Goal: Task Accomplishment & Management: Use online tool/utility

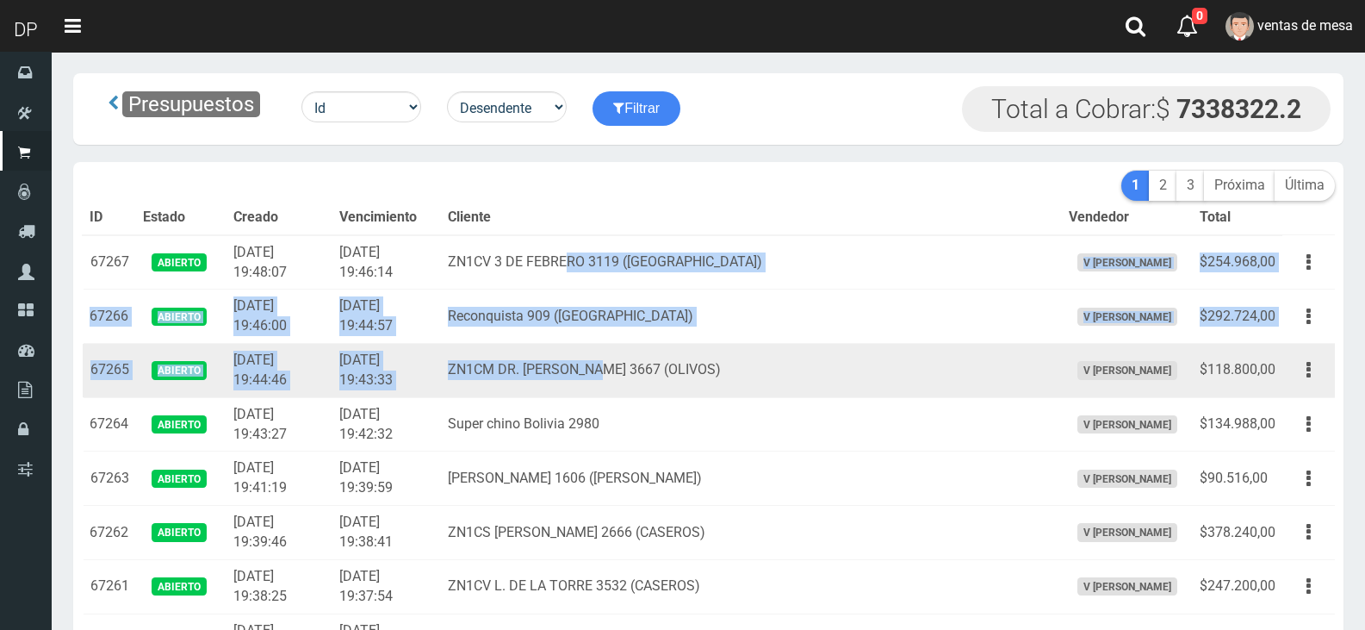
drag, startPoint x: 617, startPoint y: 262, endPoint x: 656, endPoint y: 386, distance: 130.2
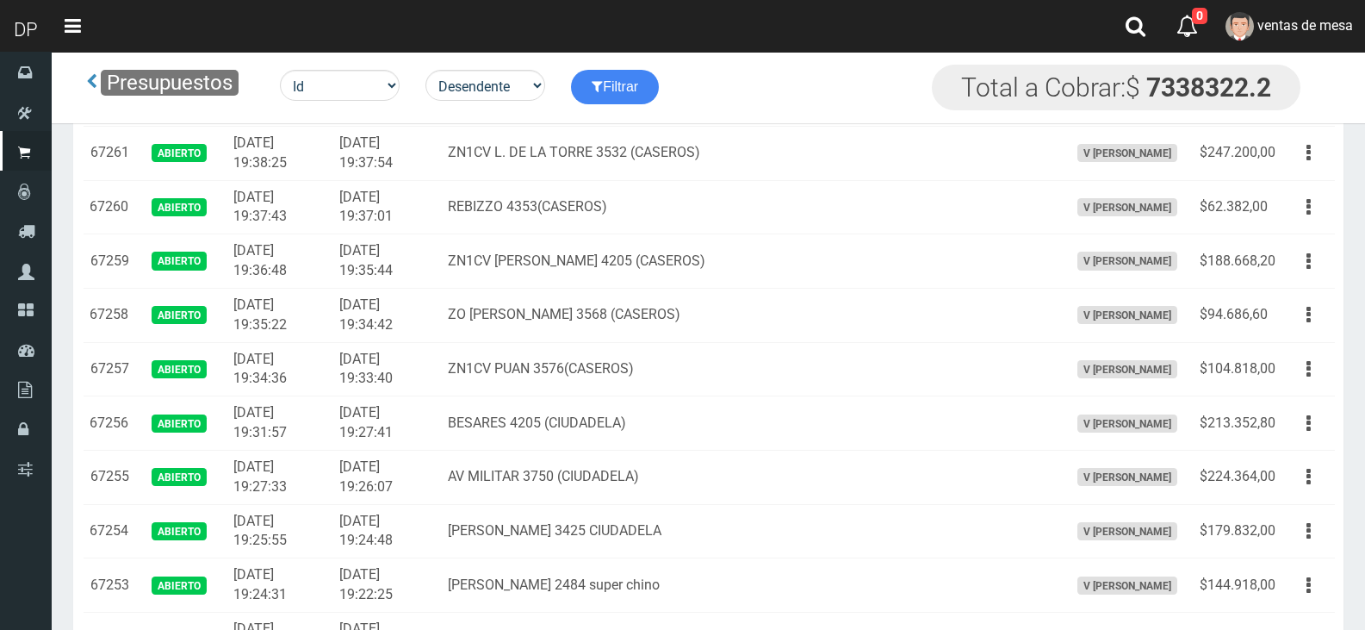
click at [661, 391] on td "ZN1CV PUAN 3576(CASEROS)" at bounding box center [751, 369] width 621 height 54
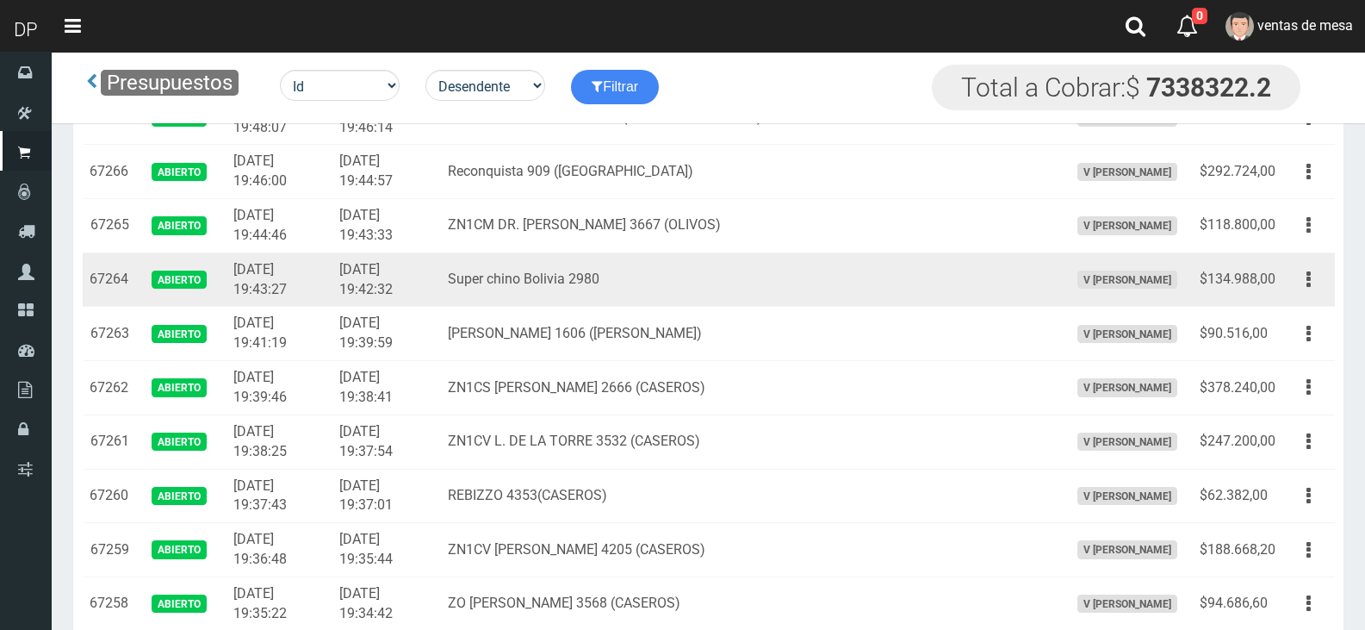
scroll to position [86, 0]
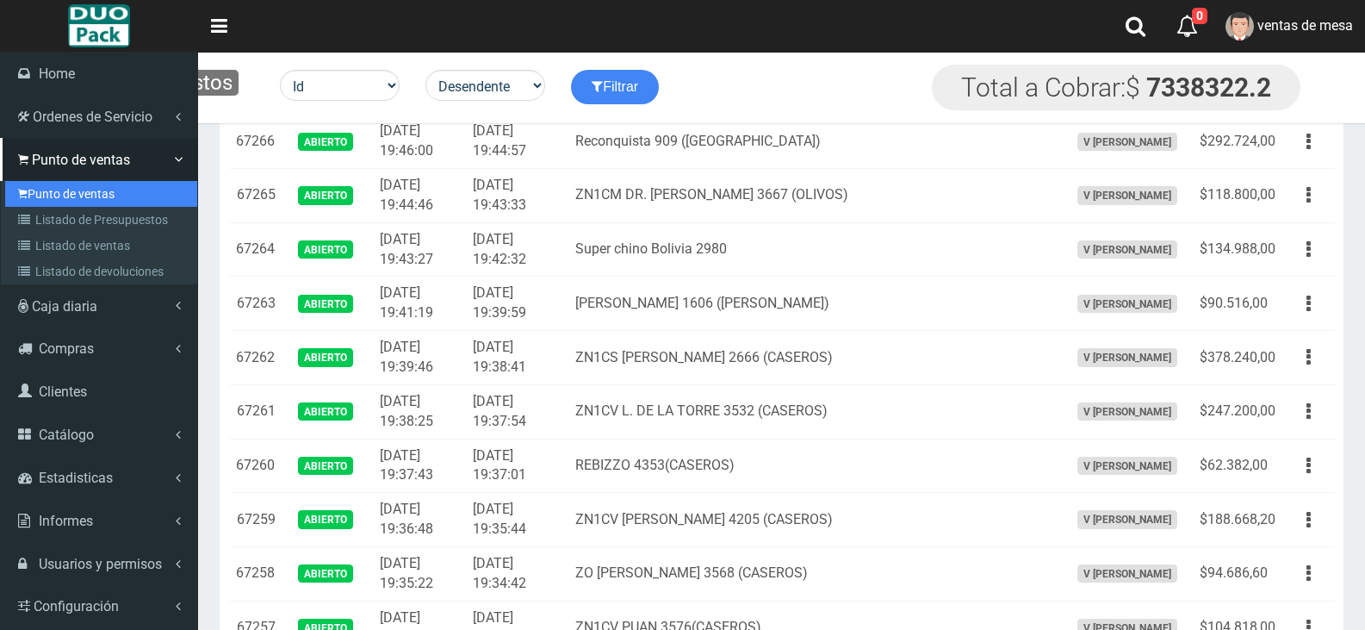
click at [96, 184] on link "Punto de ventas" at bounding box center [101, 194] width 192 height 26
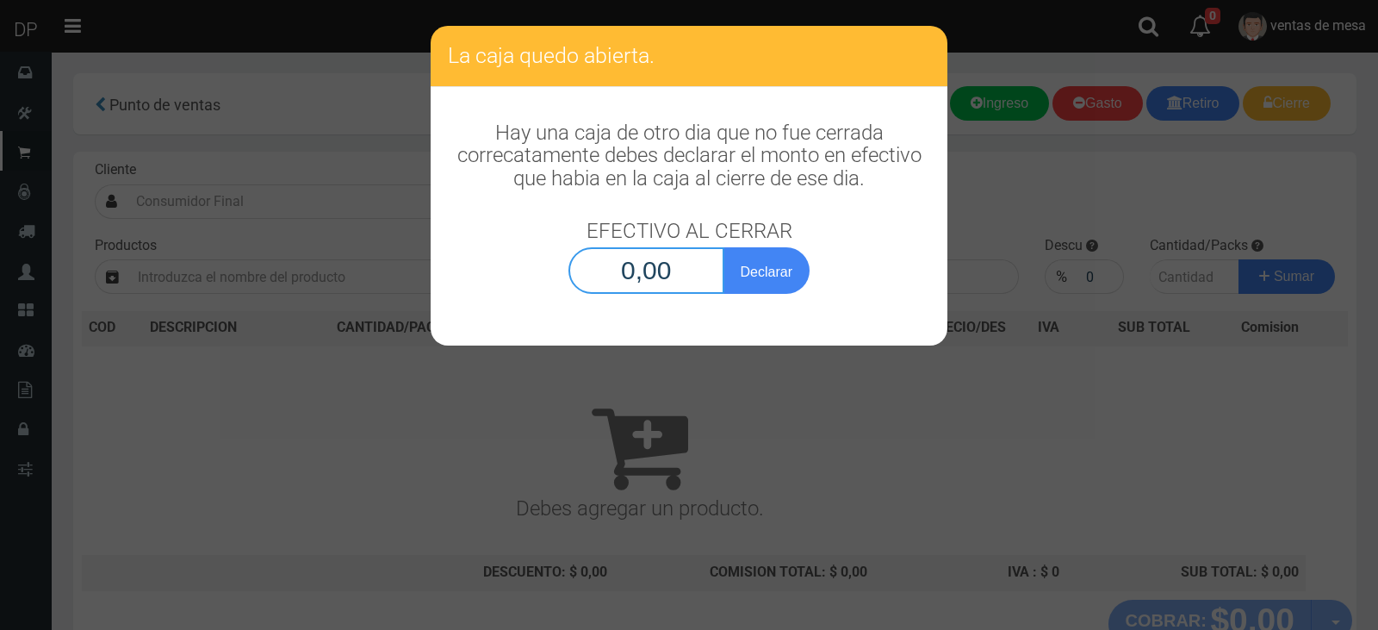
click at [687, 258] on input "0,00" at bounding box center [646, 270] width 156 height 47
type input "1,00"
click at [723, 247] on button "Declarar" at bounding box center [766, 270] width 86 height 47
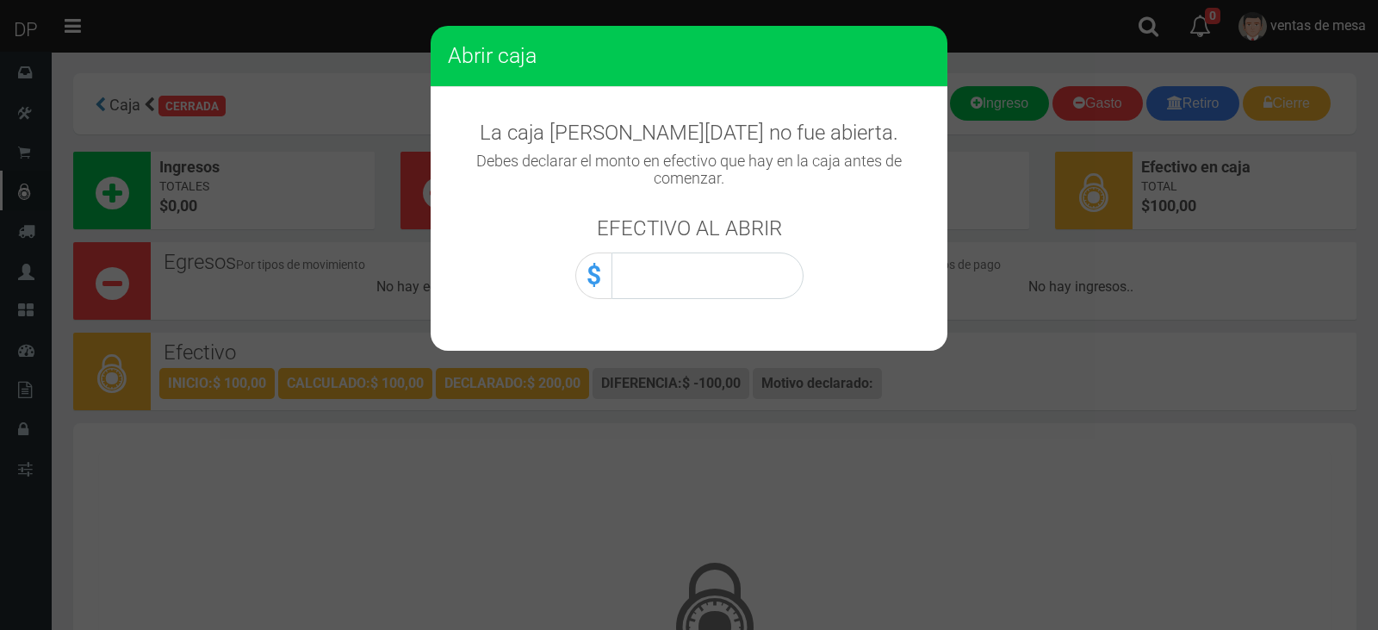
click at [609, 259] on div "$" at bounding box center [593, 275] width 36 height 47
click at [680, 286] on input "0,00" at bounding box center [708, 275] width 192 height 47
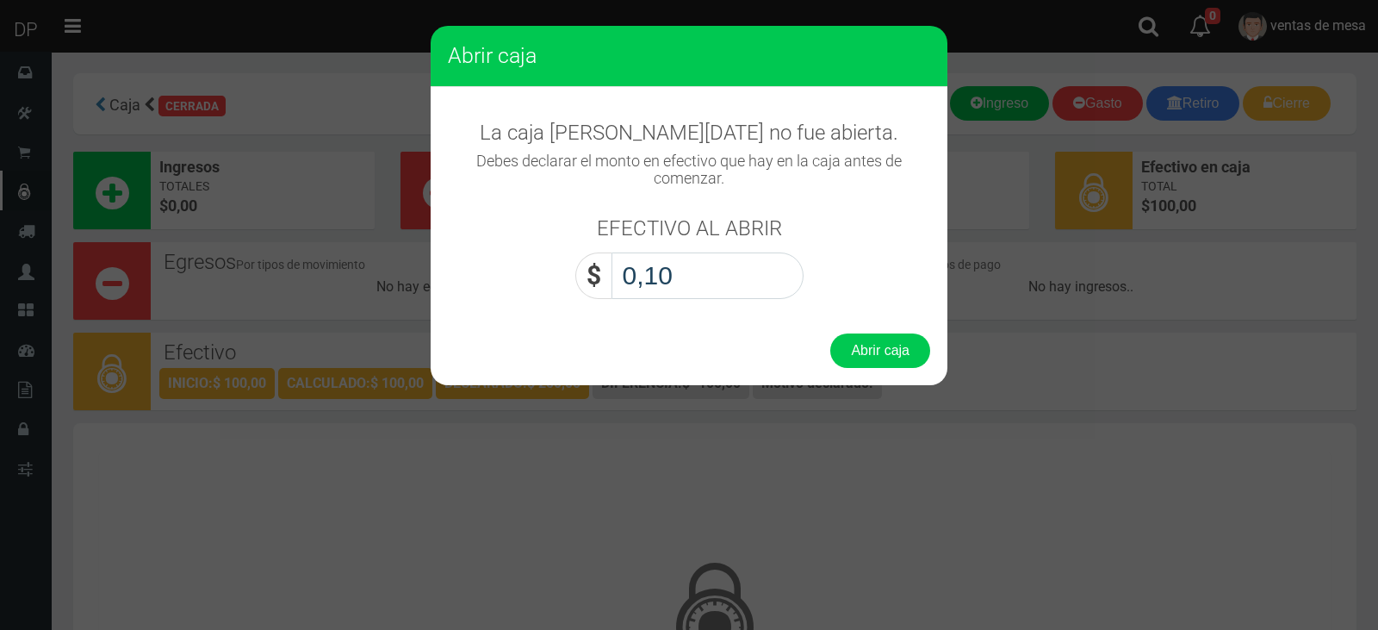
type input "1,00"
click at [830, 333] on button "Abrir caja" at bounding box center [880, 350] width 100 height 34
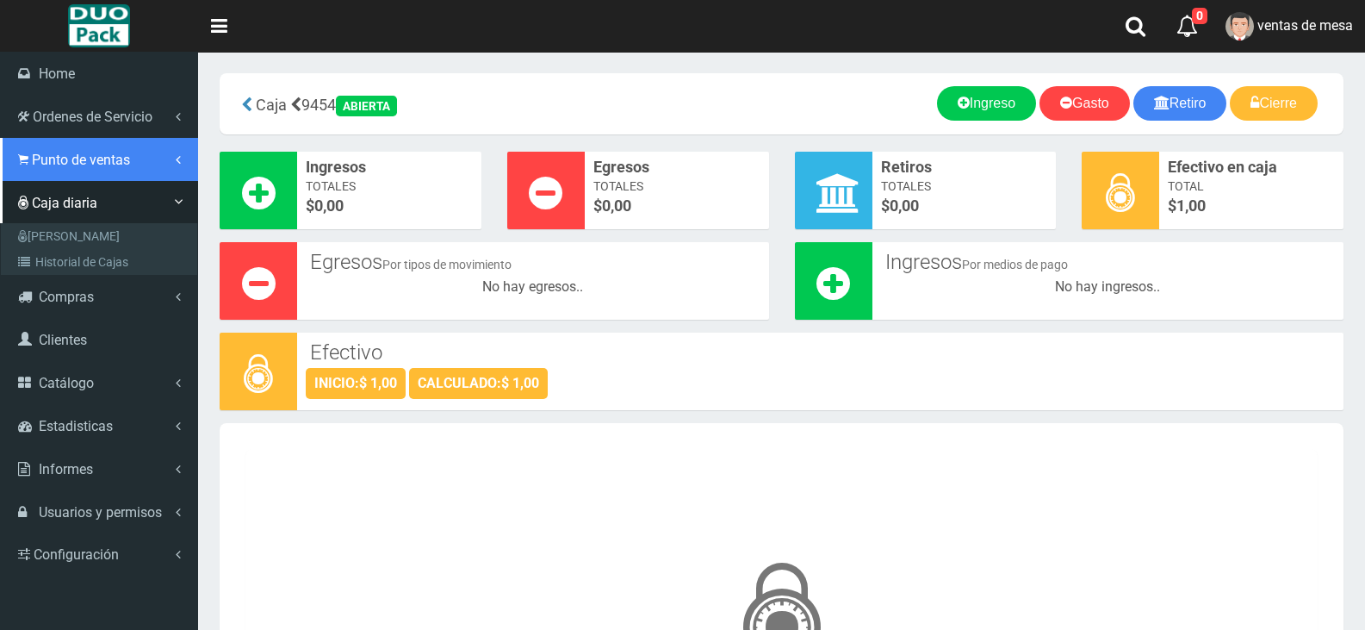
click at [128, 163] on span "Punto de ventas" at bounding box center [81, 160] width 98 height 16
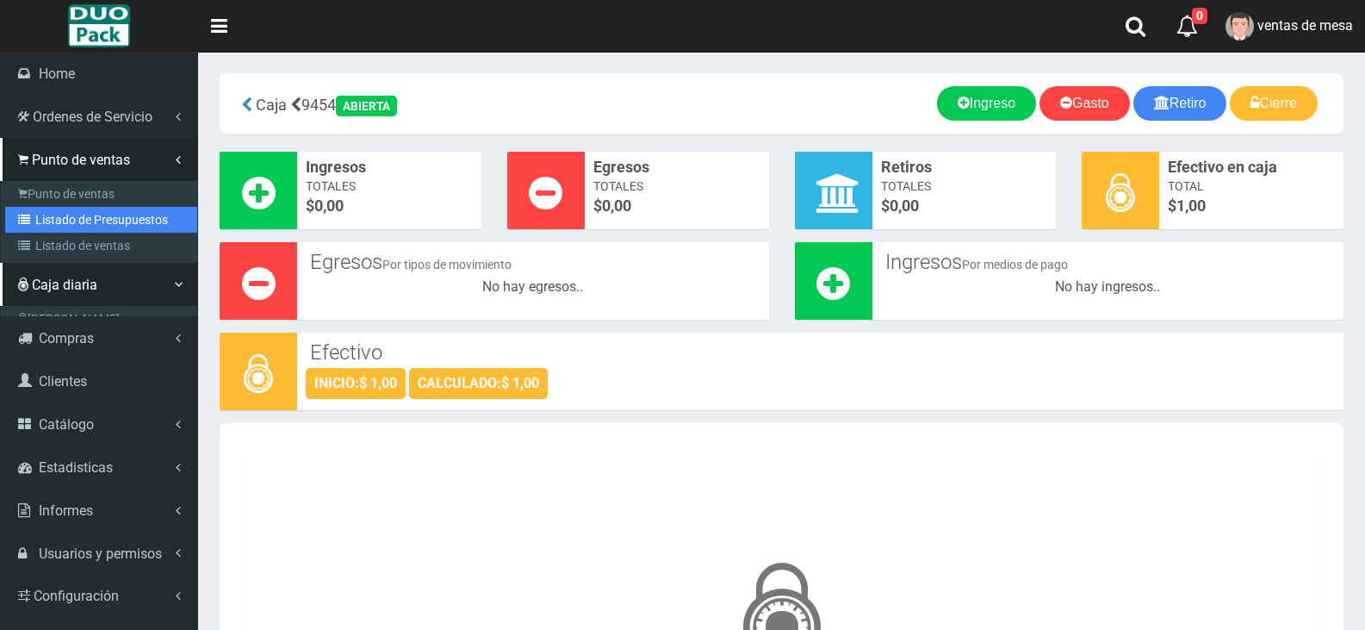
click at [154, 223] on link "Listado de Presupuestos" at bounding box center [101, 220] width 192 height 26
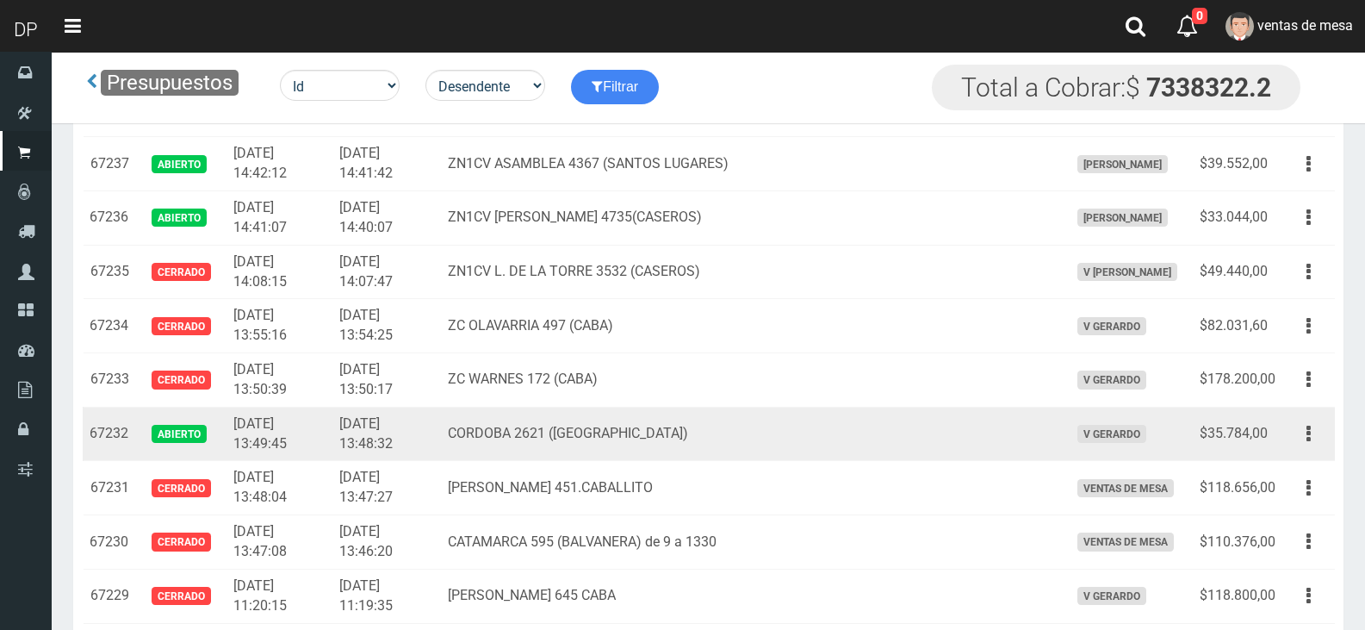
scroll to position [1636, 0]
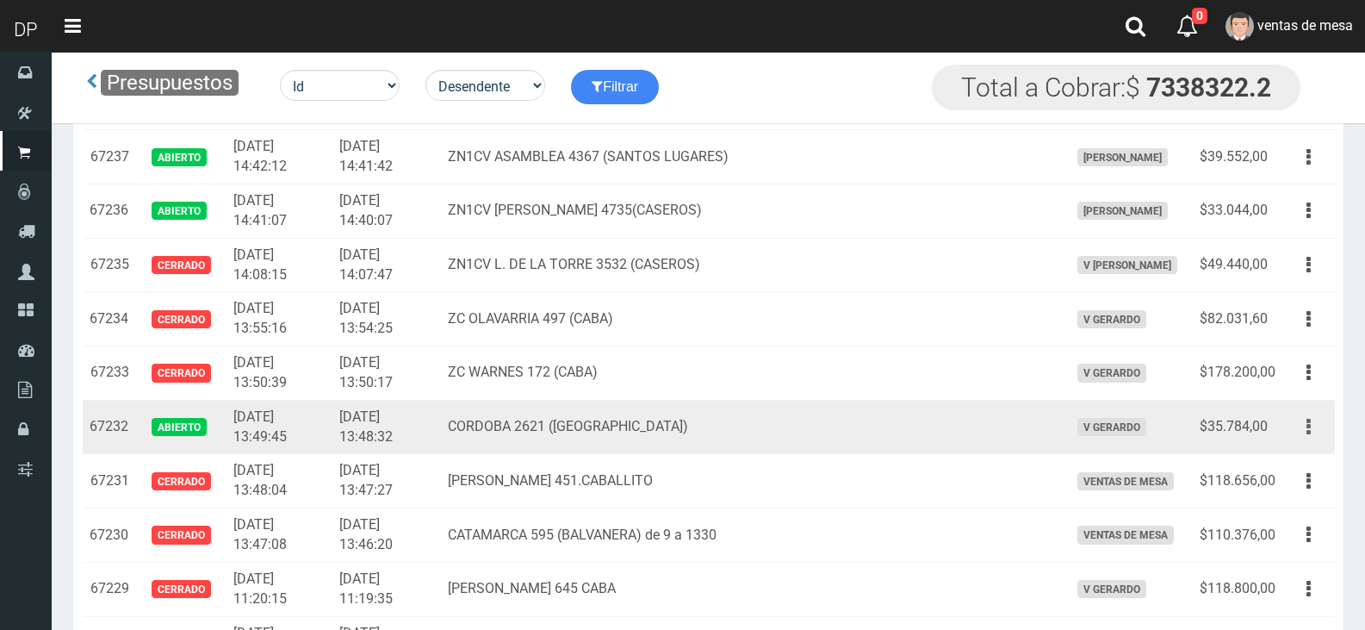
click at [1302, 433] on button "button" at bounding box center [1308, 427] width 39 height 30
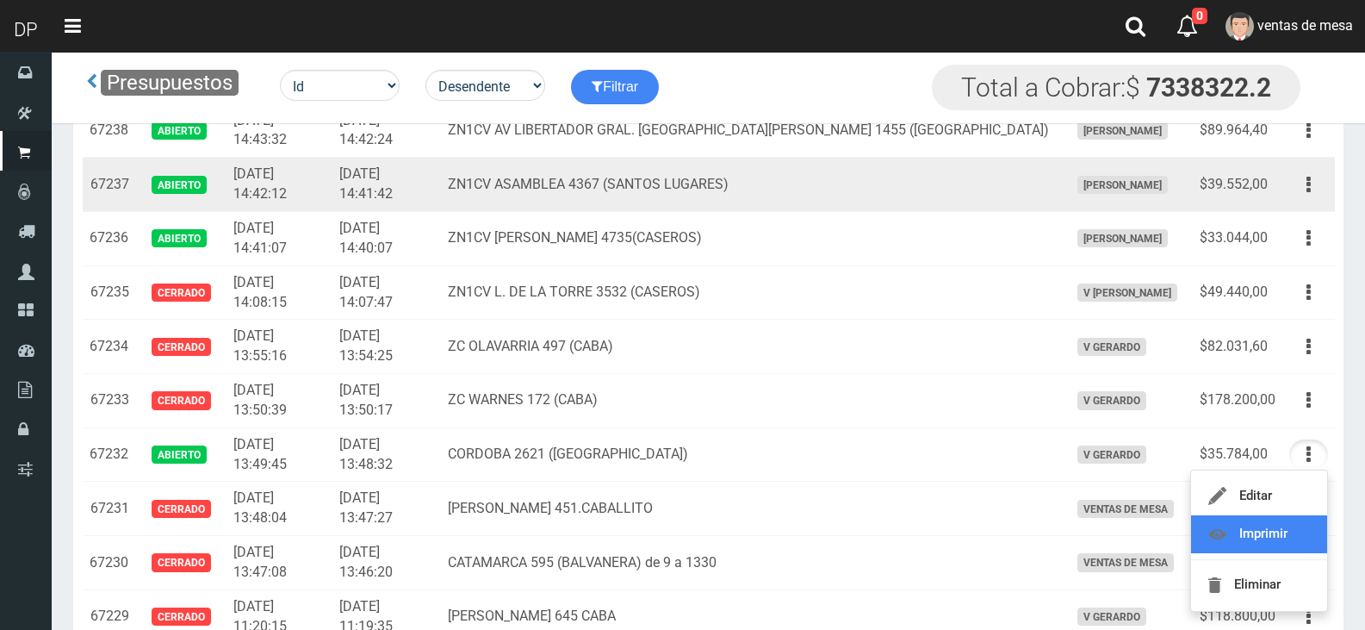
scroll to position [1550, 0]
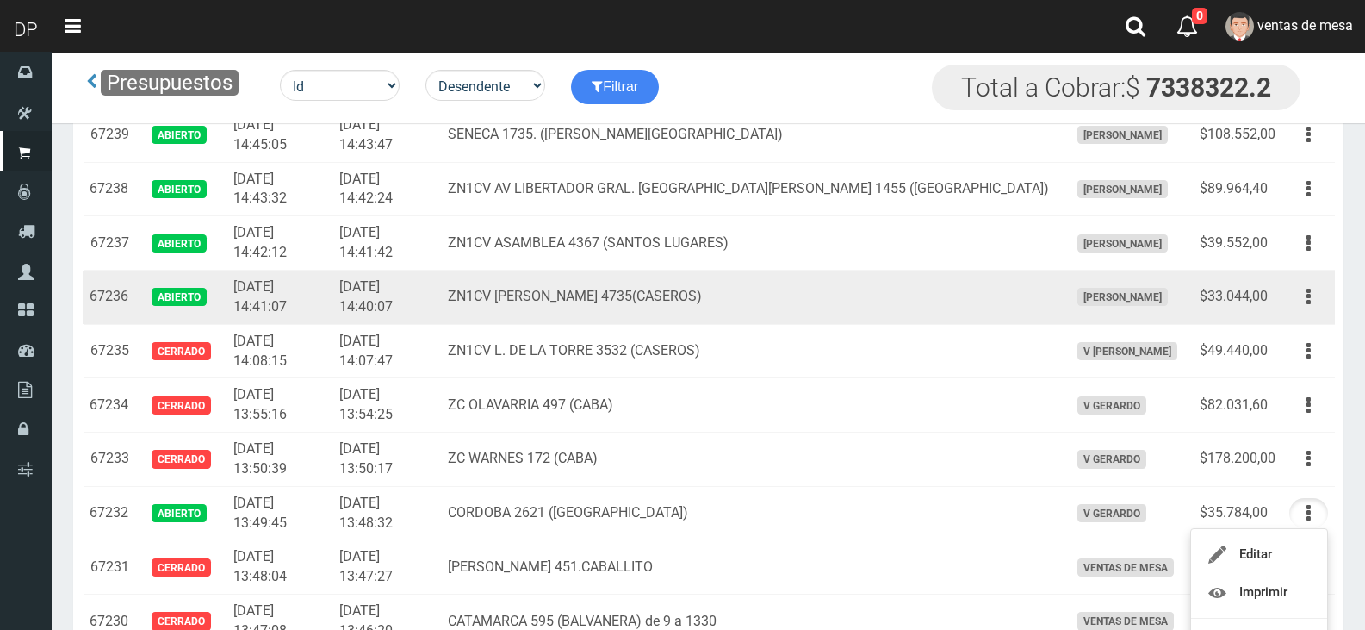
drag, startPoint x: 1315, startPoint y: 299, endPoint x: 1295, endPoint y: 328, distance: 35.4
click at [1313, 300] on button "button" at bounding box center [1308, 297] width 39 height 30
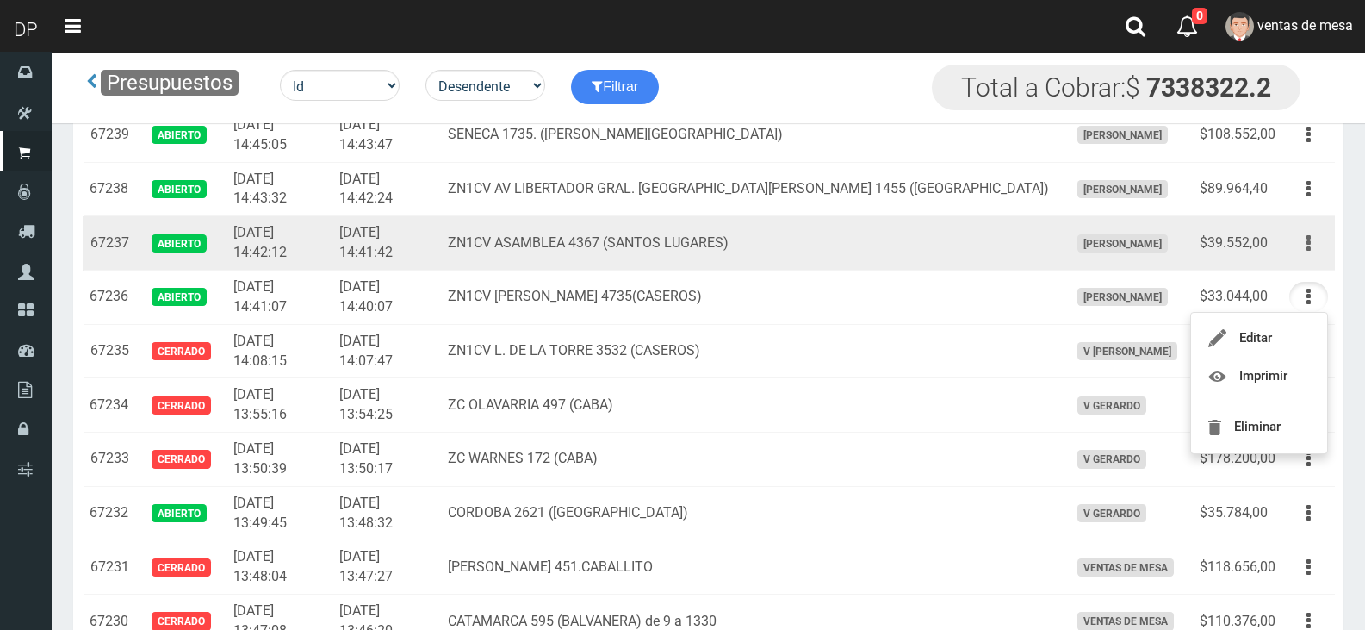
click at [1309, 251] on icon "button" at bounding box center [1309, 243] width 4 height 30
click at [1311, 253] on button "button" at bounding box center [1308, 243] width 39 height 30
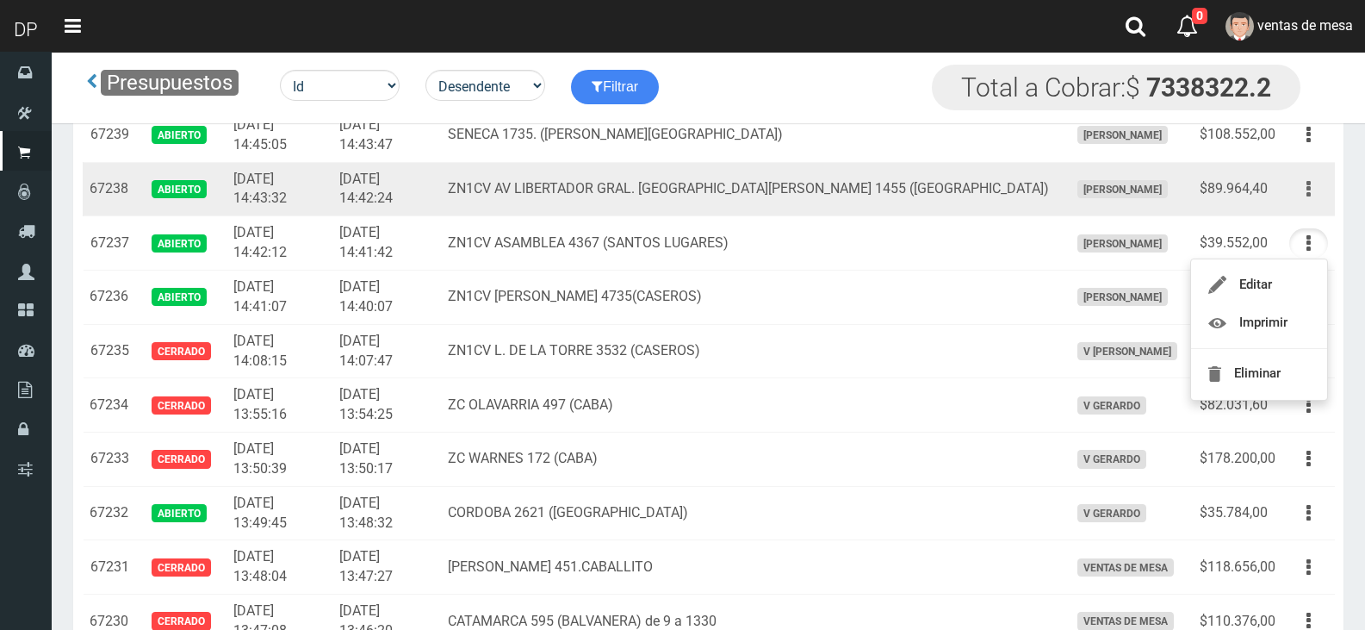
click at [1319, 184] on button "button" at bounding box center [1308, 189] width 39 height 30
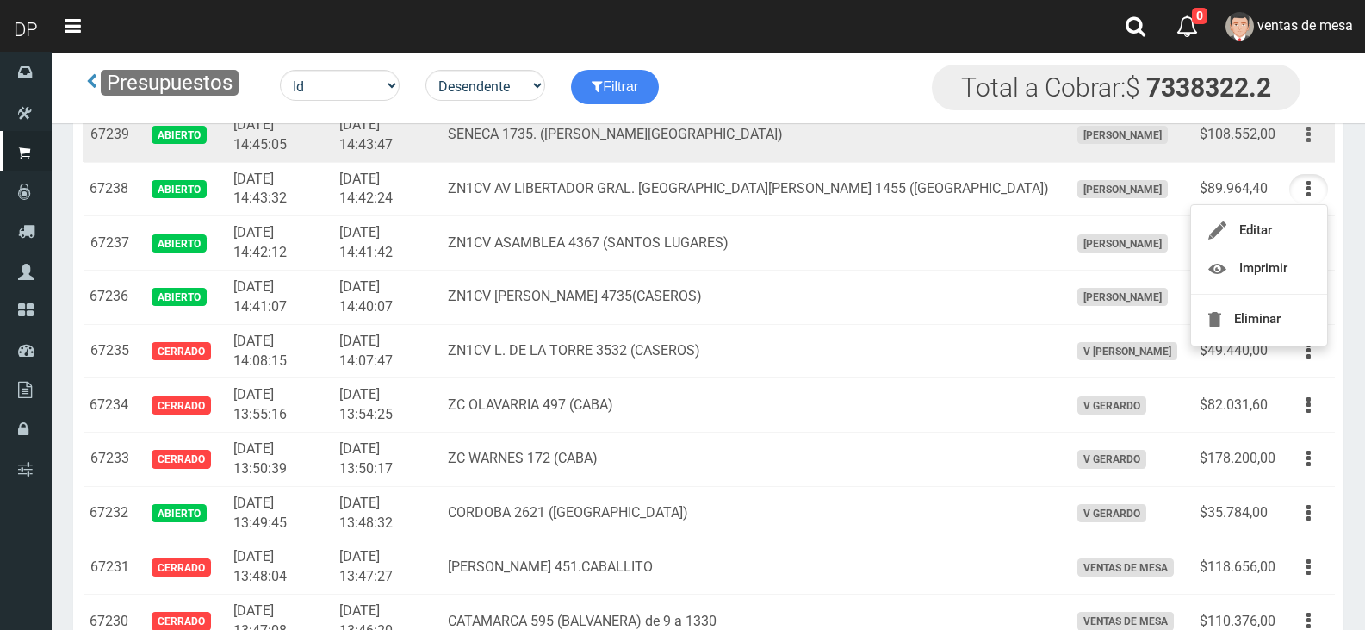
click at [1304, 140] on button "button" at bounding box center [1308, 135] width 39 height 30
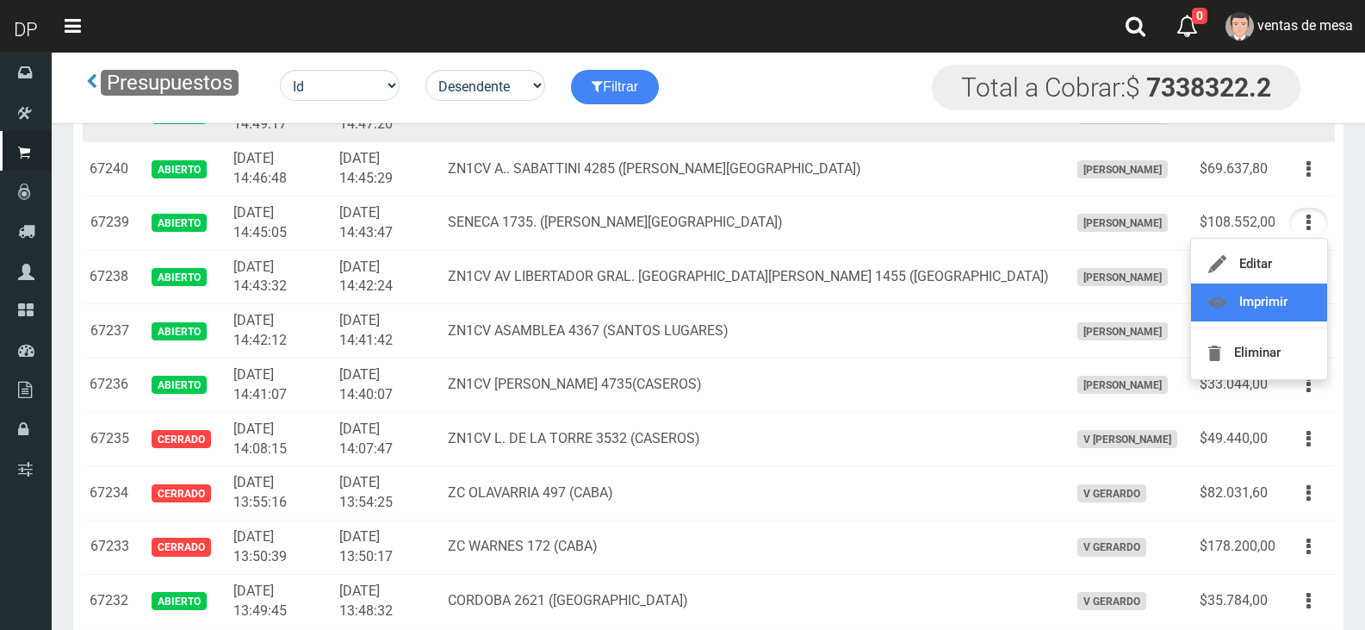
scroll to position [1378, 0]
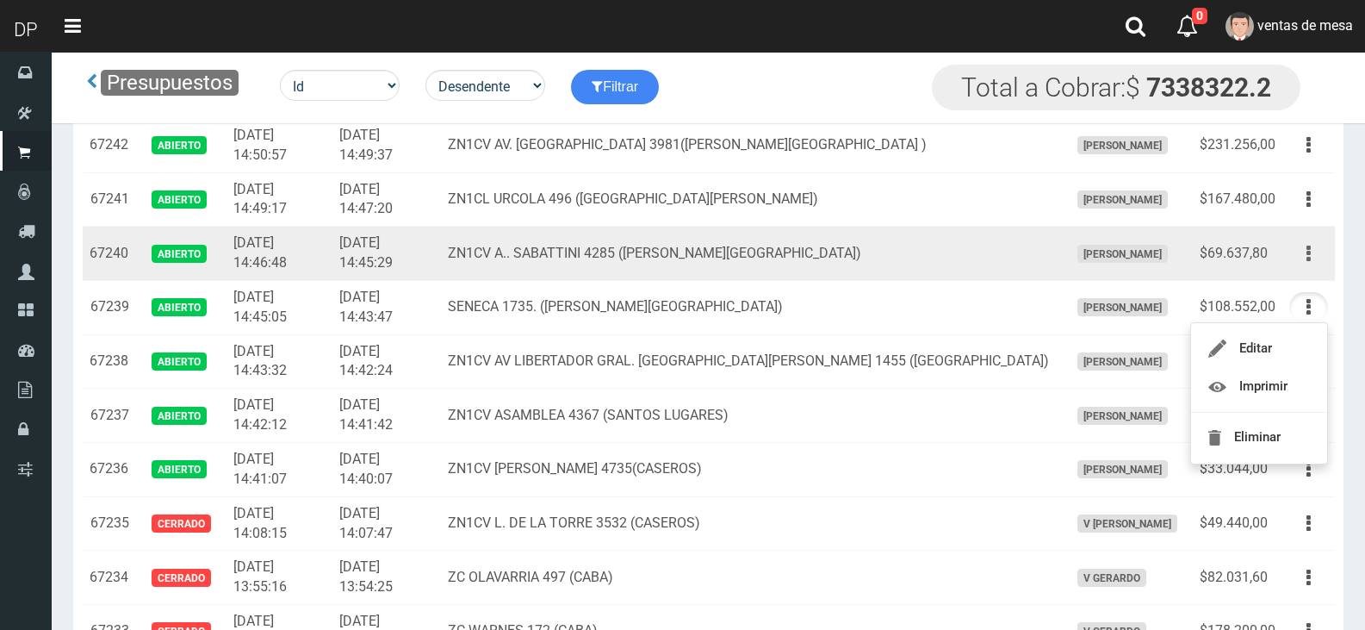
click at [1299, 252] on button "button" at bounding box center [1308, 254] width 39 height 30
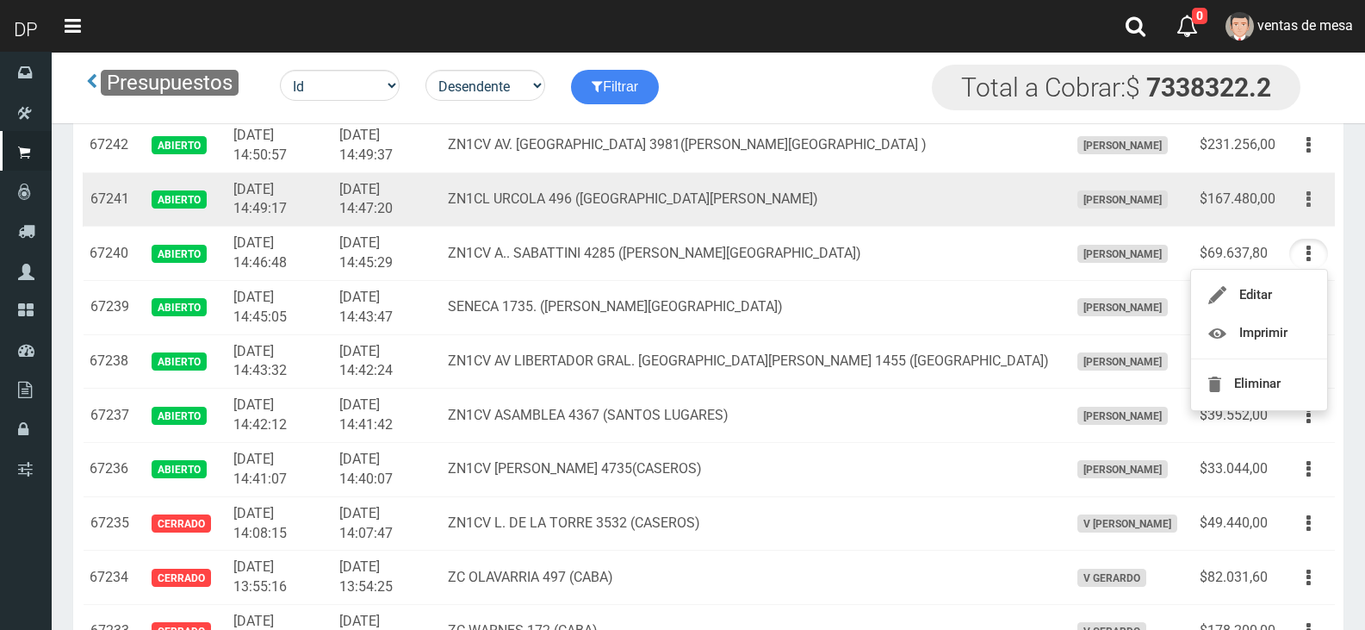
click at [1308, 204] on icon "button" at bounding box center [1309, 199] width 4 height 30
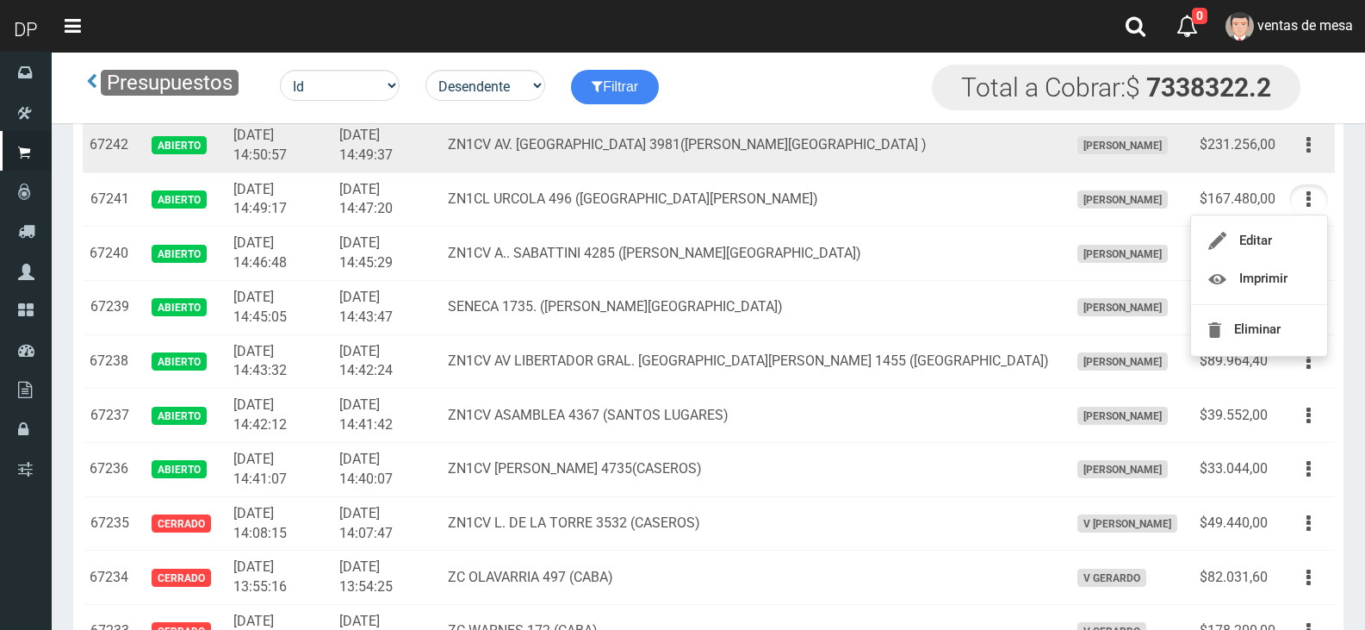
click at [1305, 147] on button "button" at bounding box center [1308, 145] width 39 height 30
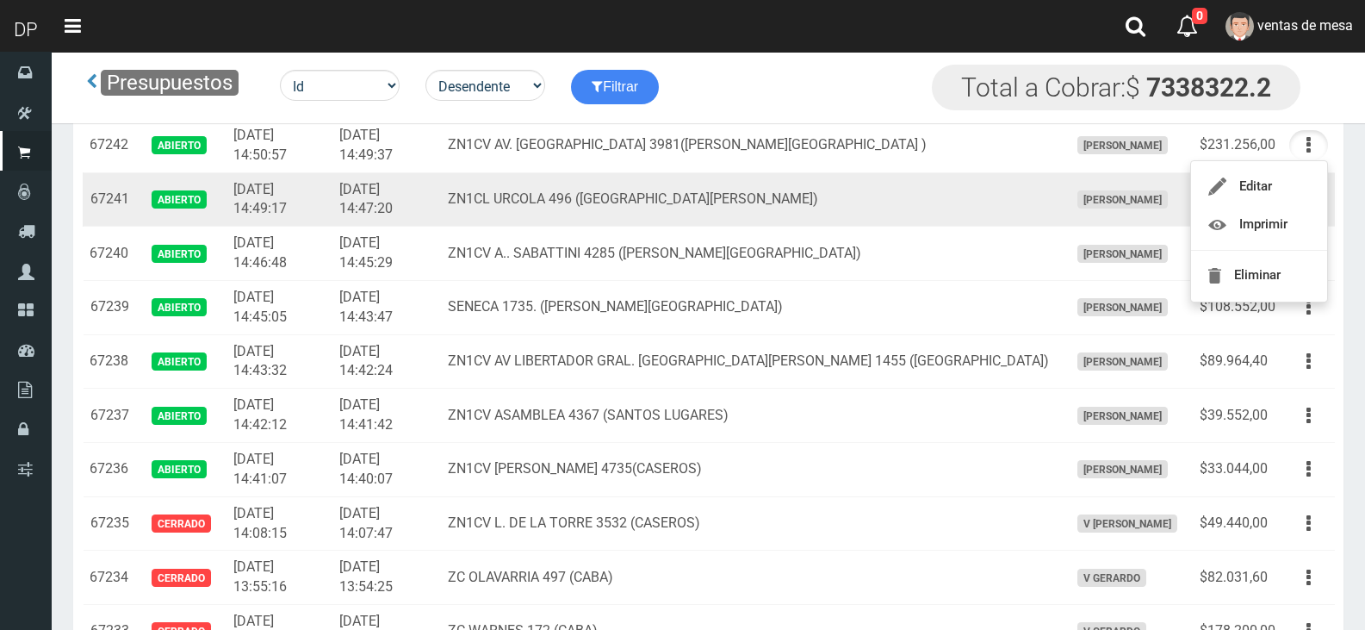
click at [406, 192] on td "2025-10-03 14:47:20" at bounding box center [386, 199] width 109 height 54
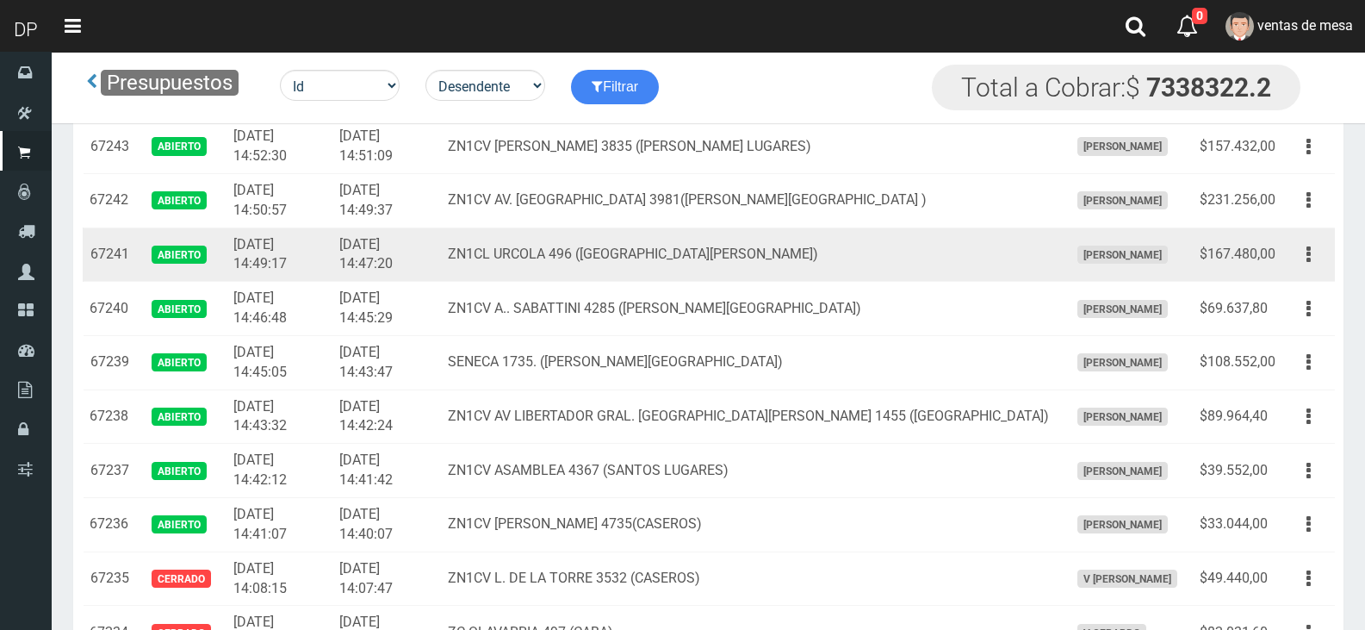
scroll to position [1292, 0]
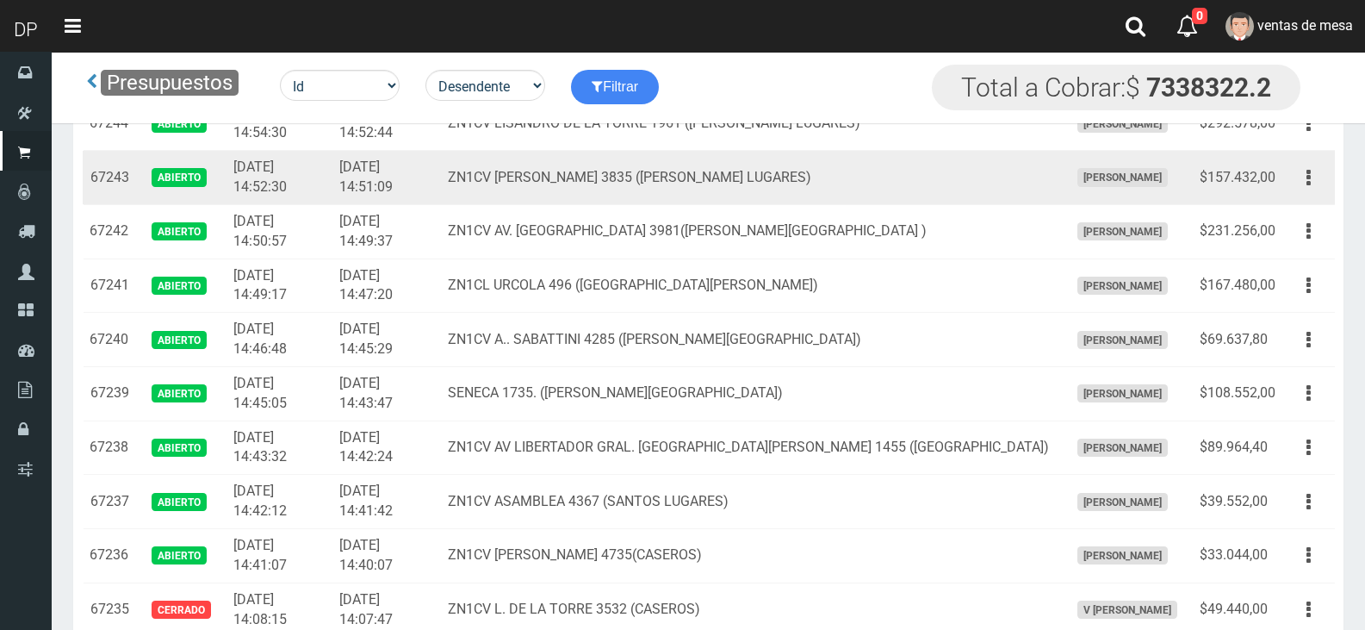
click at [411, 196] on td "2025-10-03 14:51:09" at bounding box center [386, 178] width 109 height 54
click at [874, 189] on td "ZN1CV FISCHETTI 3835 (SANTOS LUGARES)" at bounding box center [751, 178] width 621 height 54
click at [1299, 179] on button "button" at bounding box center [1308, 178] width 39 height 30
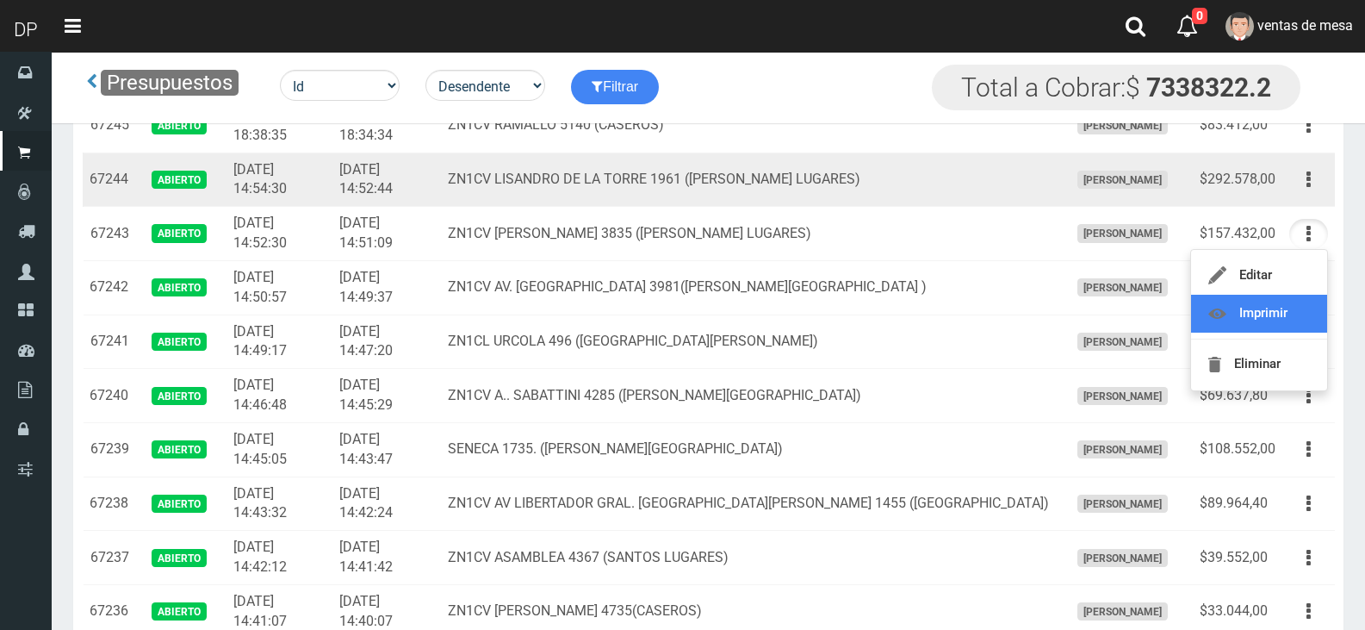
scroll to position [1206, 0]
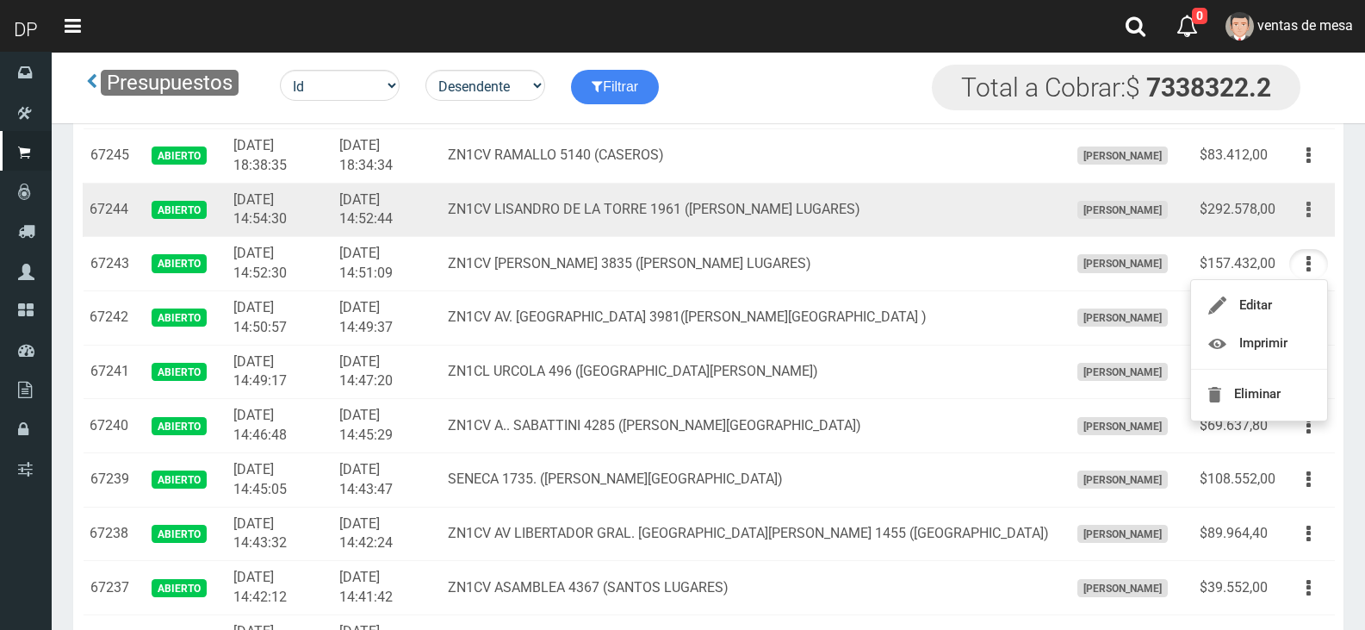
click at [1312, 218] on button "button" at bounding box center [1308, 210] width 39 height 30
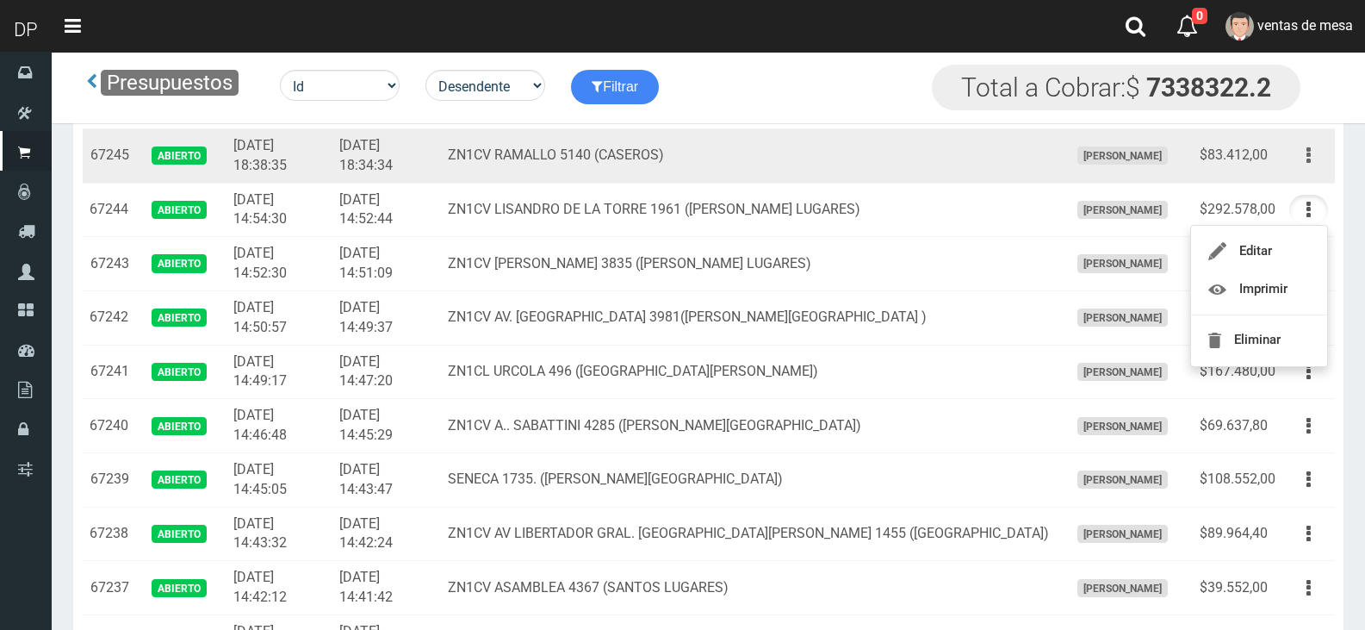
click at [1313, 158] on button "button" at bounding box center [1308, 155] width 39 height 30
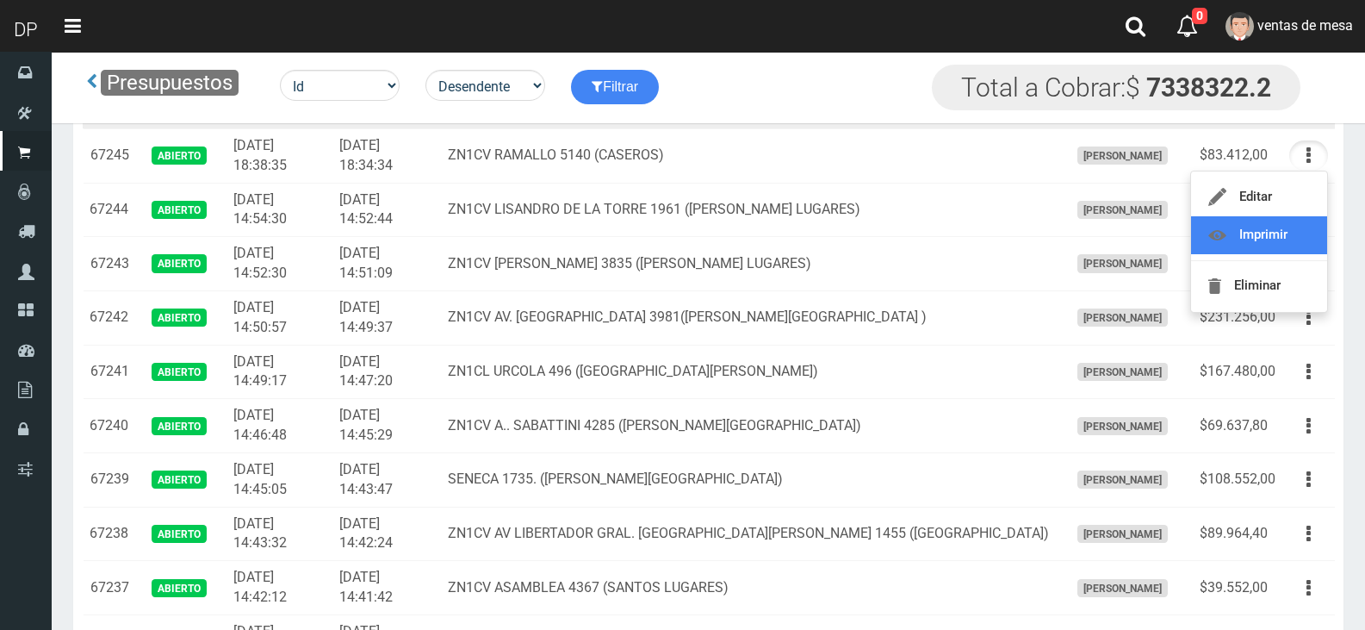
scroll to position [1120, 0]
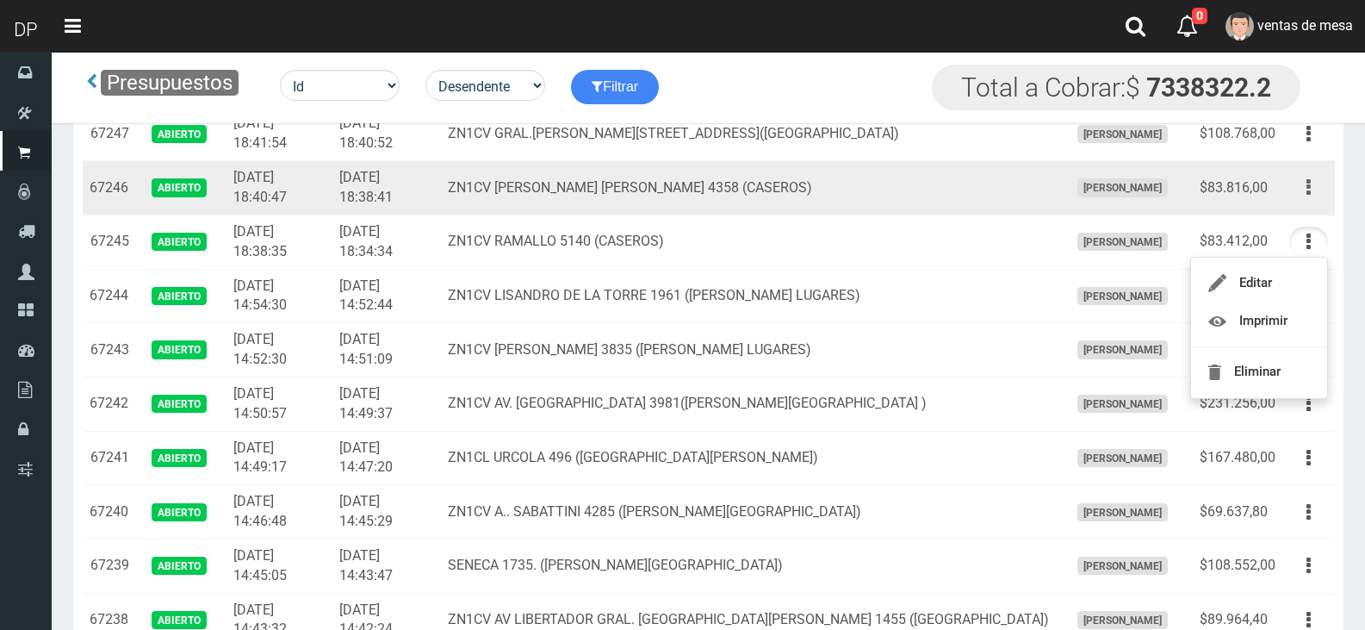
click at [1307, 199] on icon "button" at bounding box center [1309, 187] width 4 height 30
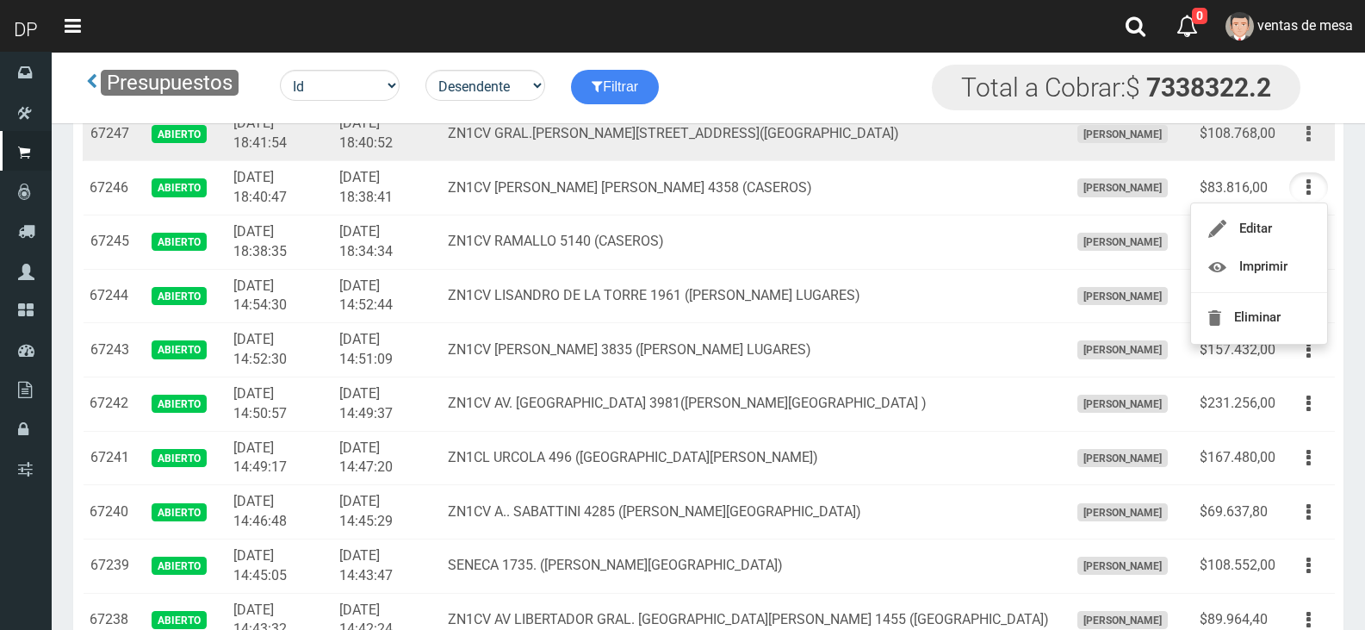
click at [1307, 134] on icon "button" at bounding box center [1309, 134] width 4 height 30
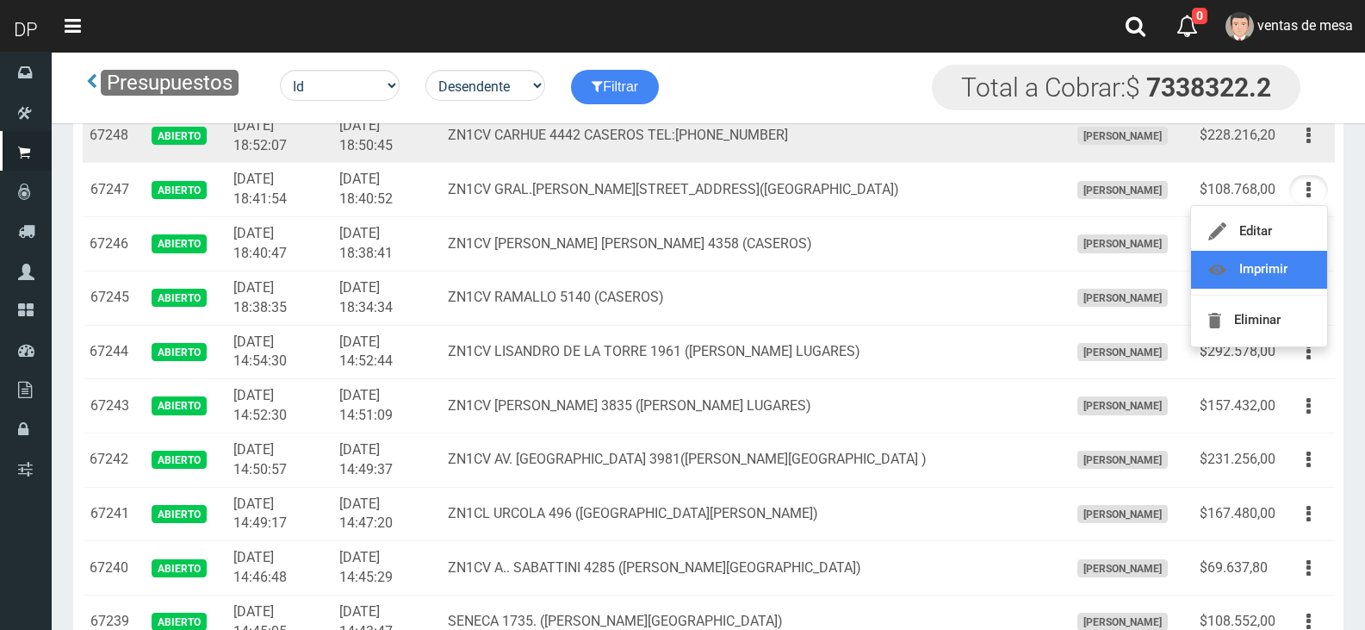
scroll to position [1034, 0]
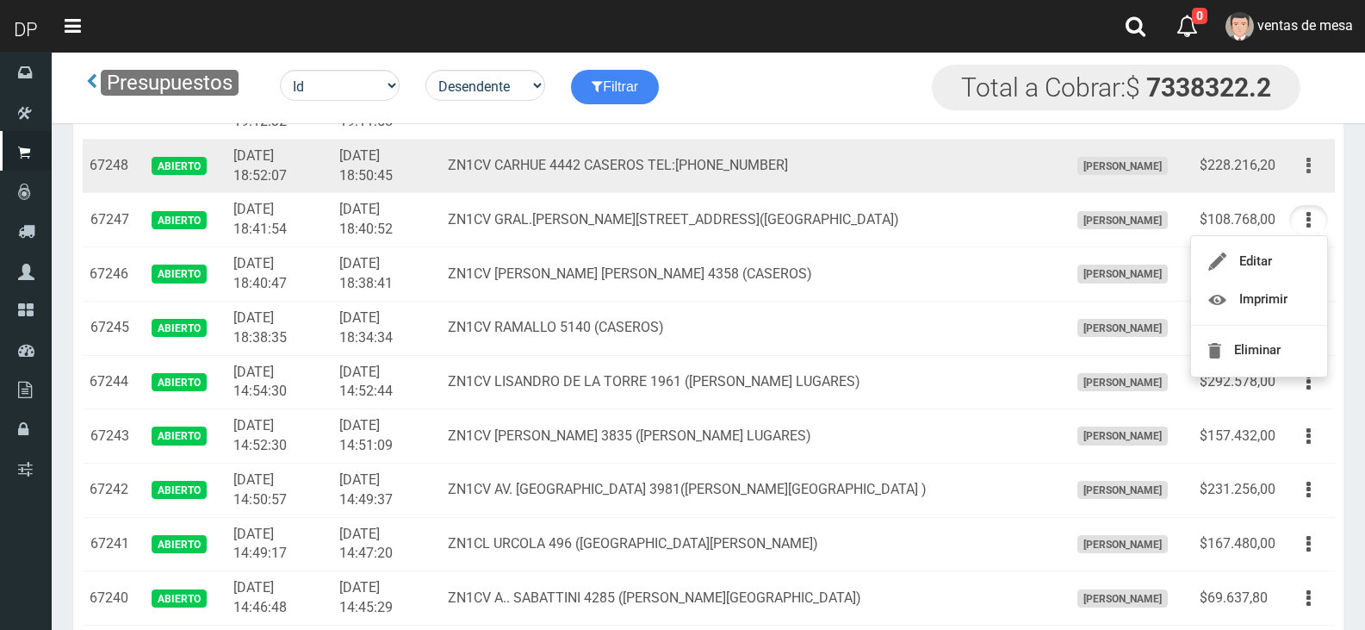
click at [1310, 173] on icon "button" at bounding box center [1309, 166] width 4 height 30
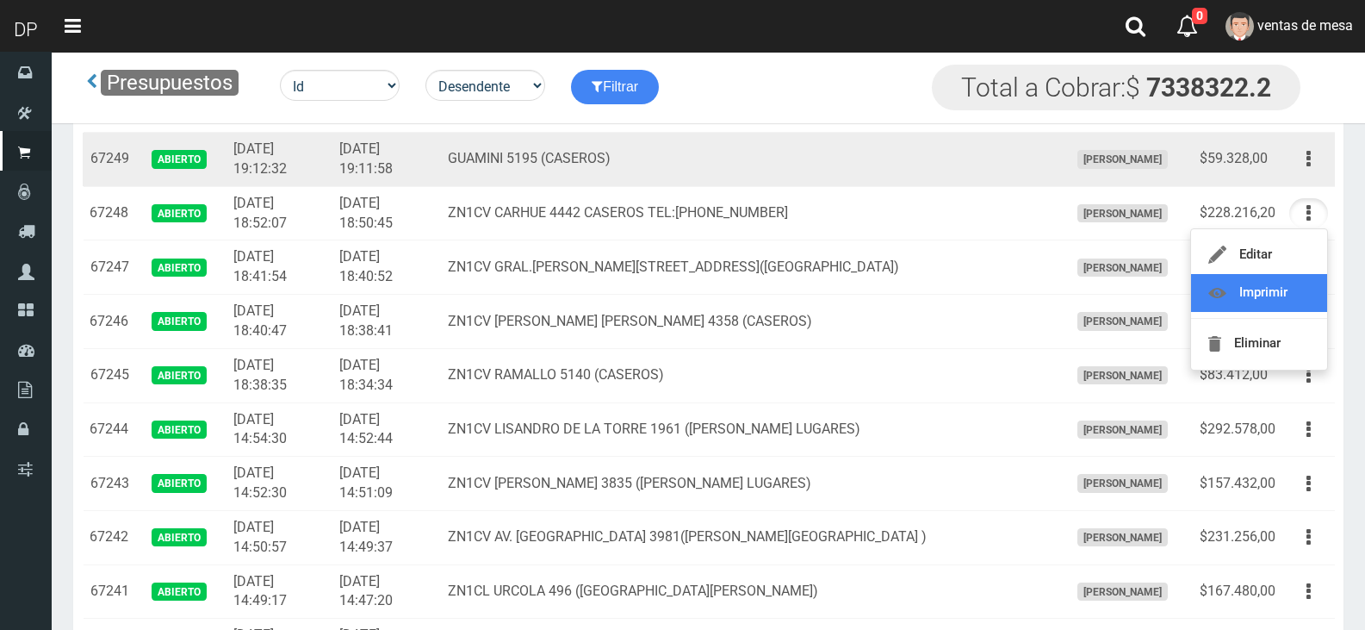
scroll to position [947, 0]
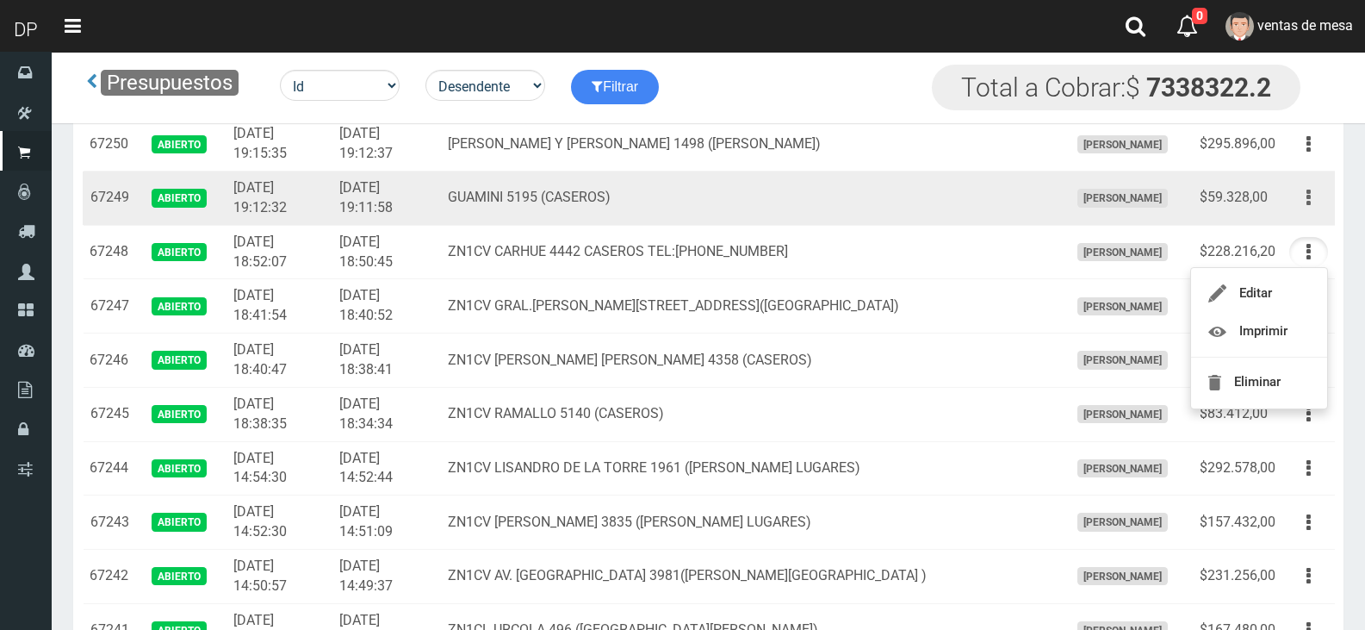
click at [1306, 209] on button "button" at bounding box center [1308, 198] width 39 height 30
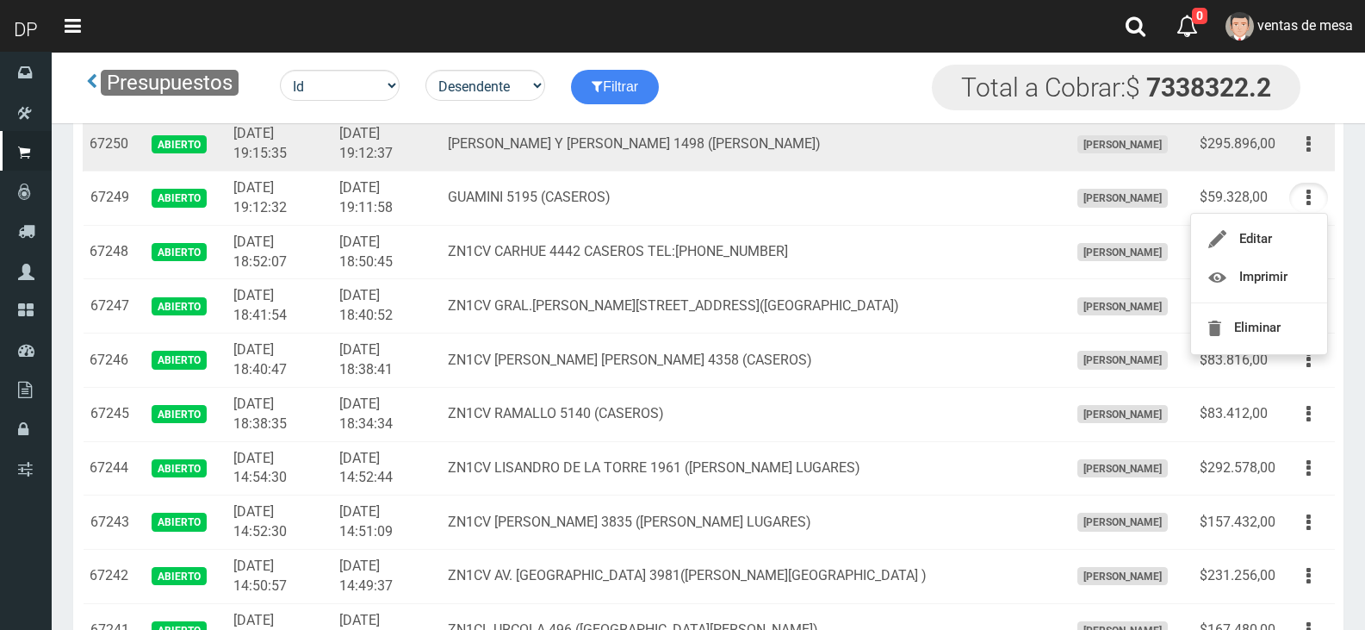
drag, startPoint x: 1320, startPoint y: 148, endPoint x: 1318, endPoint y: 160, distance: 12.3
click at [1320, 153] on button "button" at bounding box center [1308, 144] width 39 height 30
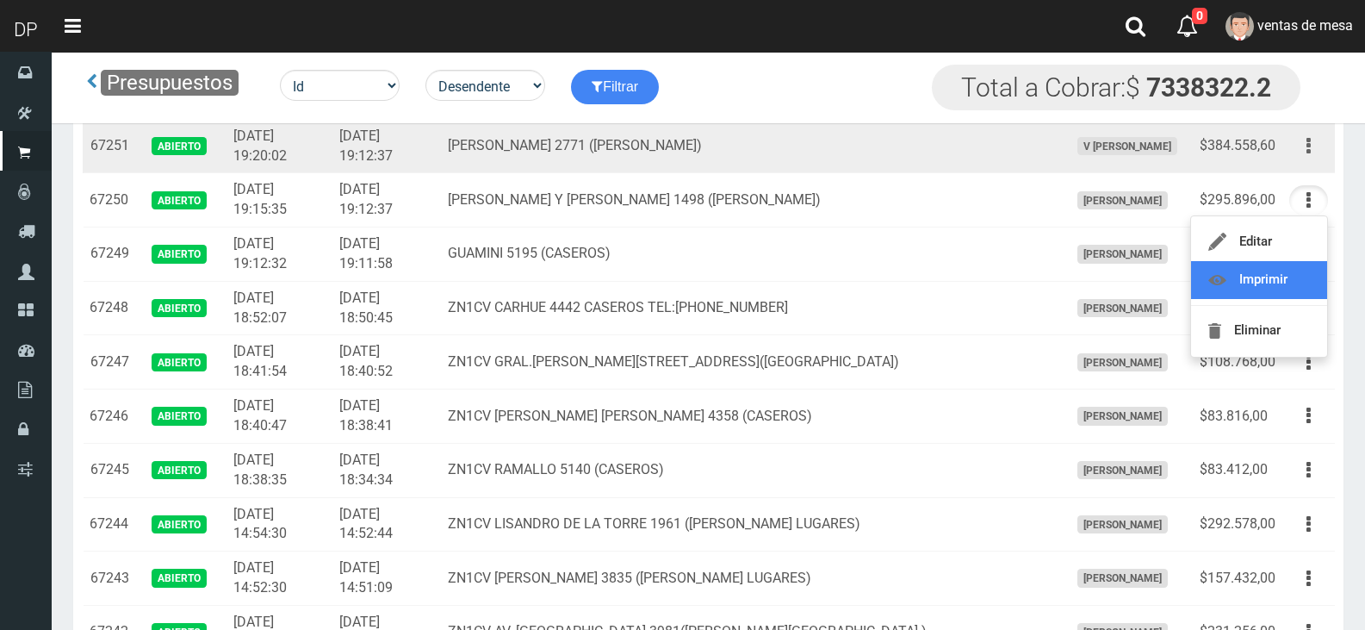
scroll to position [861, 0]
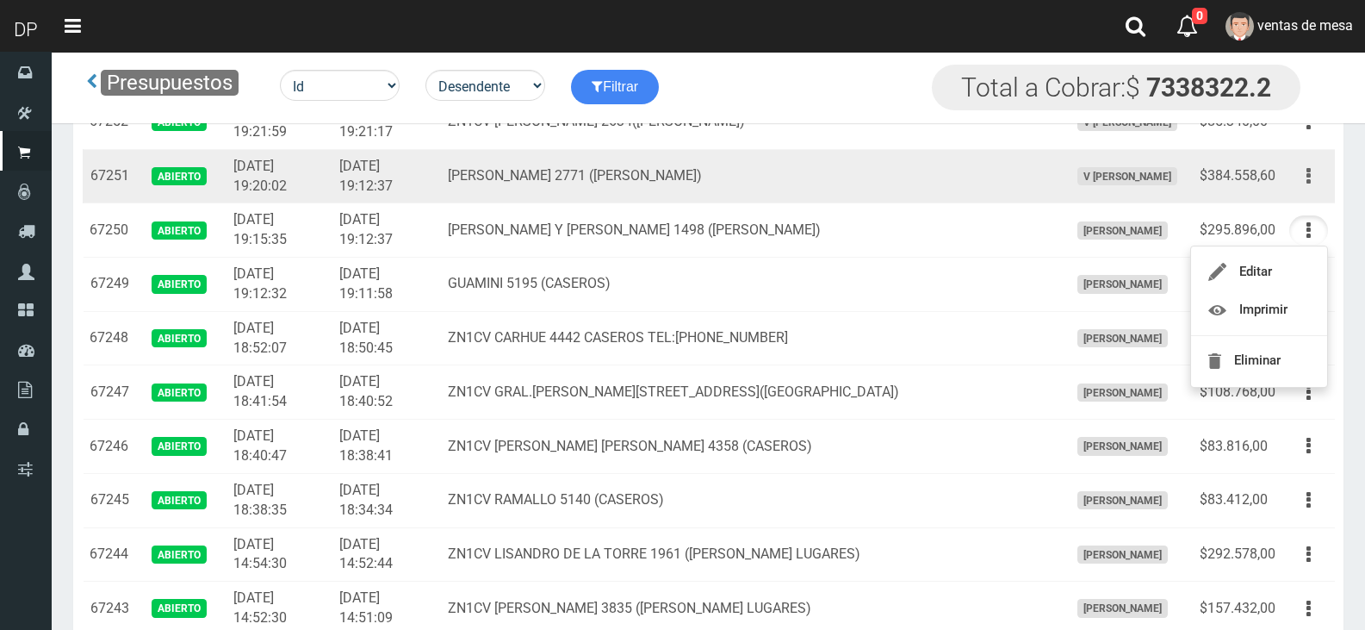
click at [1313, 185] on button "button" at bounding box center [1308, 176] width 39 height 30
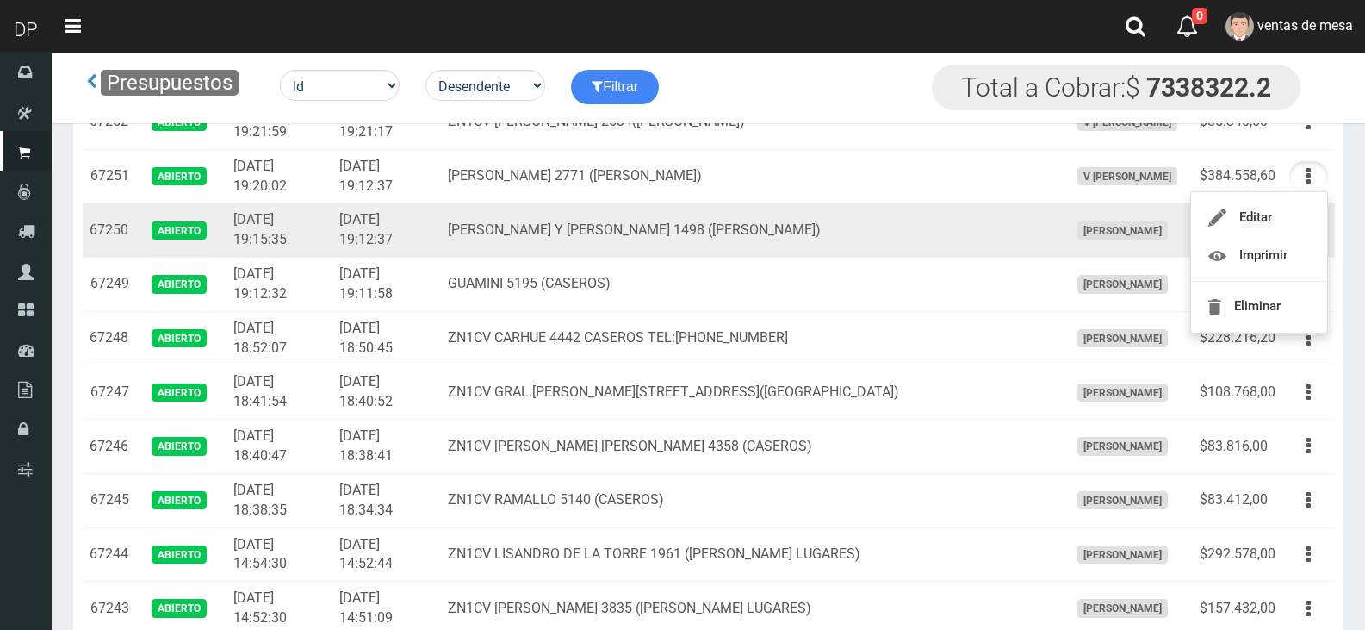
click at [587, 203] on td "COMESAÑA Y JOSE INGENIEROS 1498 (JOSE INGENIEROS)" at bounding box center [751, 230] width 621 height 54
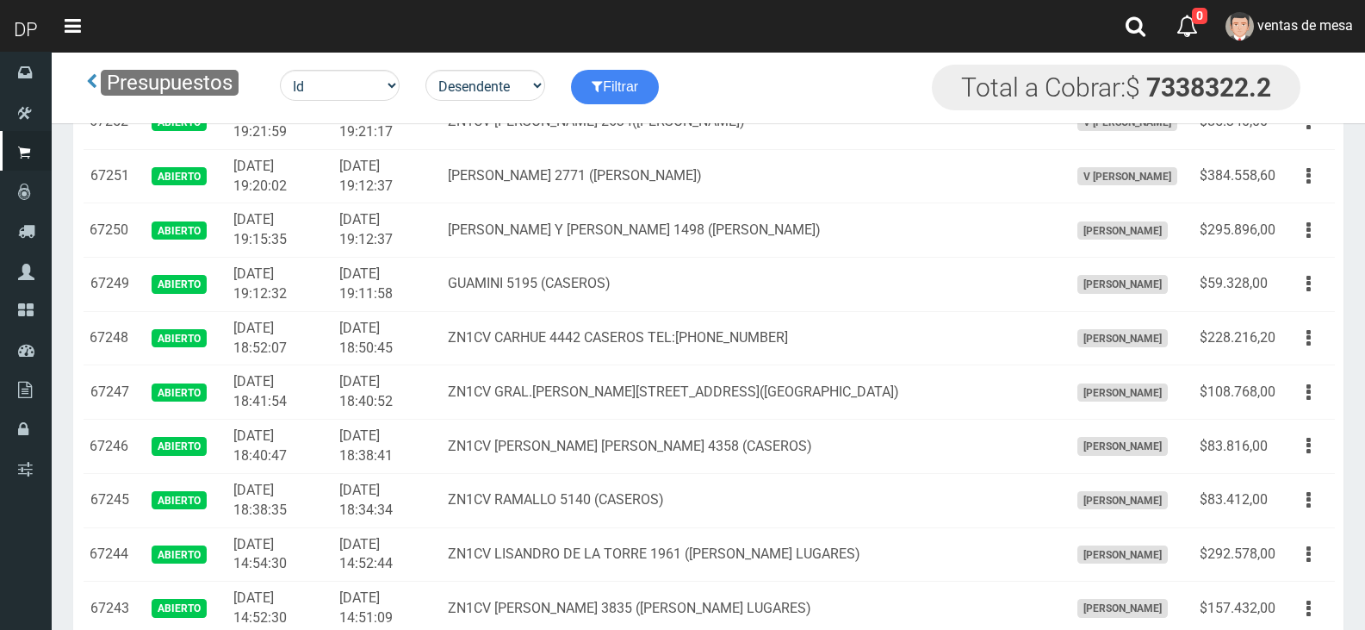
scroll to position [689, 0]
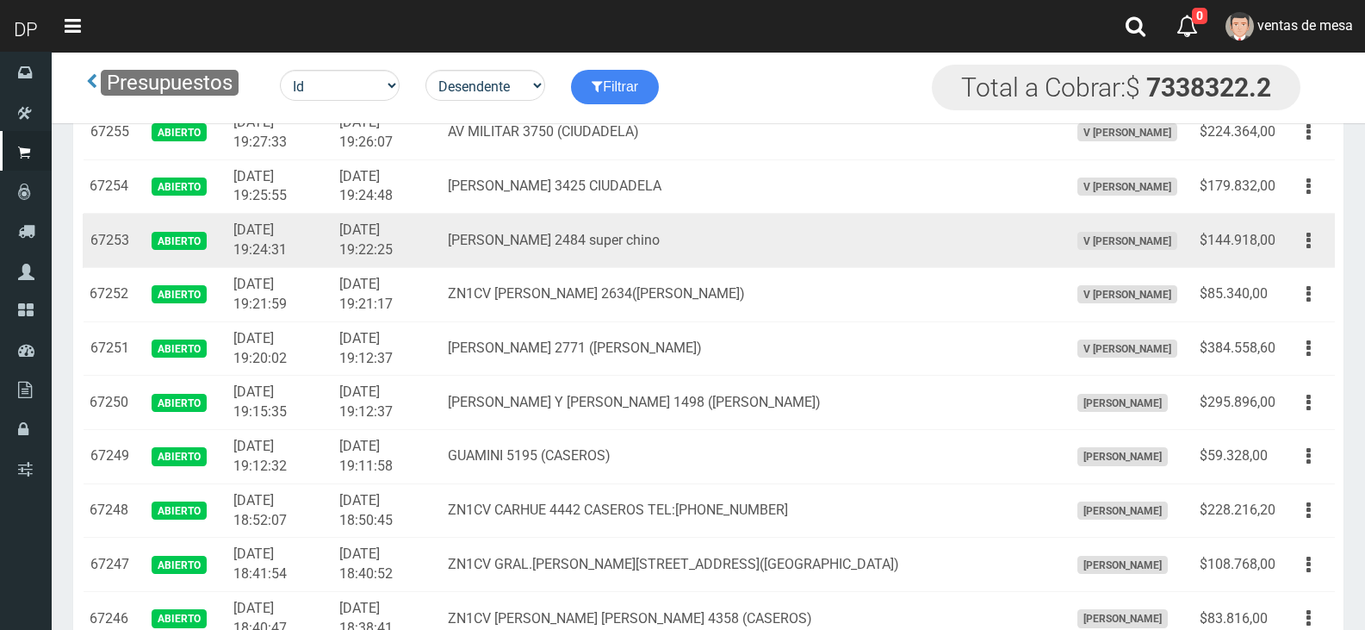
click at [652, 264] on td "García Lorca 2484 super chino" at bounding box center [751, 241] width 621 height 54
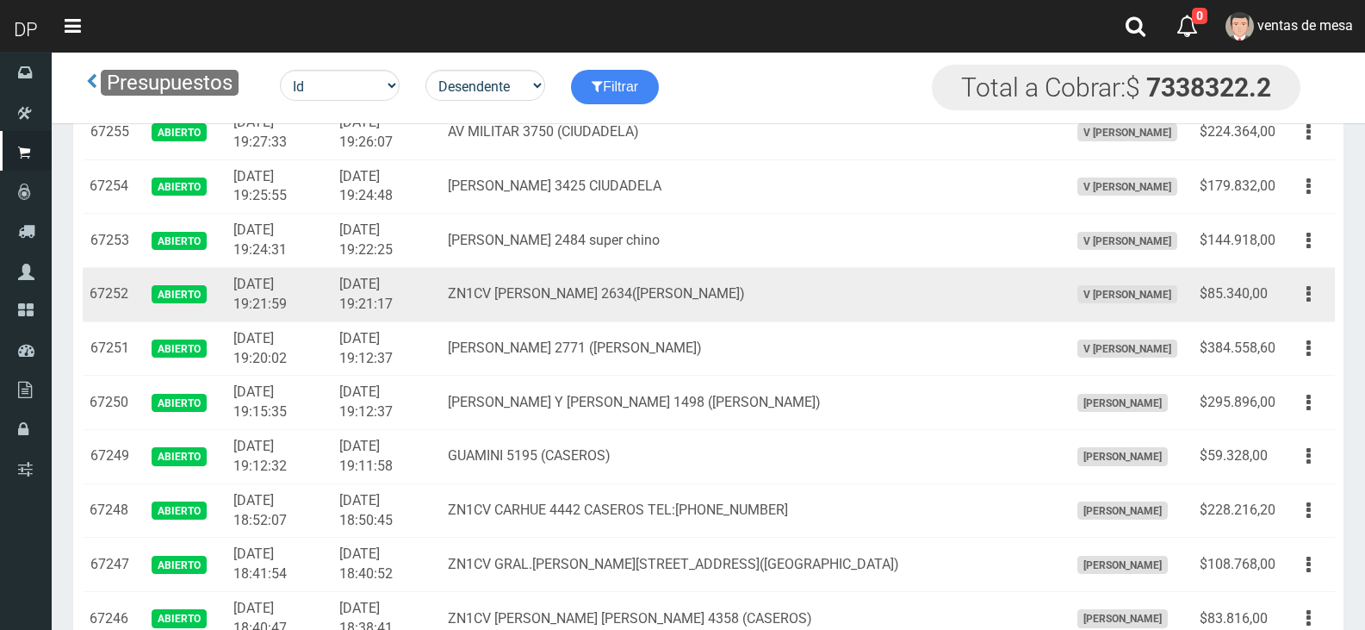
click at [1332, 295] on td "Editar Imprimir Eliminar" at bounding box center [1308, 295] width 53 height 54
click at [1311, 300] on button "button" at bounding box center [1308, 294] width 39 height 30
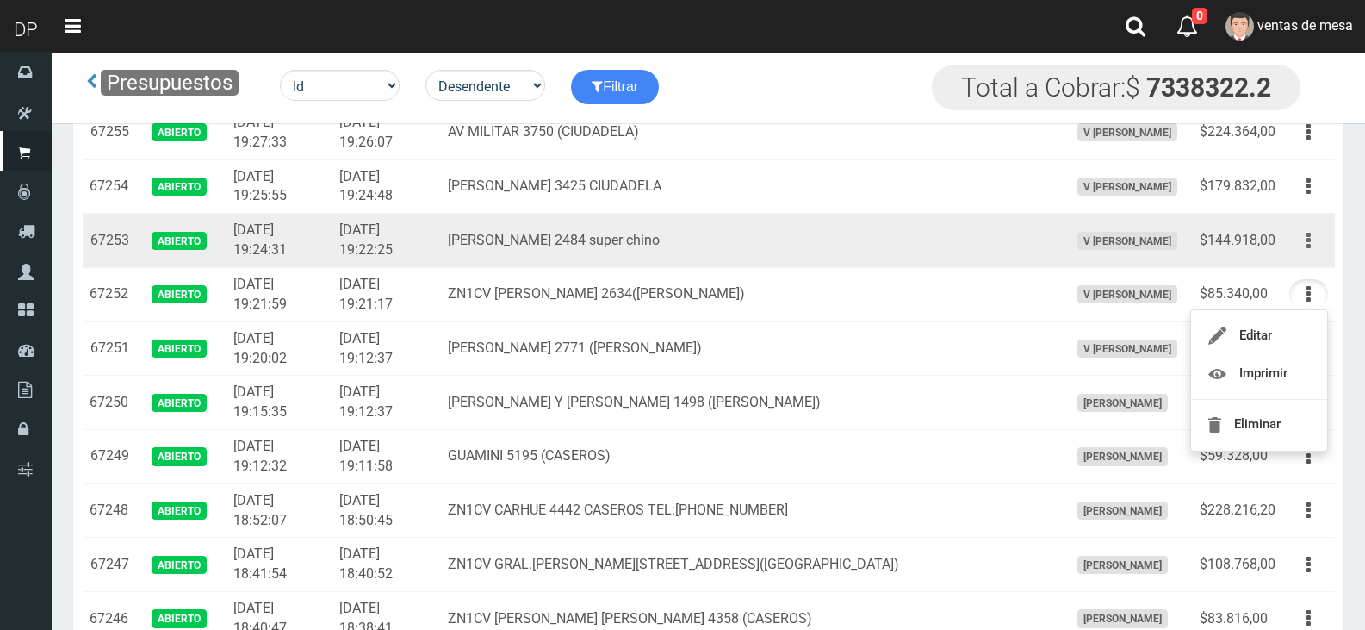
click at [1309, 233] on icon "button" at bounding box center [1309, 241] width 4 height 30
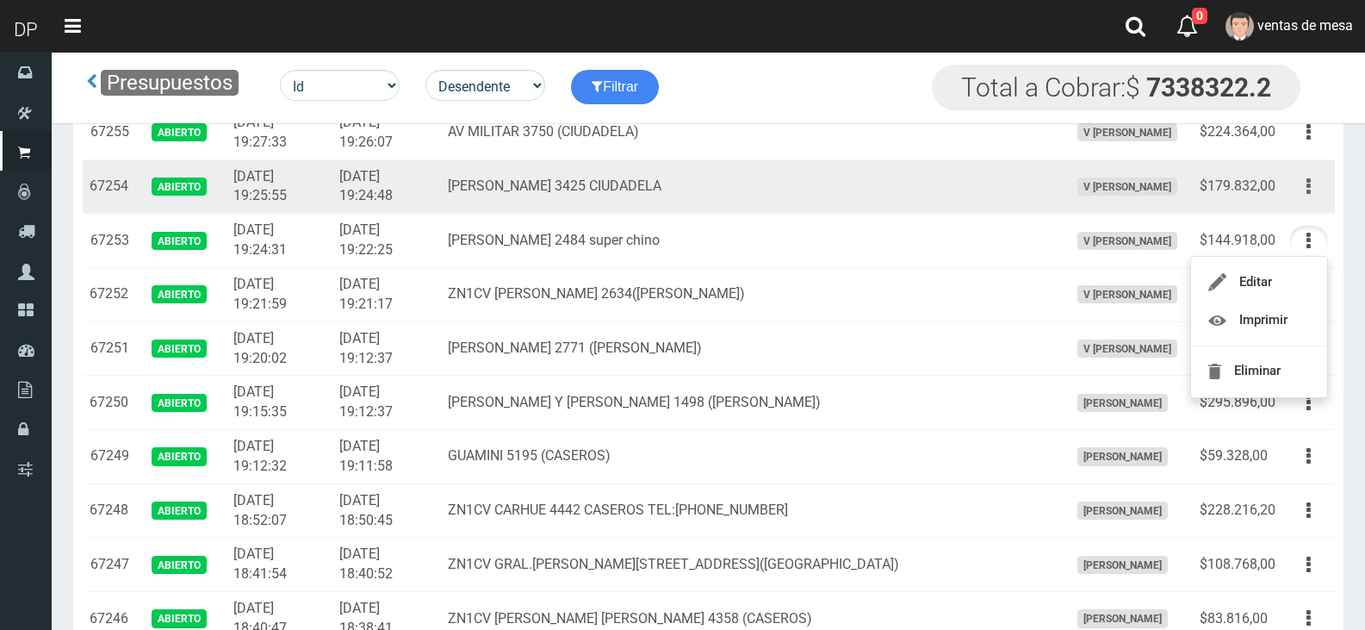
click at [1305, 178] on button "button" at bounding box center [1308, 186] width 39 height 30
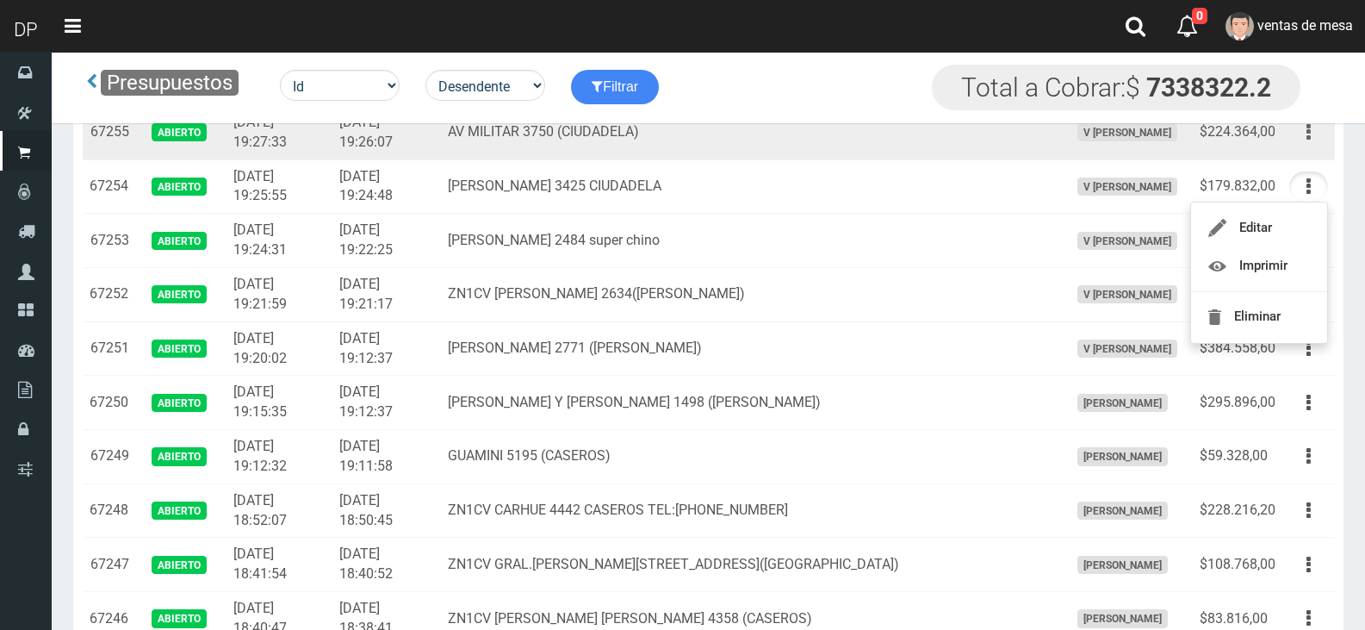
click at [1312, 132] on button "button" at bounding box center [1308, 132] width 39 height 30
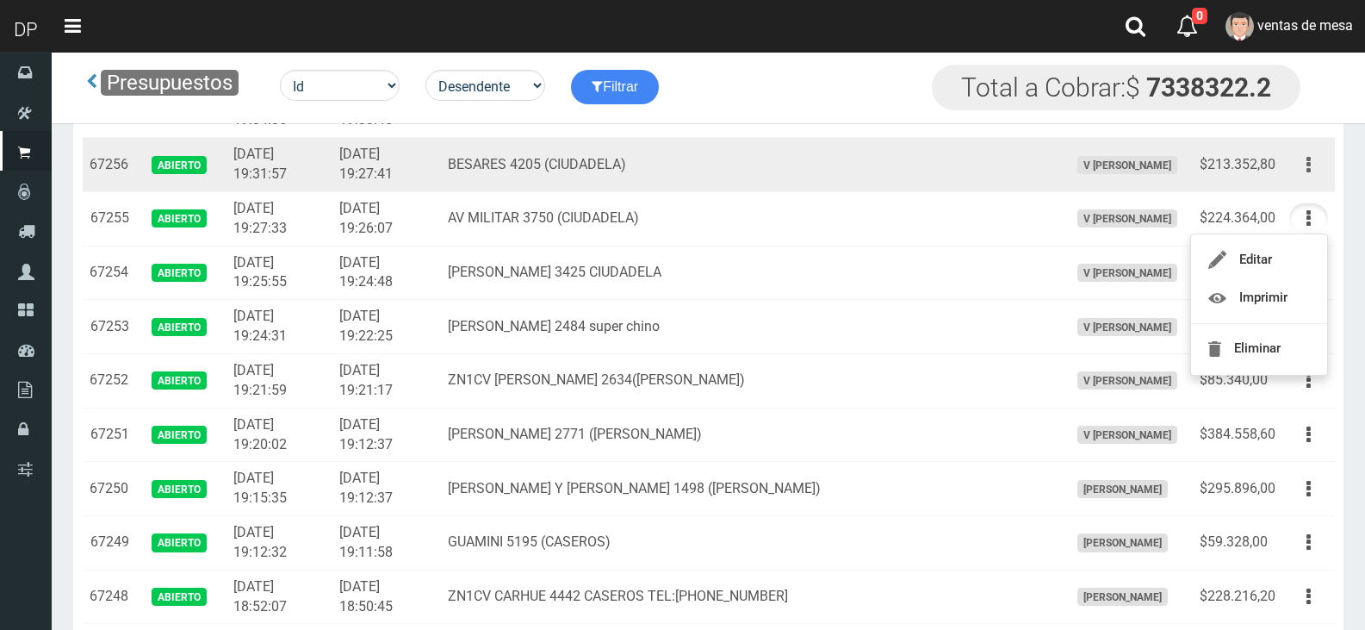
click at [1315, 166] on button "button" at bounding box center [1308, 165] width 39 height 30
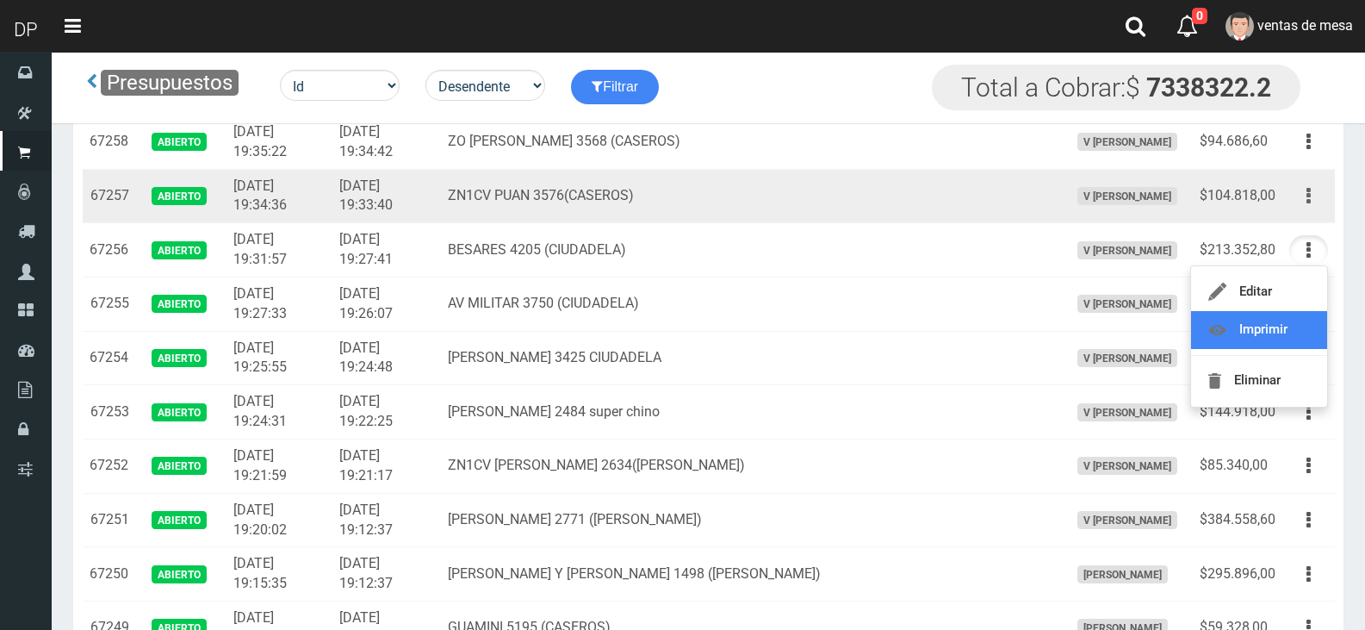
scroll to position [517, 0]
click at [1310, 193] on icon "button" at bounding box center [1309, 197] width 4 height 30
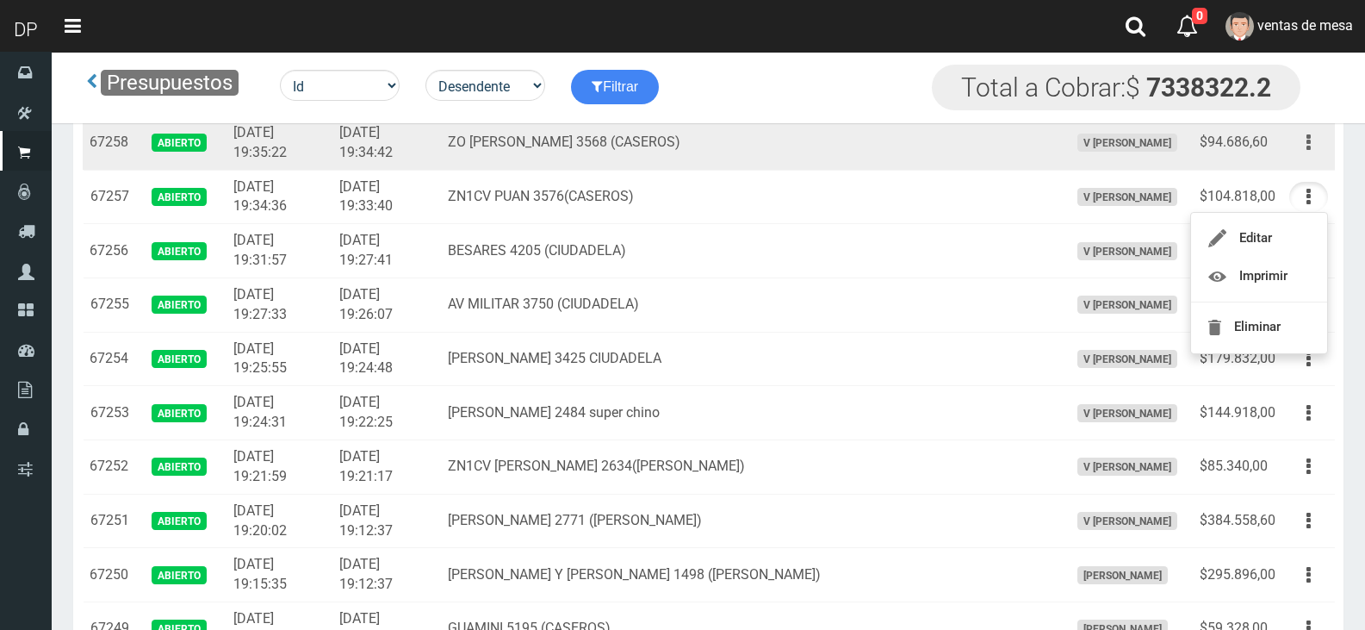
click at [1310, 146] on icon "button" at bounding box center [1309, 142] width 4 height 30
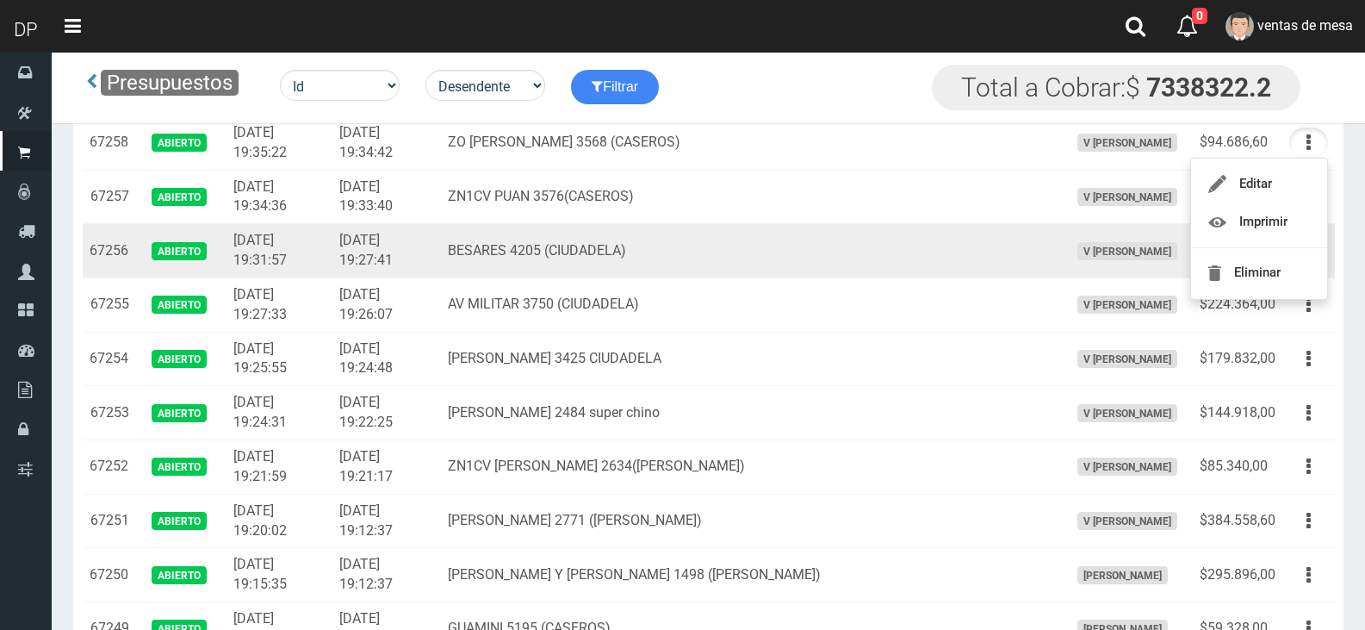
click at [949, 238] on td "BESARES 4205 (CIUDADELA)" at bounding box center [751, 251] width 621 height 54
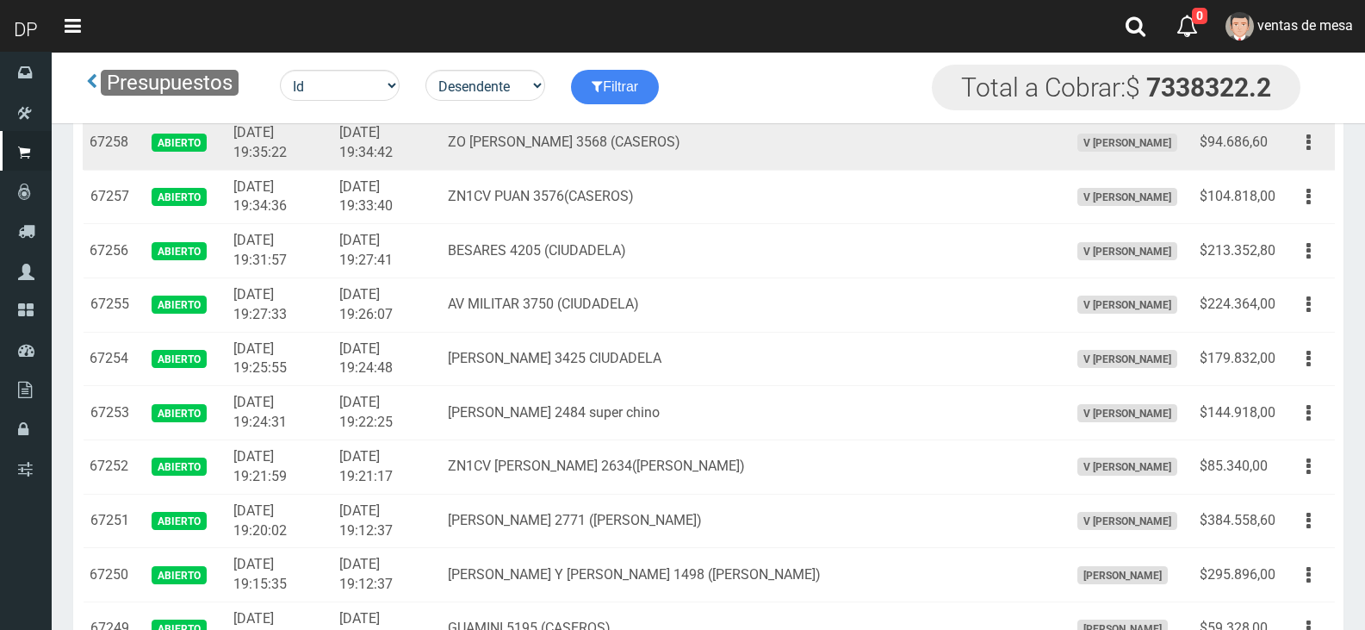
scroll to position [431, 0]
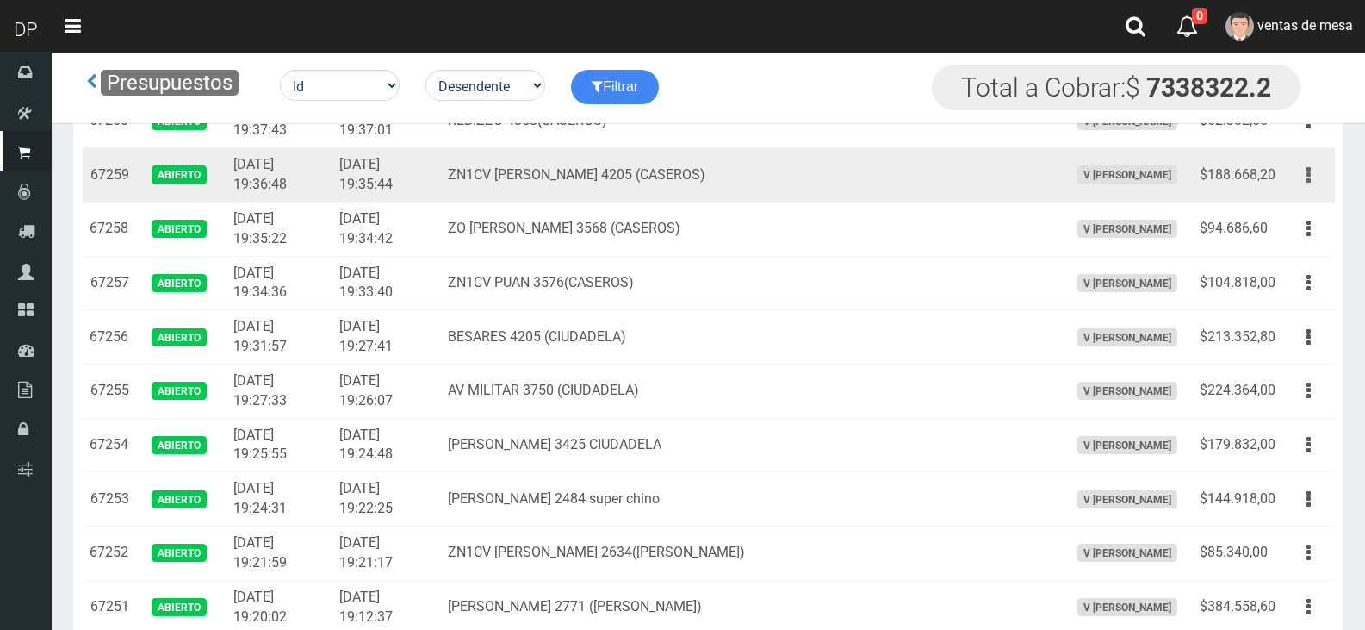
click at [1301, 178] on button "button" at bounding box center [1308, 175] width 39 height 30
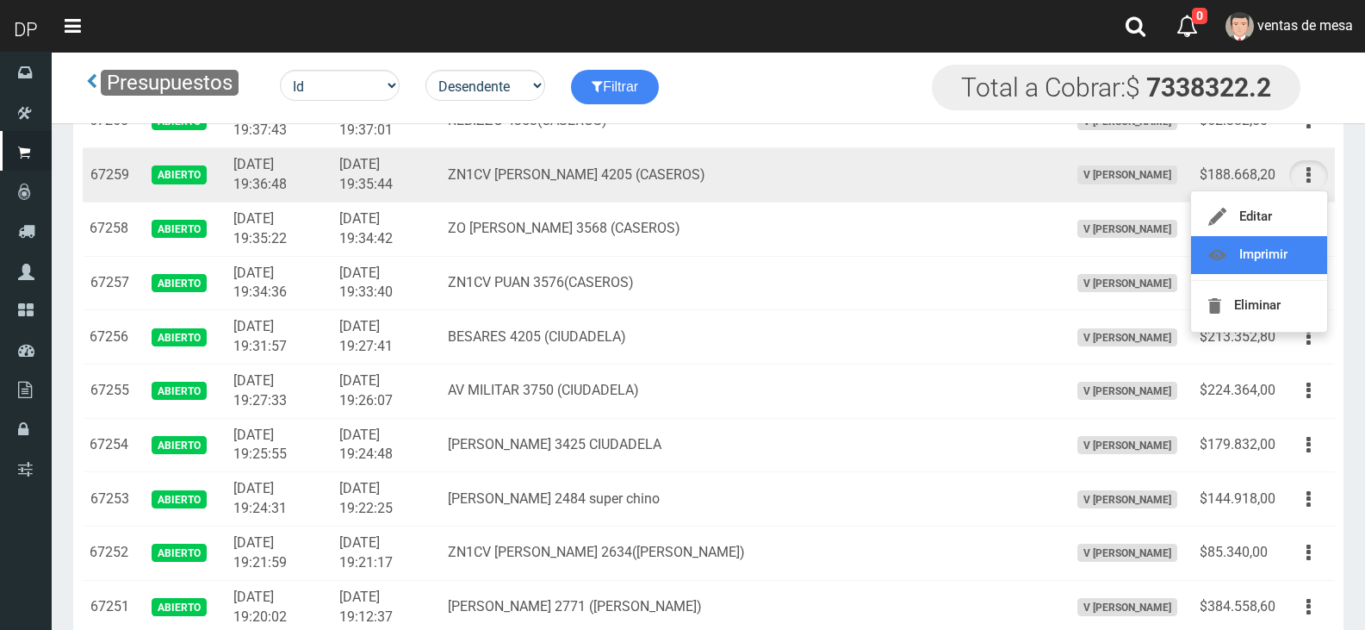
scroll to position [345, 0]
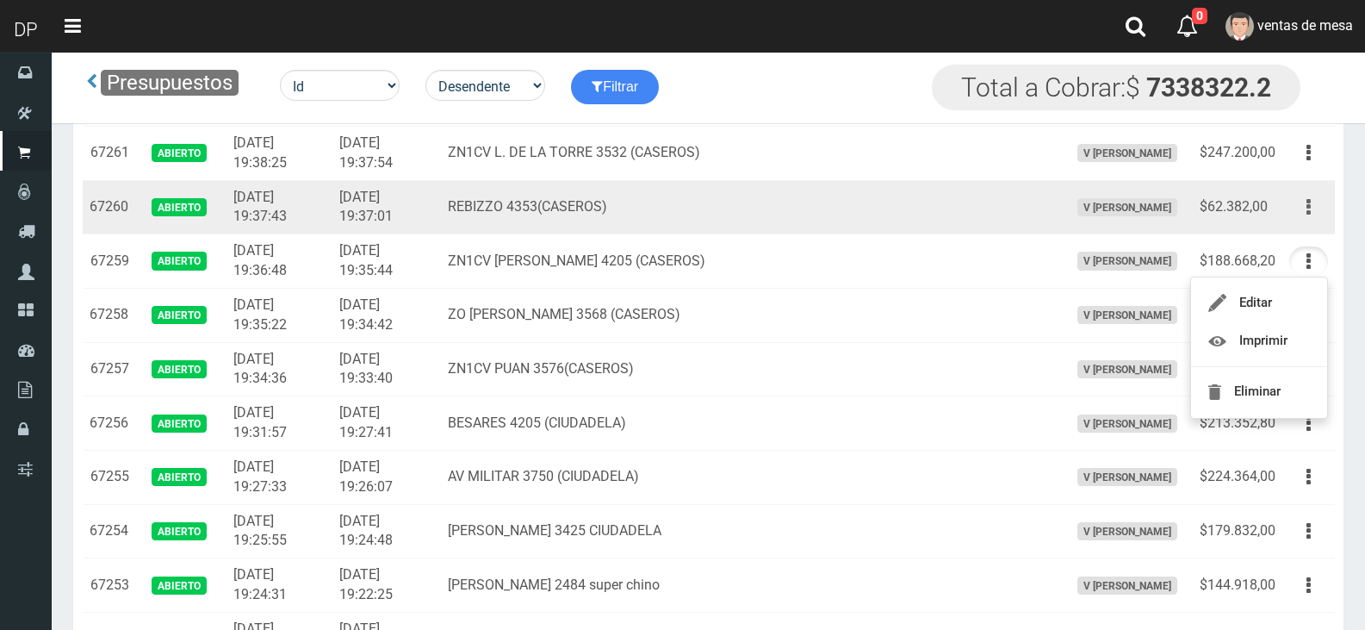
click at [1310, 200] on icon "button" at bounding box center [1309, 207] width 4 height 30
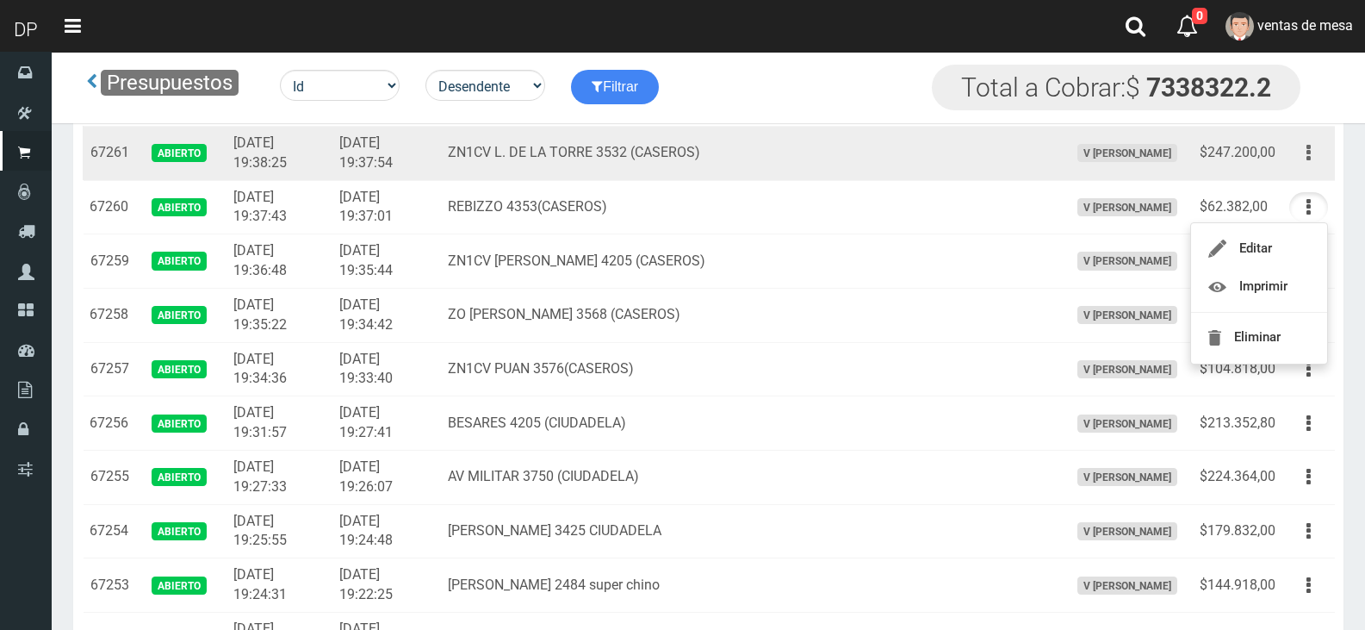
click at [1301, 151] on button "button" at bounding box center [1308, 153] width 39 height 30
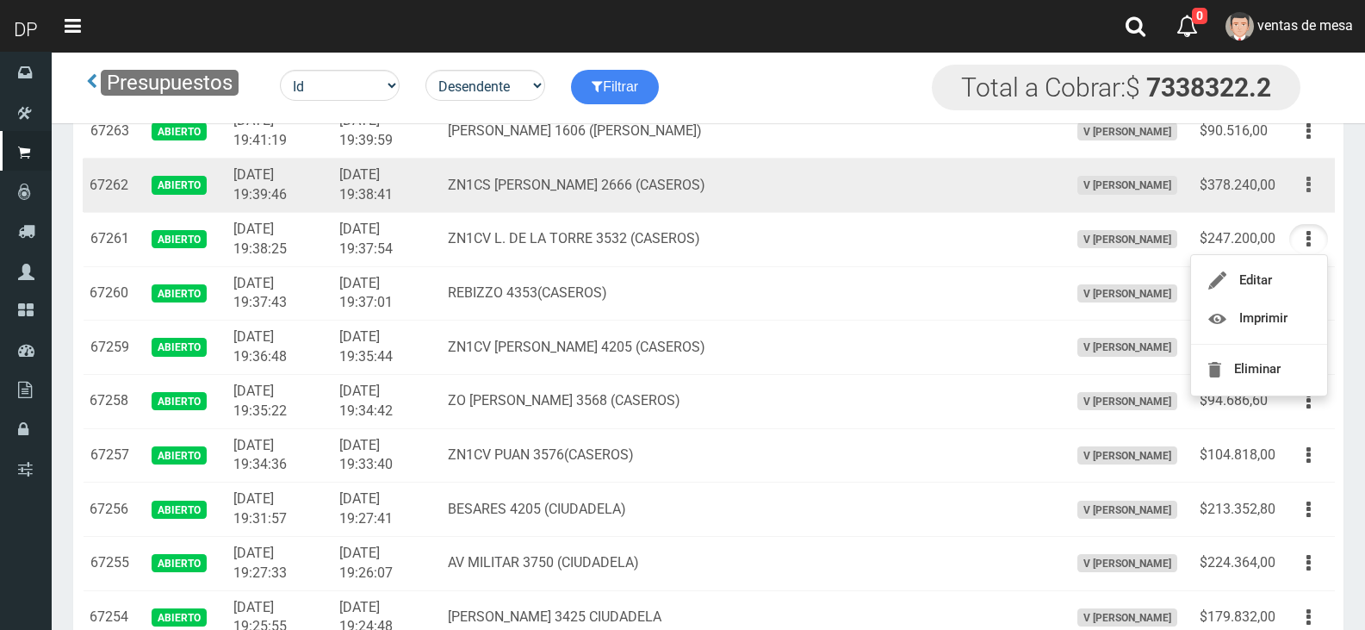
click at [1305, 191] on button "button" at bounding box center [1308, 185] width 39 height 30
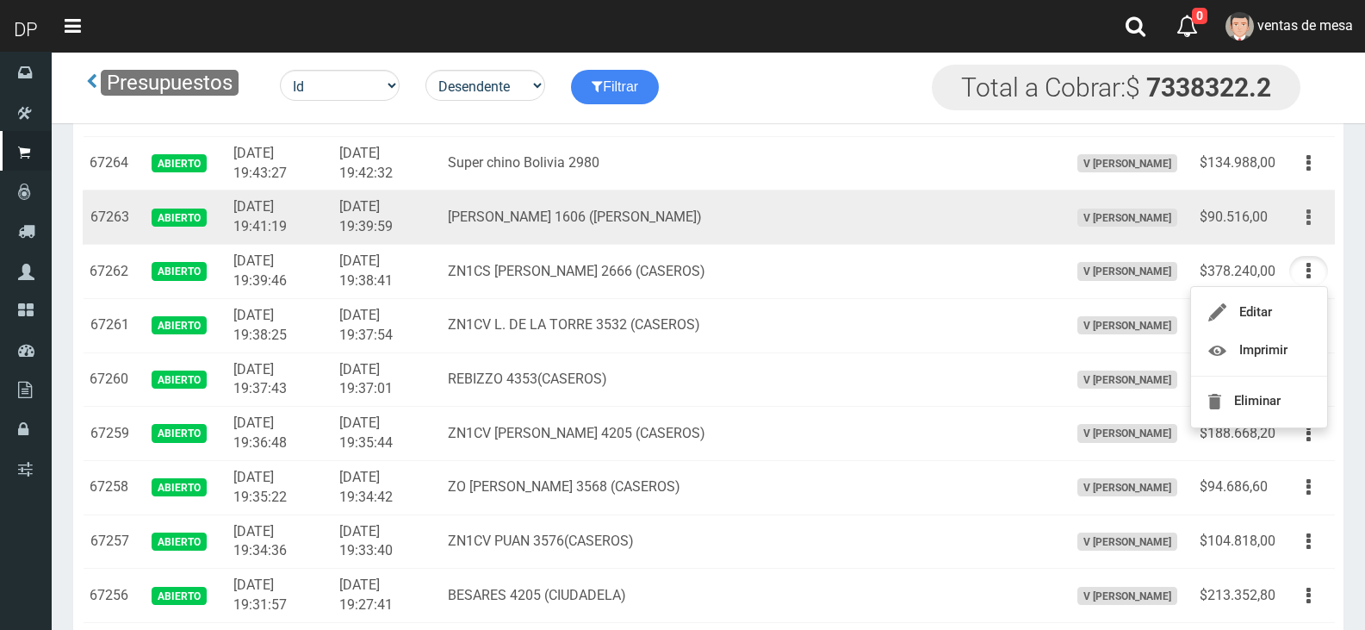
click at [1293, 217] on button "button" at bounding box center [1308, 217] width 39 height 30
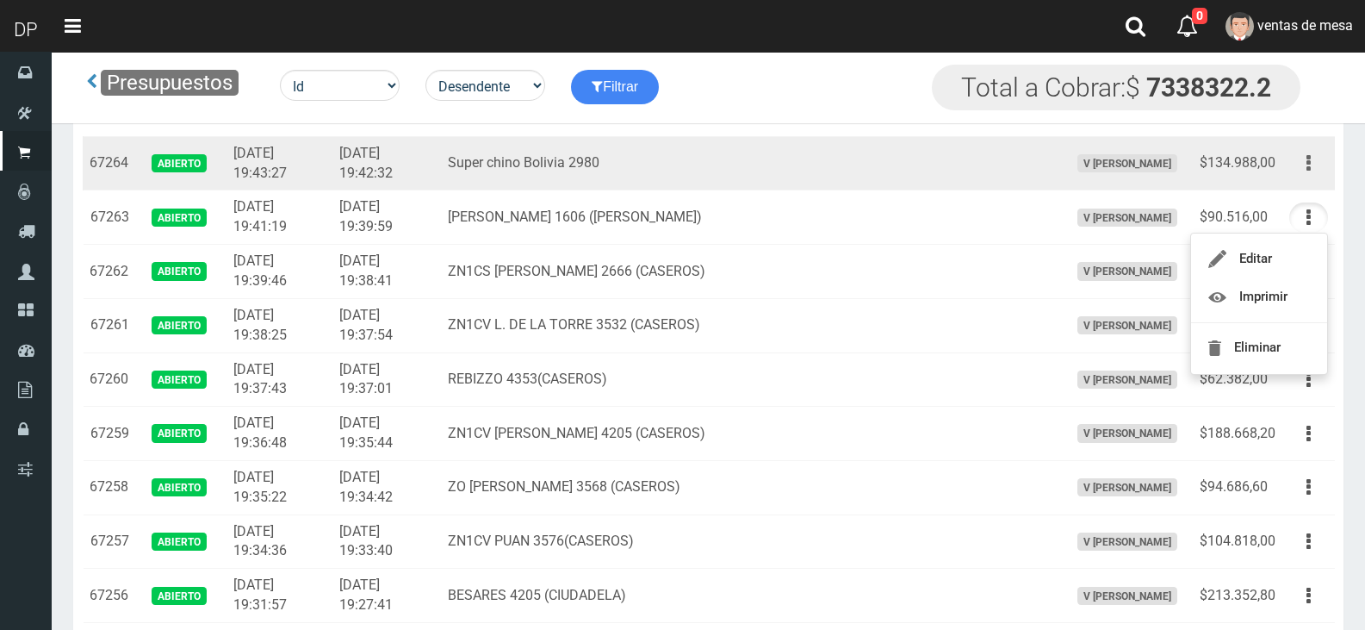
click at [1304, 170] on button "button" at bounding box center [1308, 163] width 39 height 30
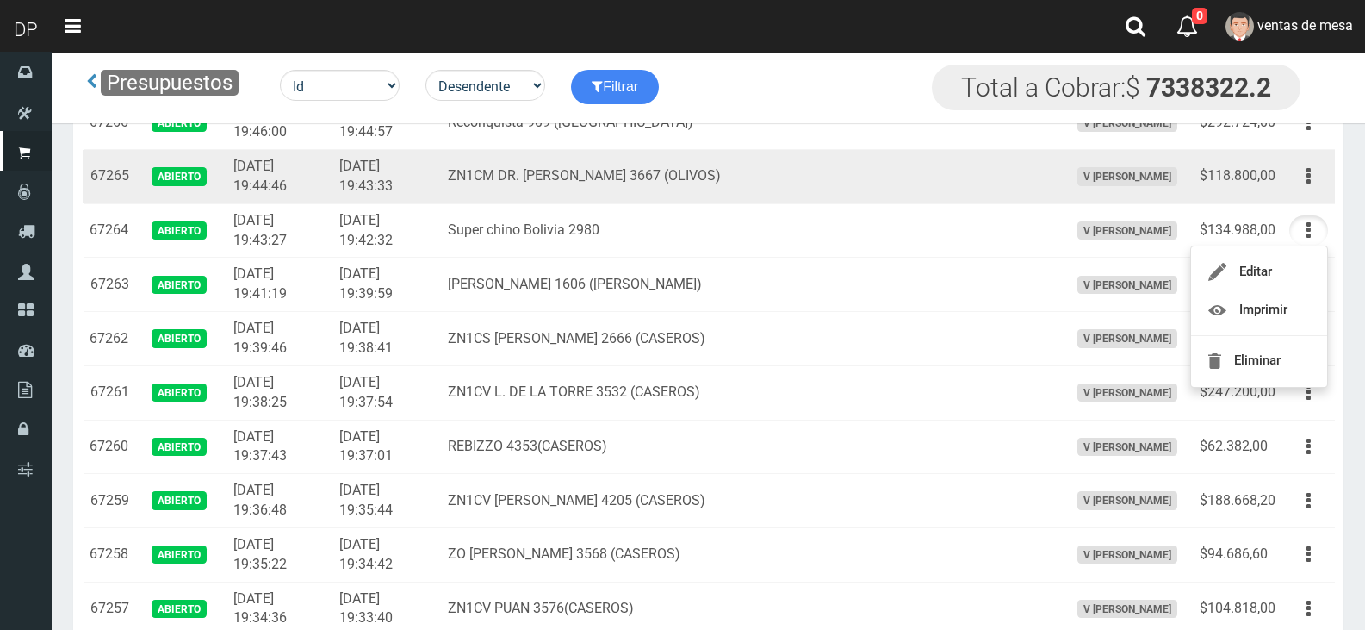
scroll to position [86, 0]
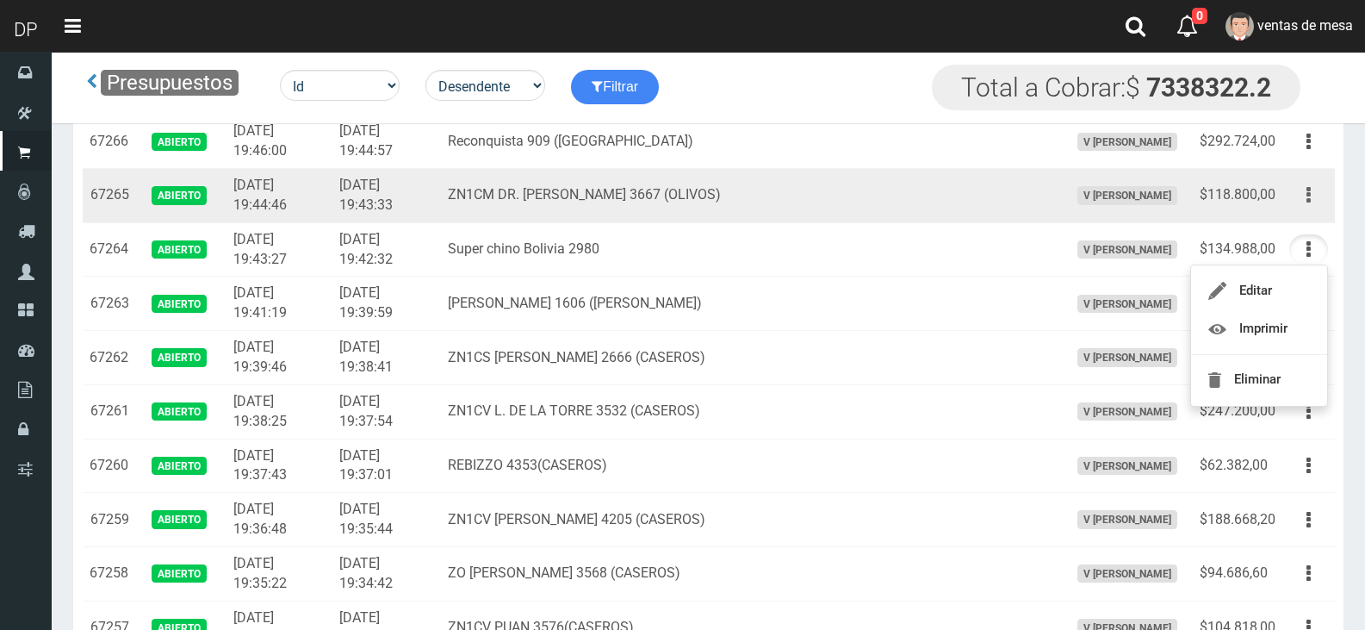
click at [1313, 203] on button "button" at bounding box center [1308, 195] width 39 height 30
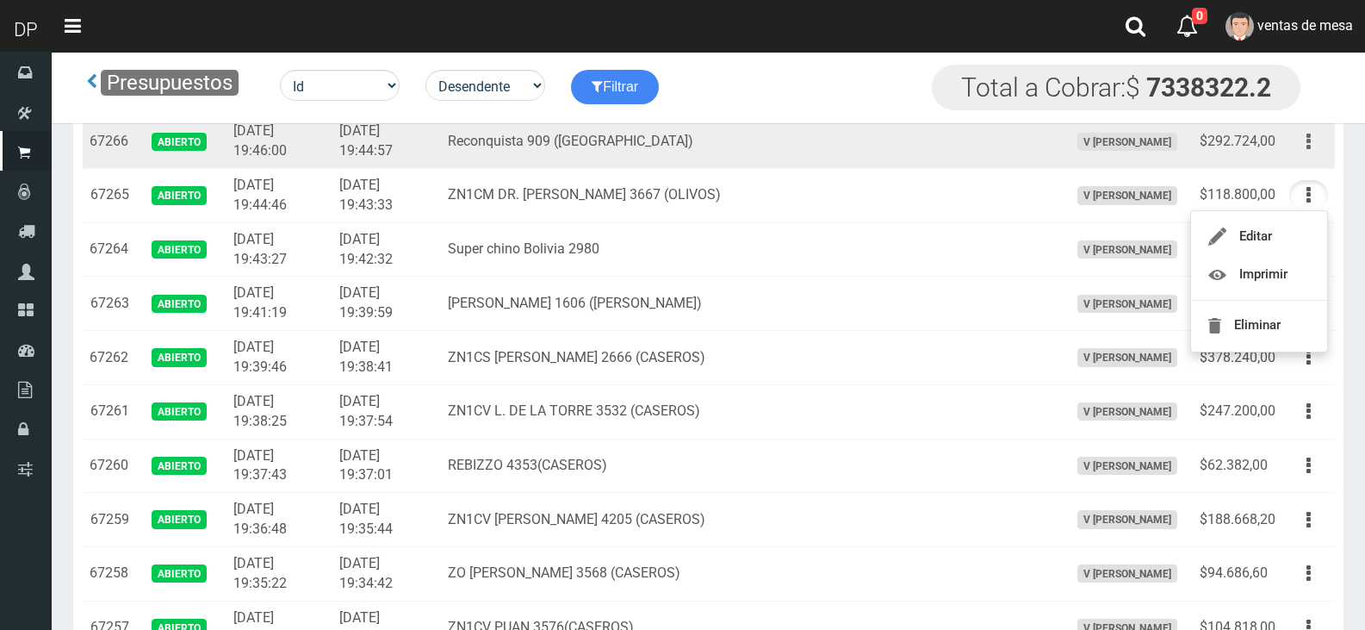
click at [1311, 150] on button "button" at bounding box center [1308, 142] width 39 height 30
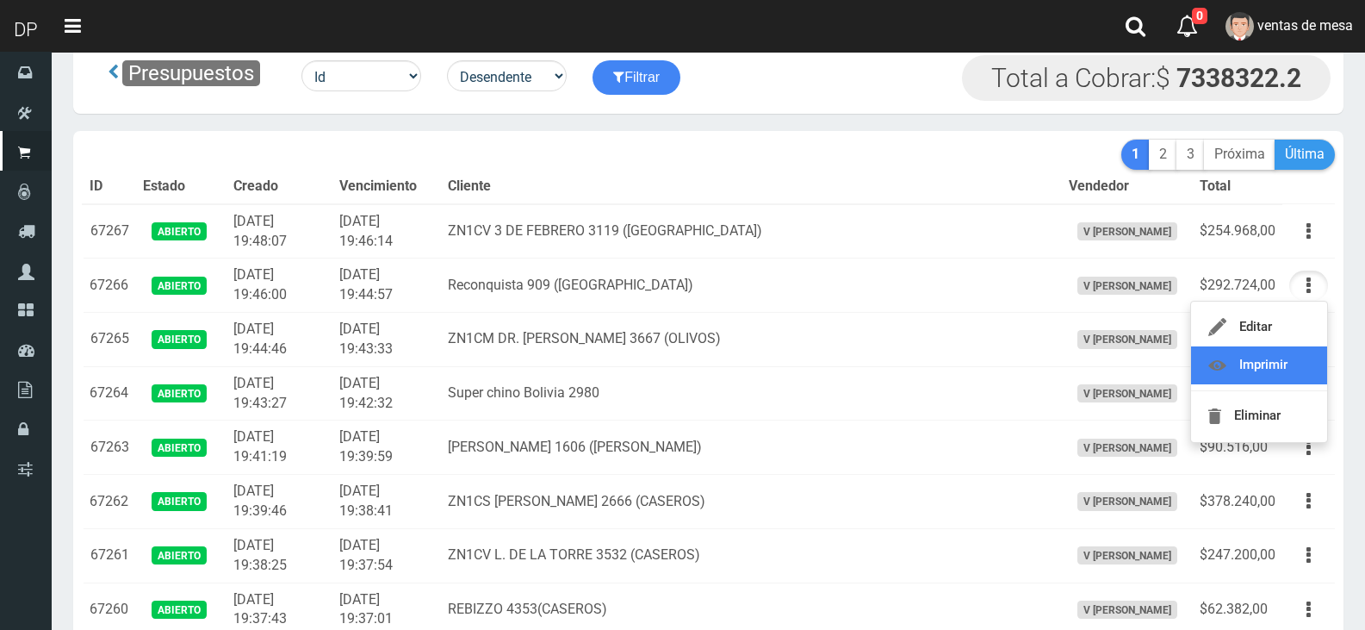
scroll to position [0, 0]
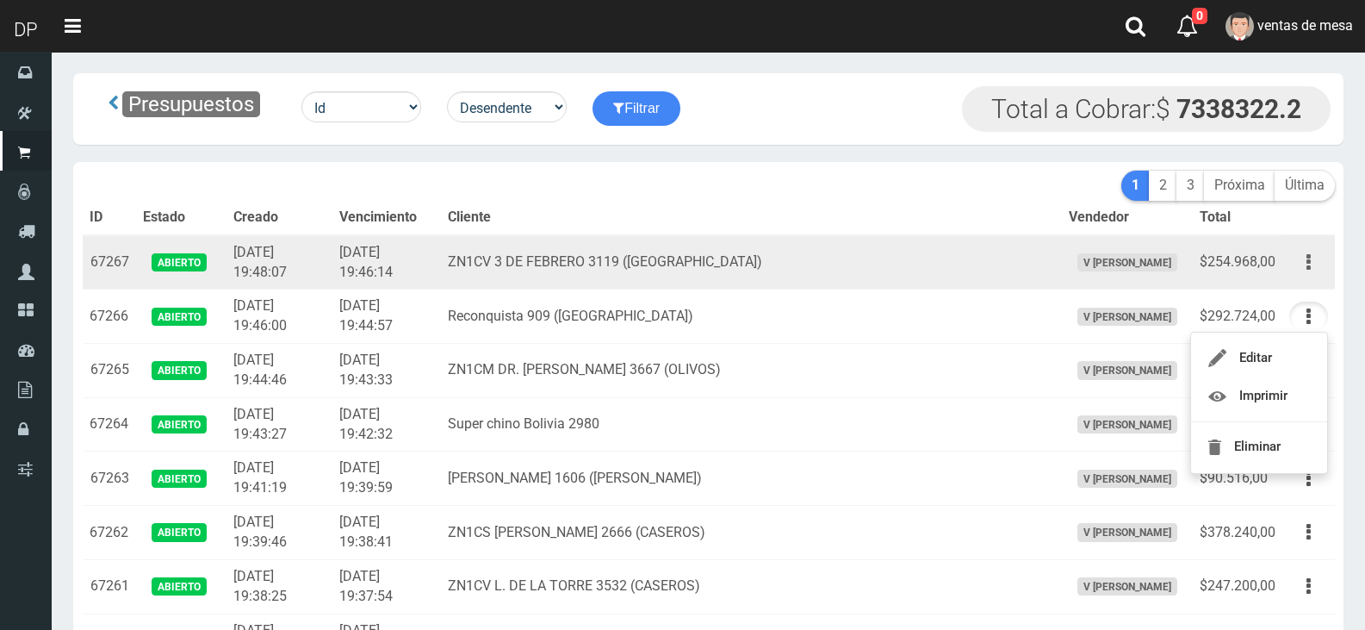
click at [1319, 260] on button "button" at bounding box center [1308, 262] width 39 height 30
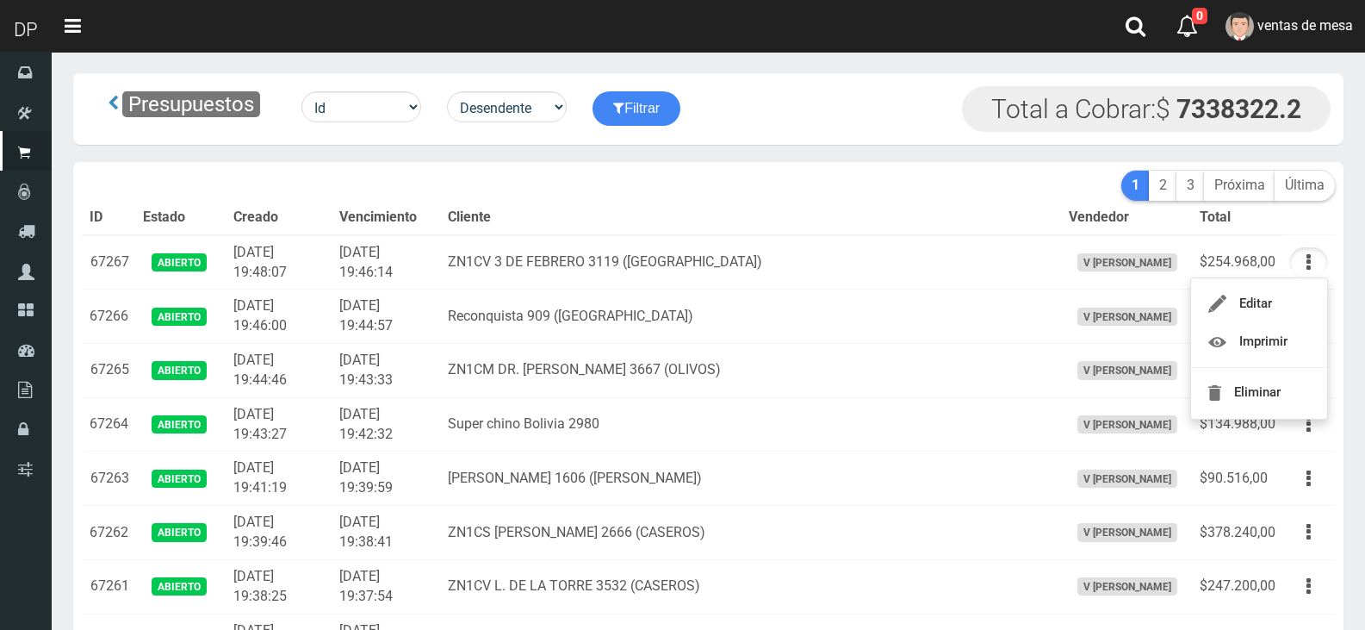
click at [441, 233] on th "Vencimiento" at bounding box center [386, 218] width 109 height 34
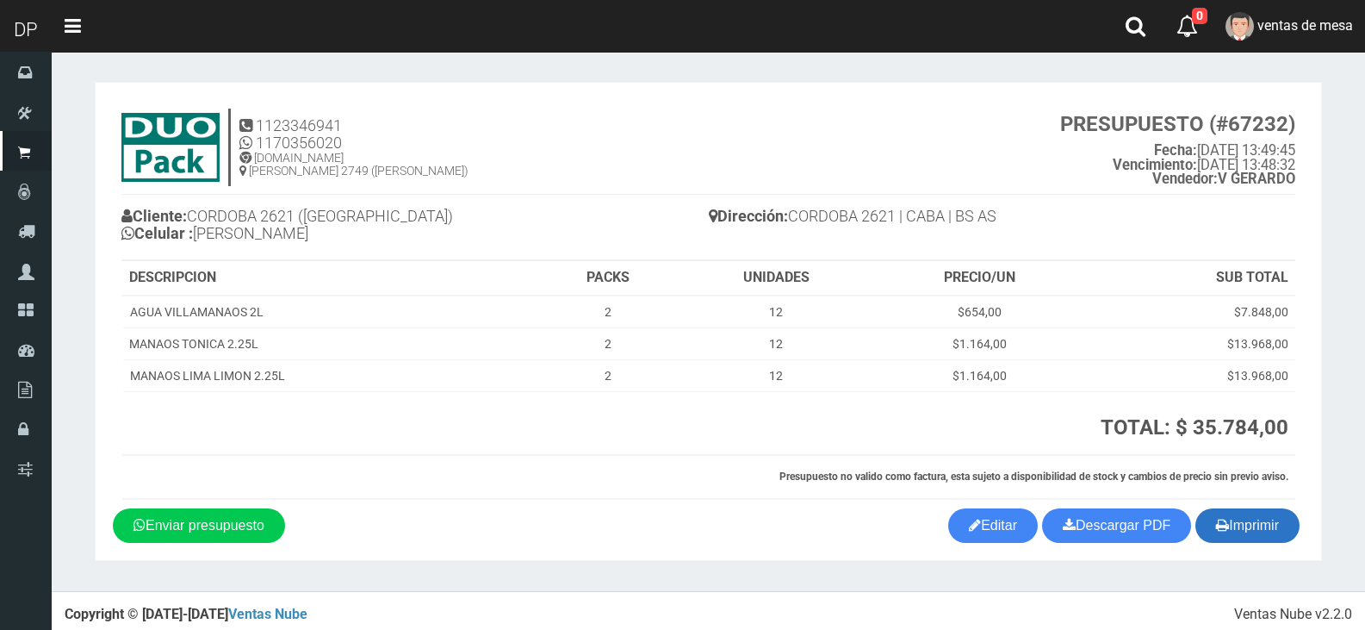
click at [1272, 533] on button "Imprimir" at bounding box center [1247, 525] width 104 height 34
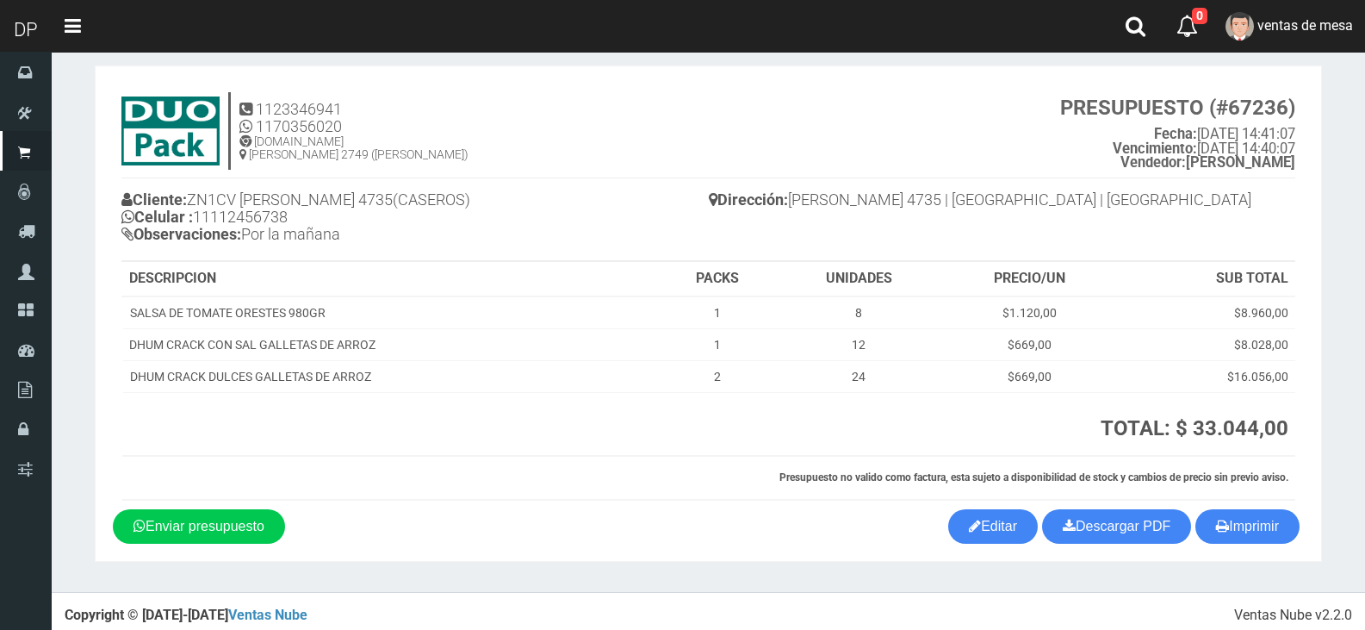
scroll to position [25, 0]
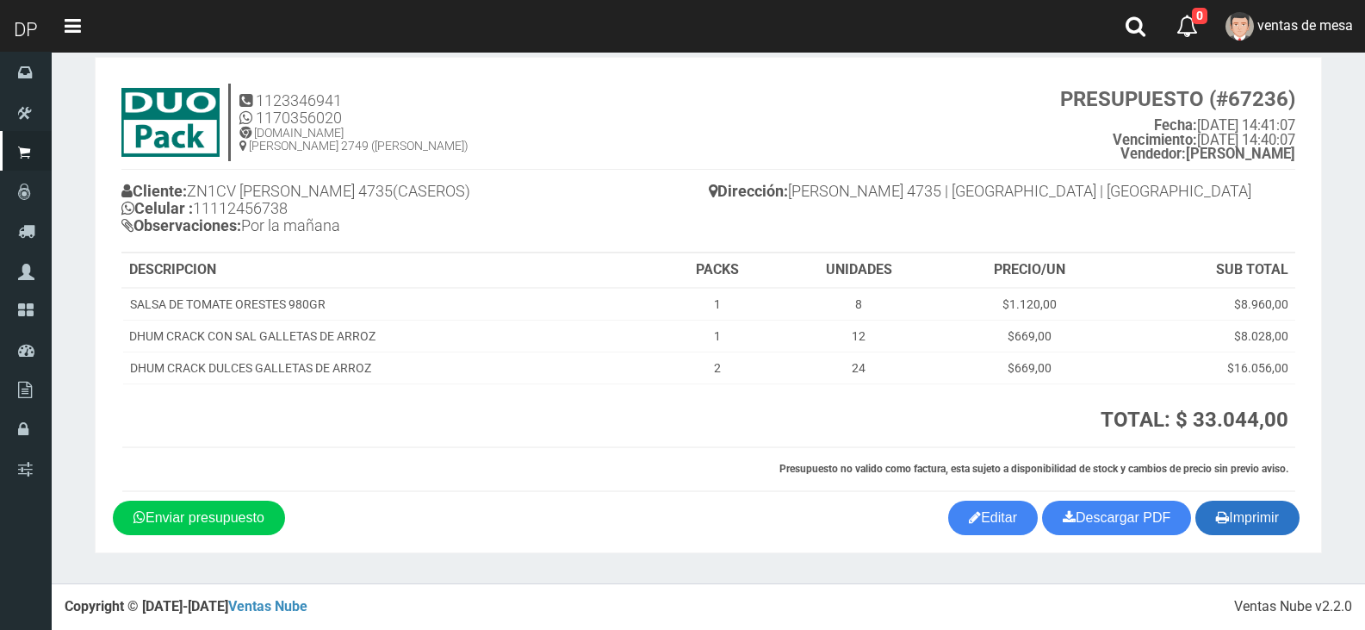
click at [1239, 525] on button "Imprimir" at bounding box center [1247, 517] width 104 height 34
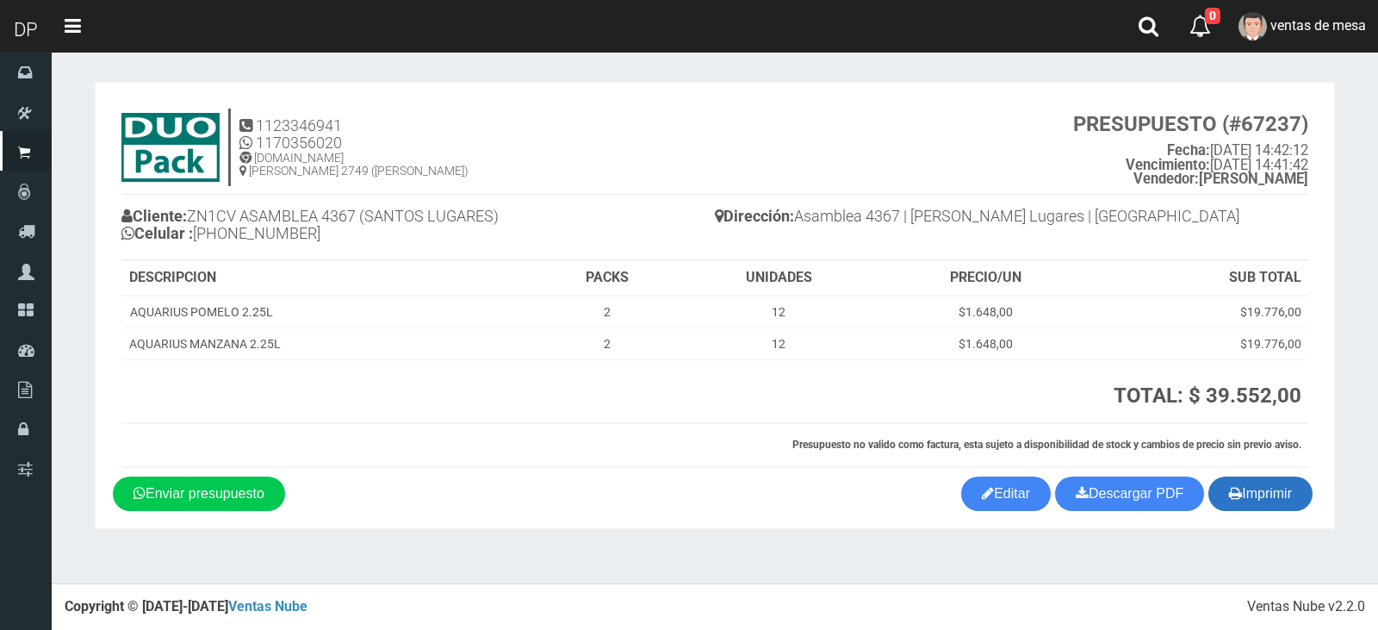
click at [1270, 503] on button "Imprimir" at bounding box center [1260, 493] width 104 height 34
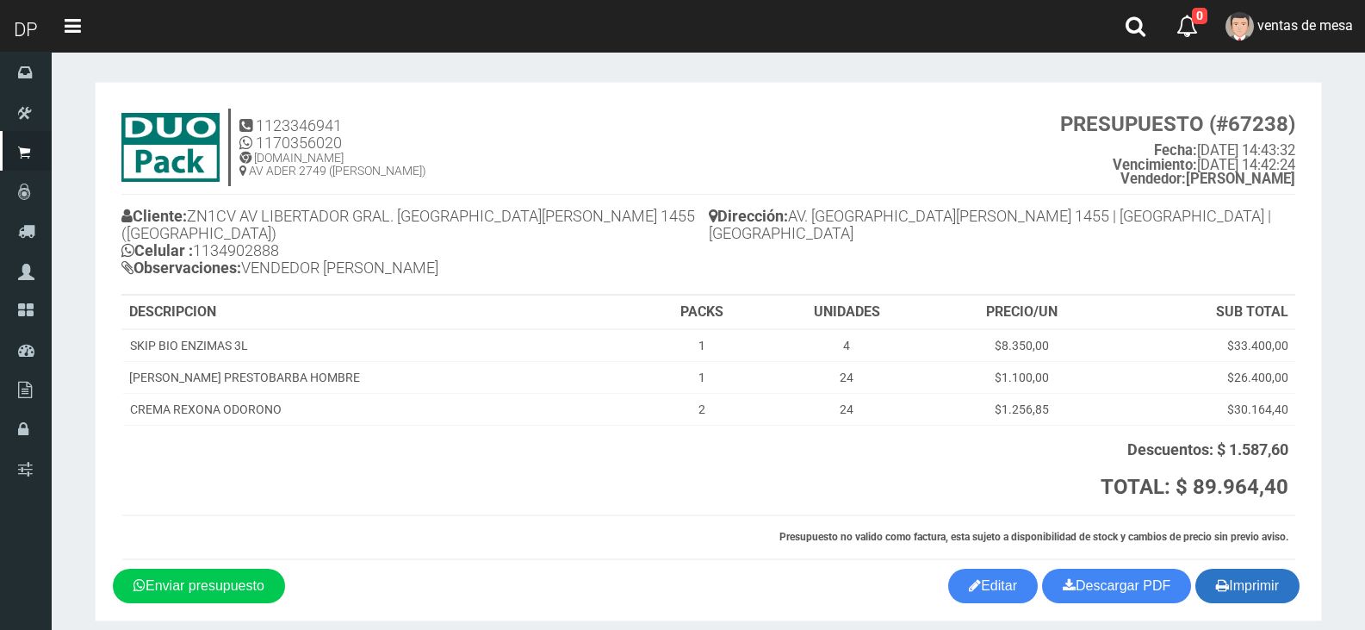
click at [1271, 568] on button "Imprimir" at bounding box center [1247, 585] width 104 height 34
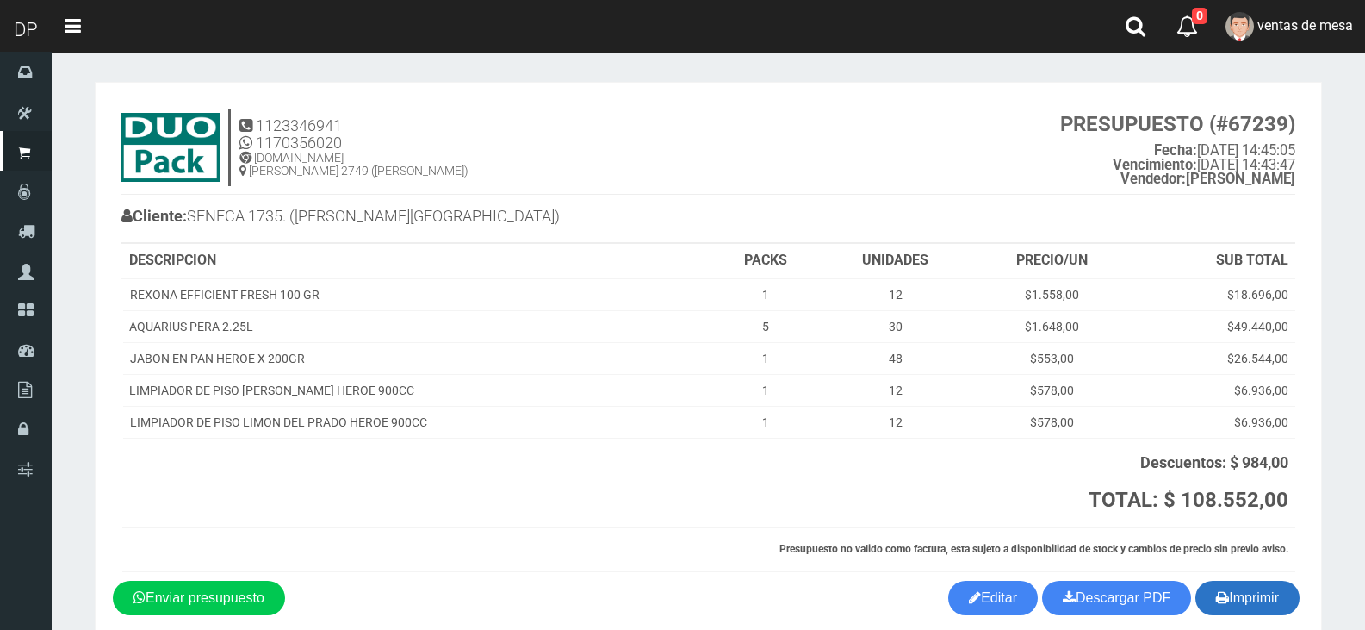
click at [1230, 603] on button "Imprimir" at bounding box center [1247, 597] width 104 height 34
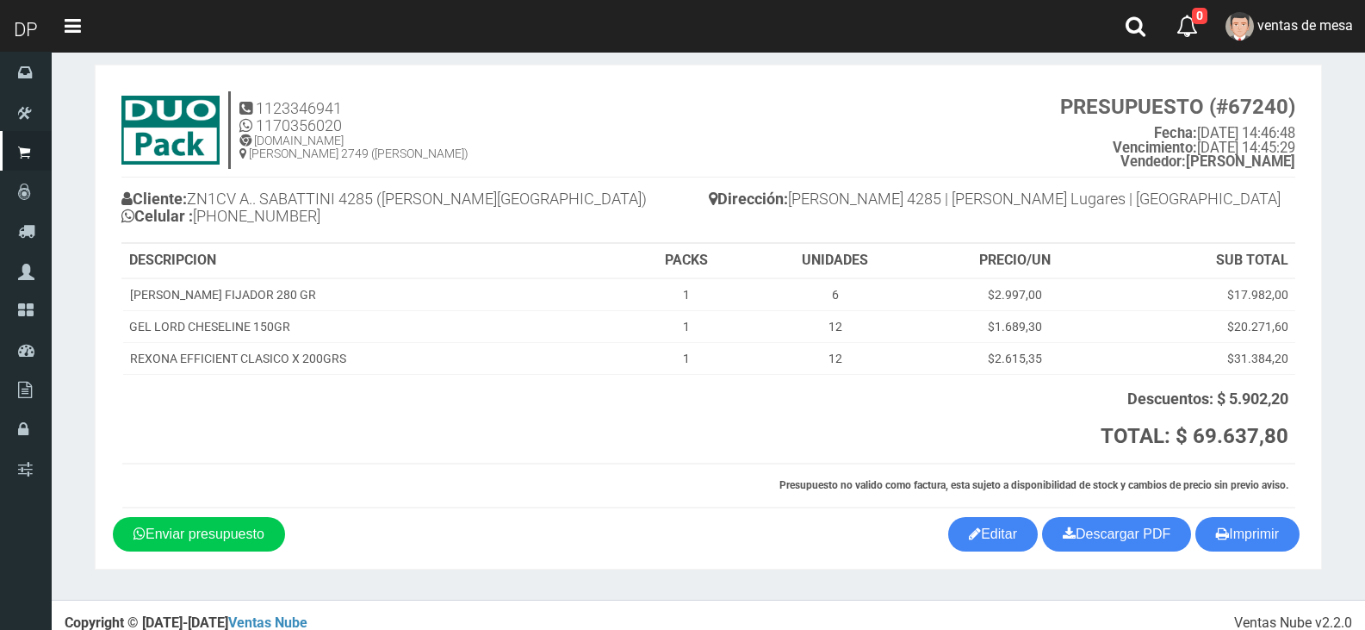
scroll to position [34, 0]
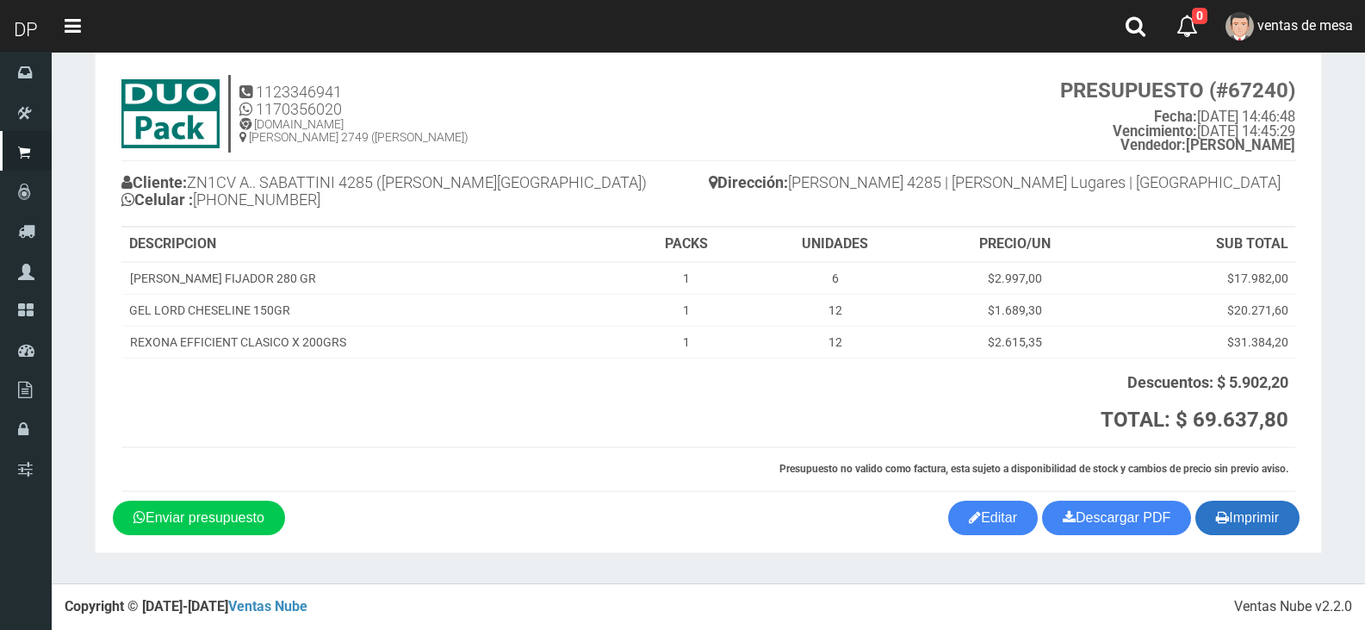
click at [1249, 511] on button "Imprimir" at bounding box center [1247, 517] width 104 height 34
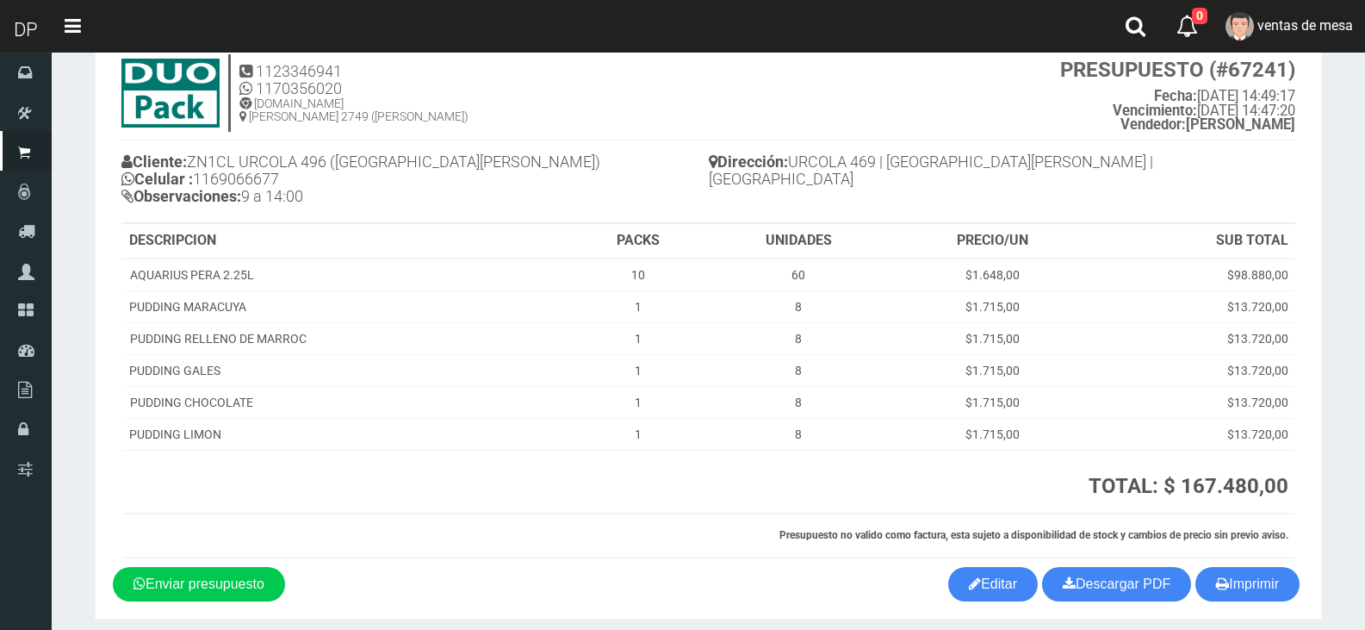
scroll to position [121, 0]
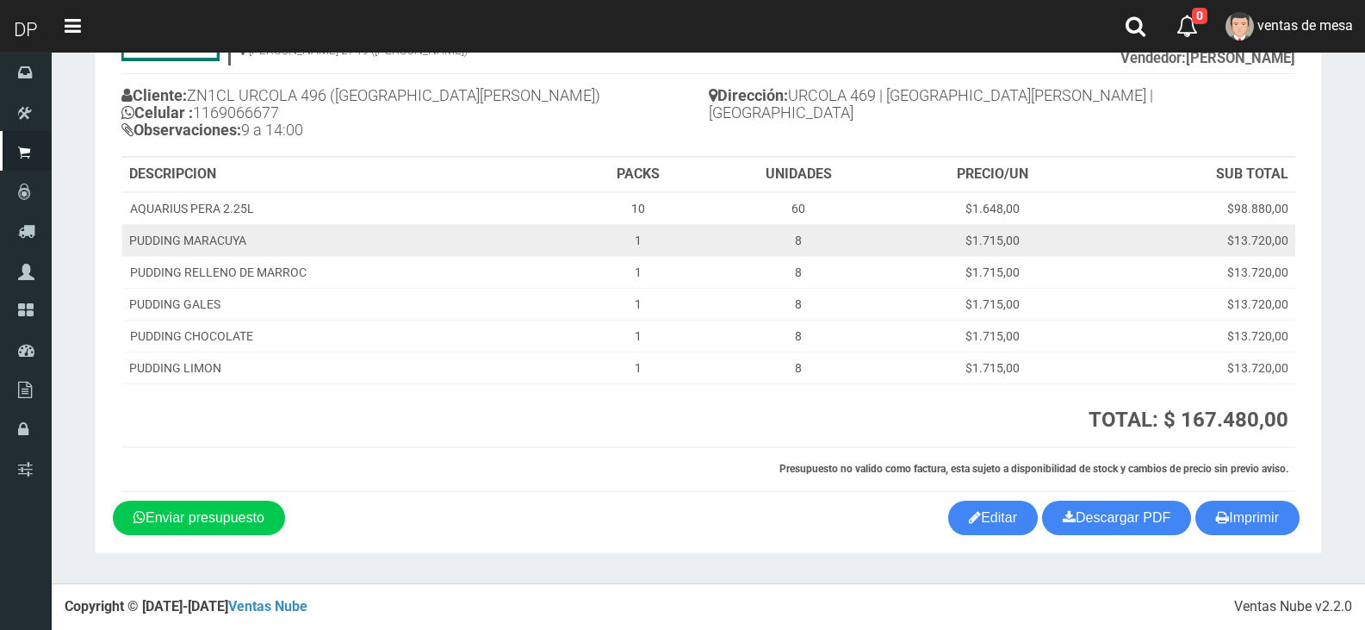
click at [1108, 249] on td "$13.720,00" at bounding box center [1194, 240] width 202 height 32
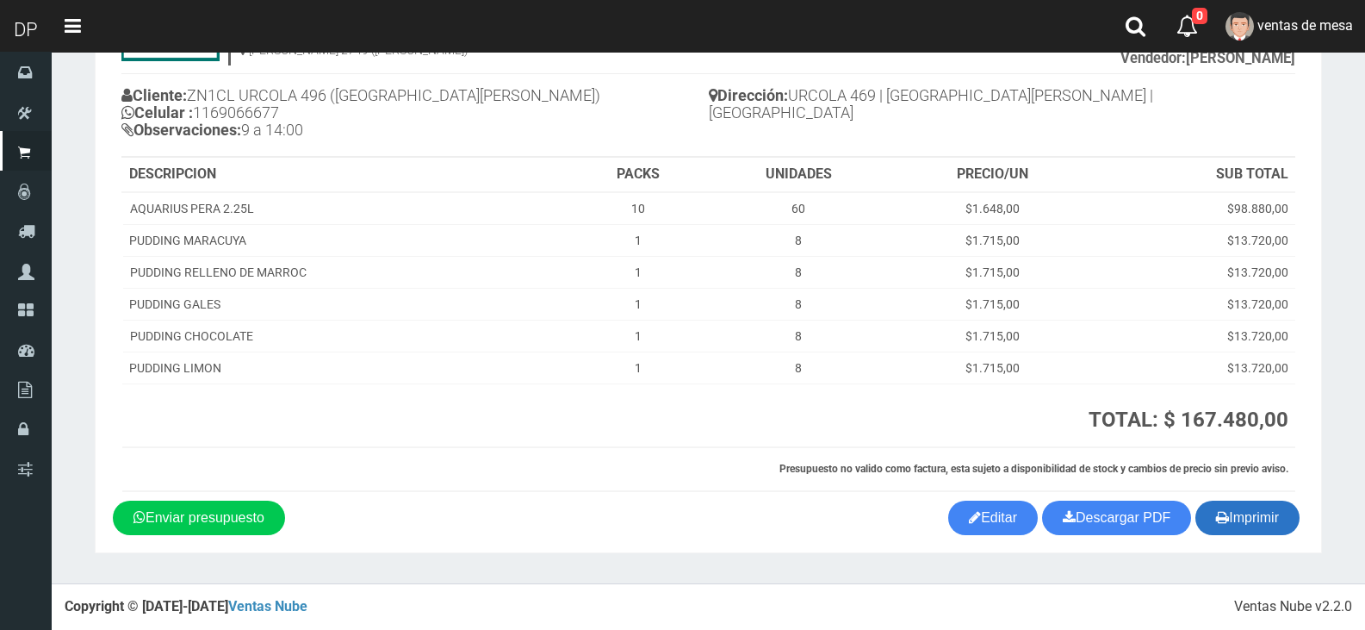
click at [1232, 503] on button "Imprimir" at bounding box center [1247, 517] width 104 height 34
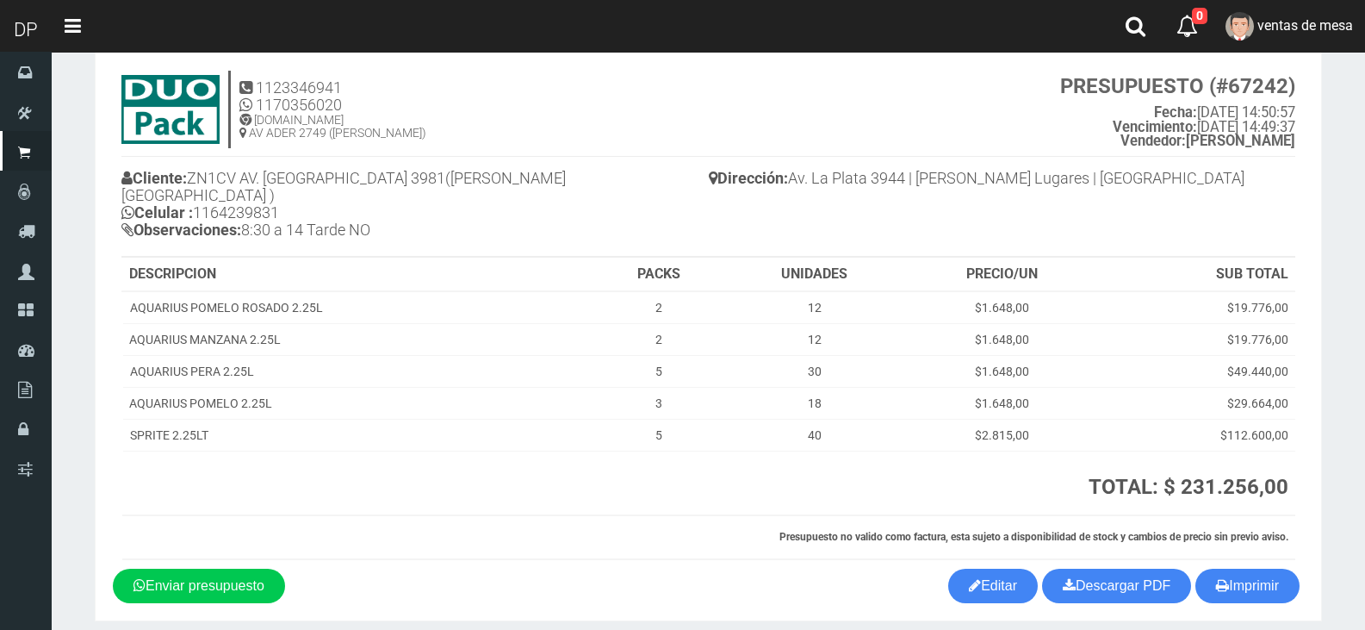
scroll to position [89, 0]
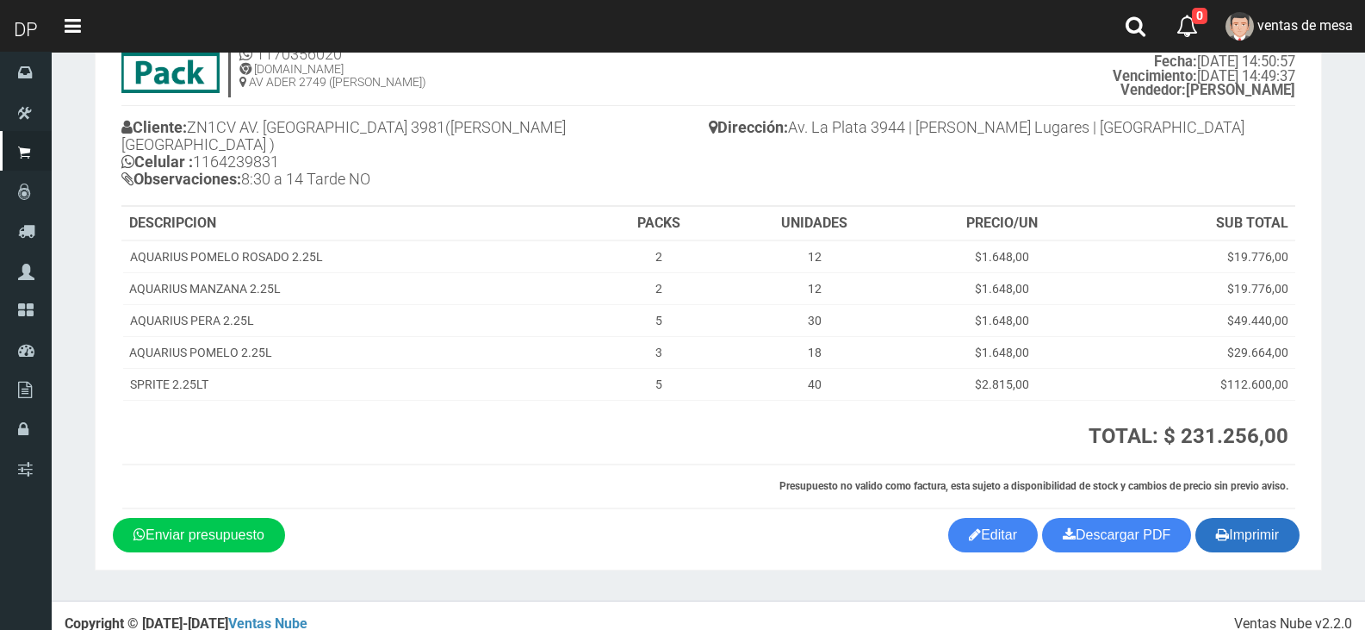
click at [1256, 518] on button "Imprimir" at bounding box center [1247, 535] width 104 height 34
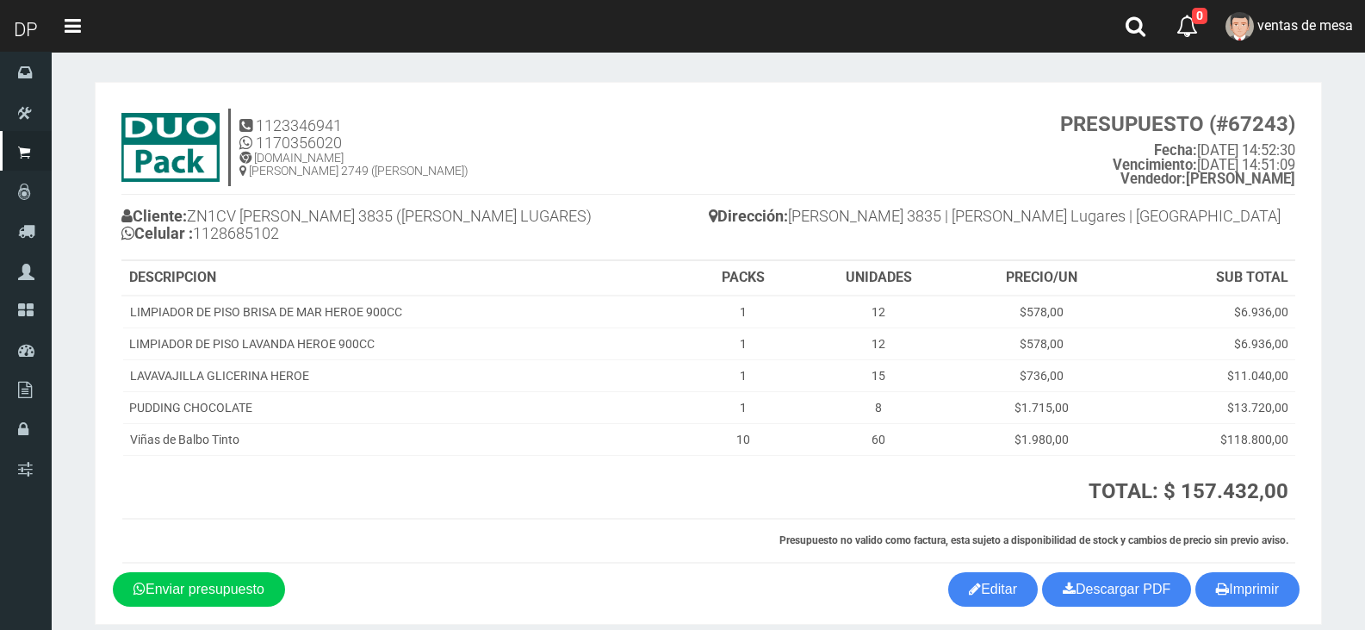
scroll to position [71, 0]
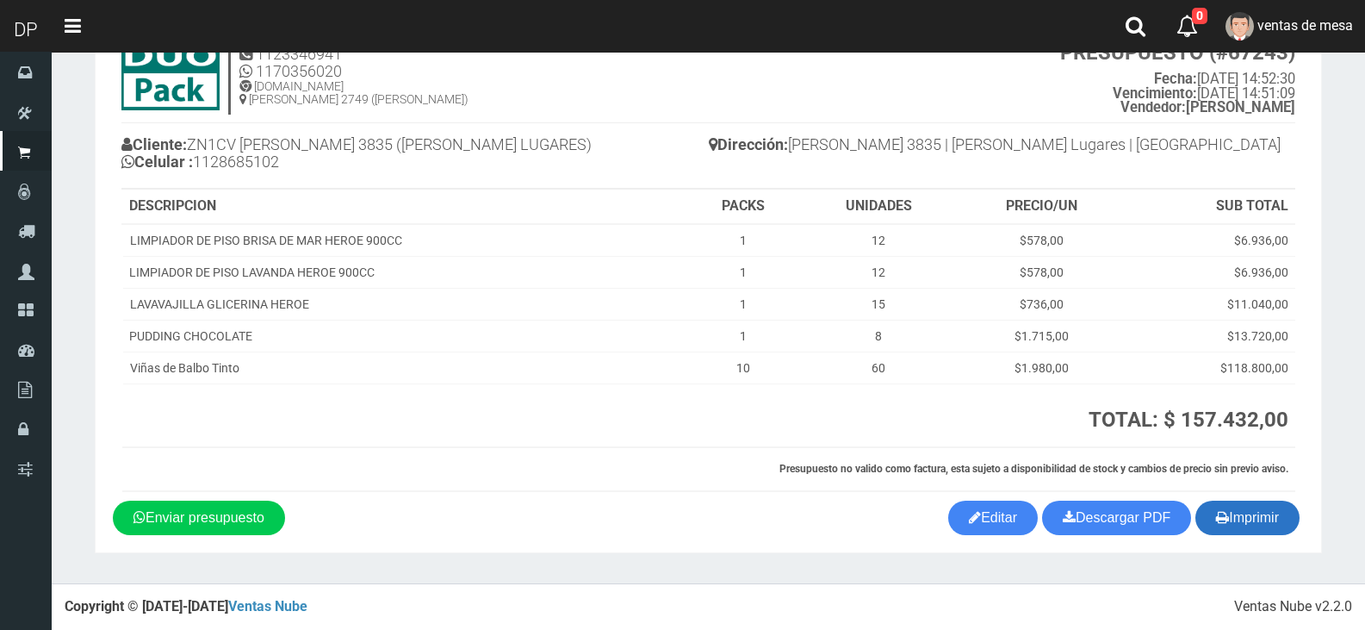
click at [1251, 523] on button "Imprimir" at bounding box center [1247, 517] width 104 height 34
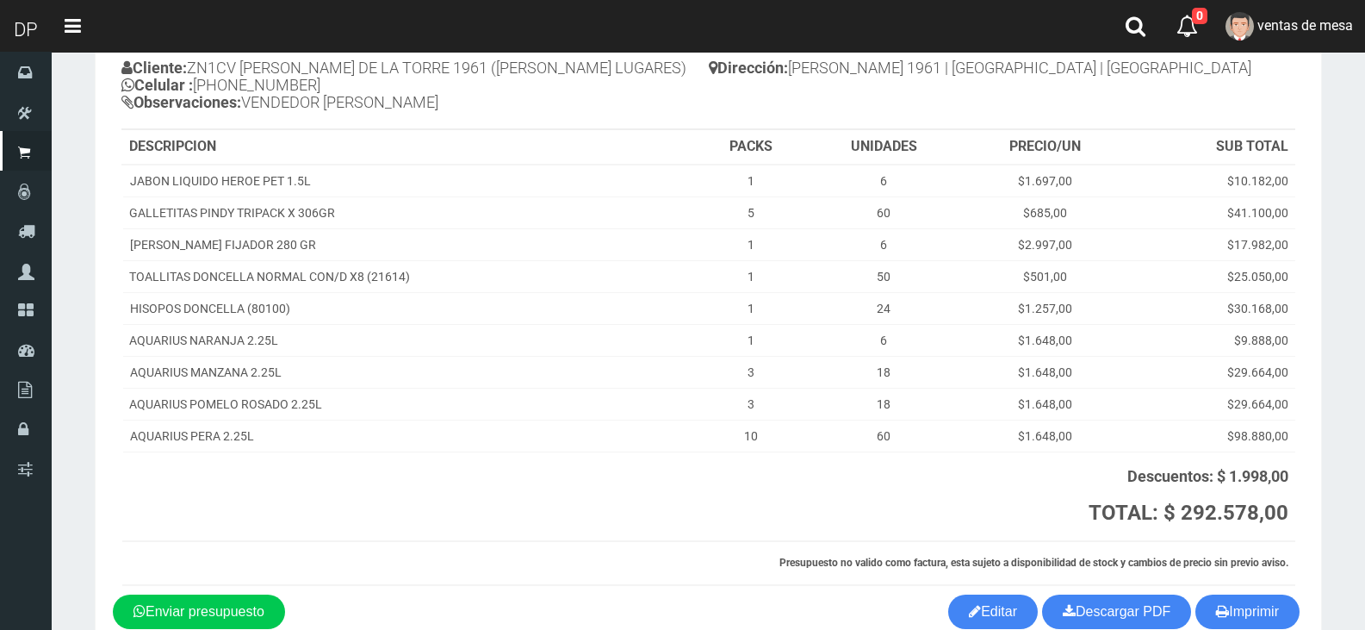
scroll to position [242, 0]
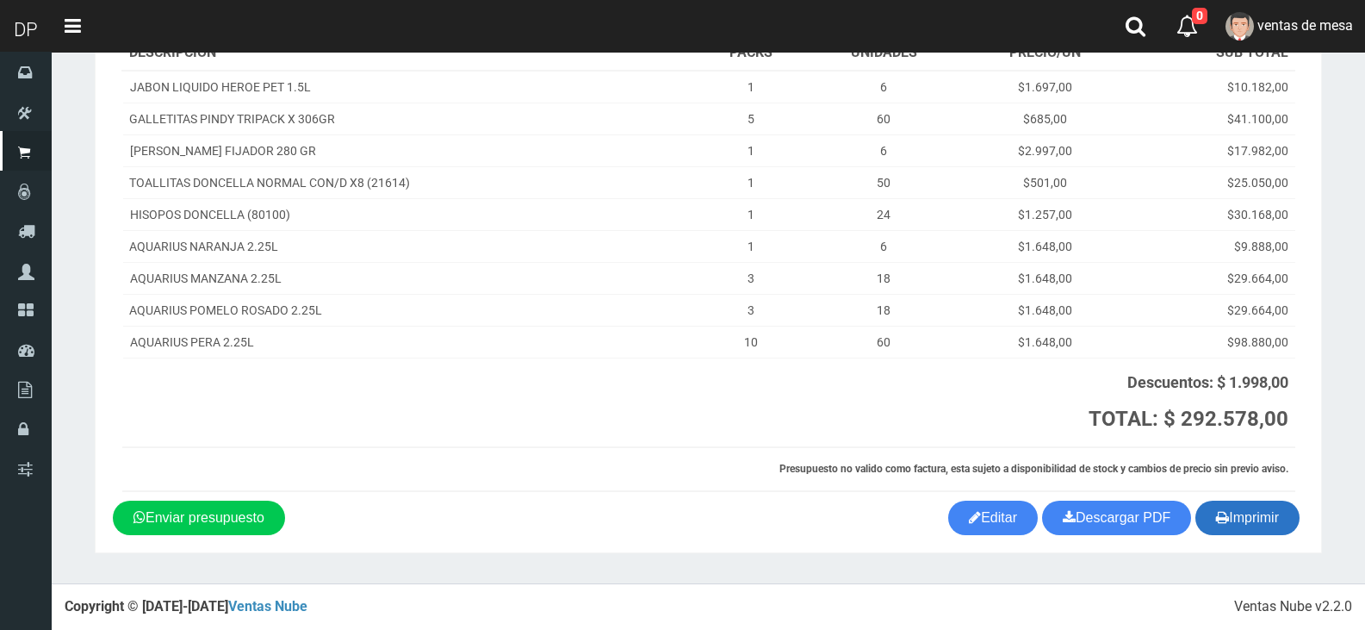
click at [1247, 518] on button "Imprimir" at bounding box center [1247, 517] width 104 height 34
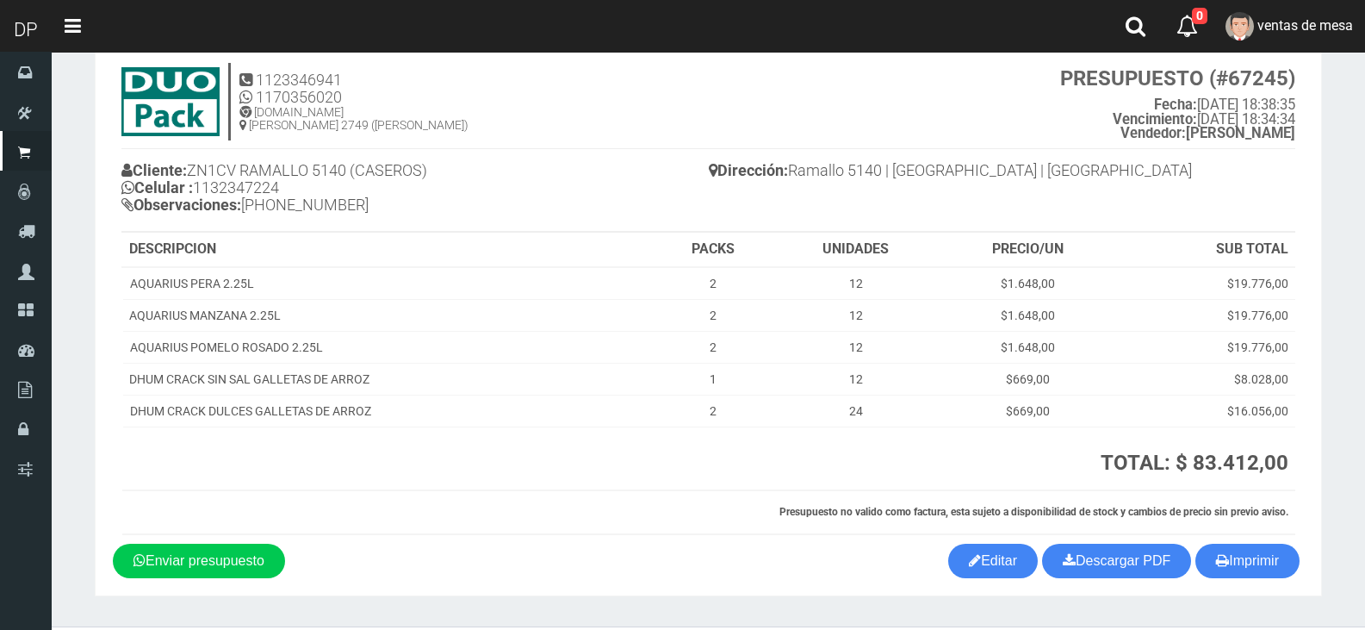
scroll to position [89, 0]
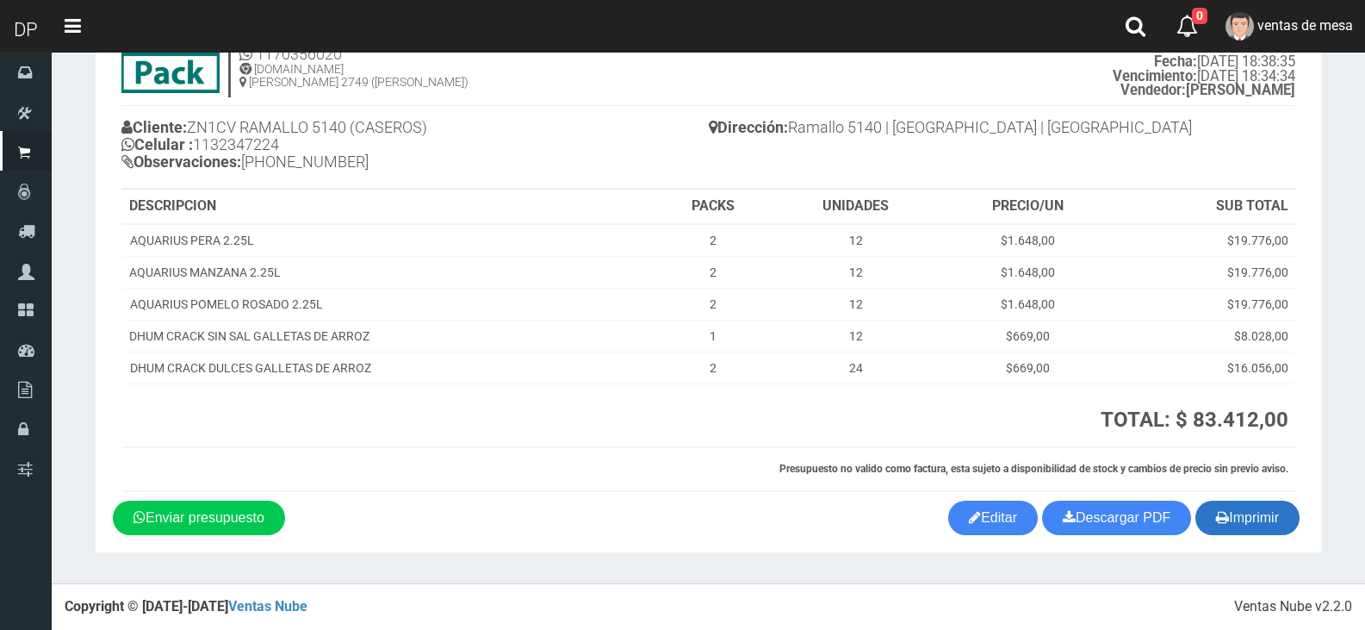
click at [1232, 512] on button "Imprimir" at bounding box center [1247, 517] width 104 height 34
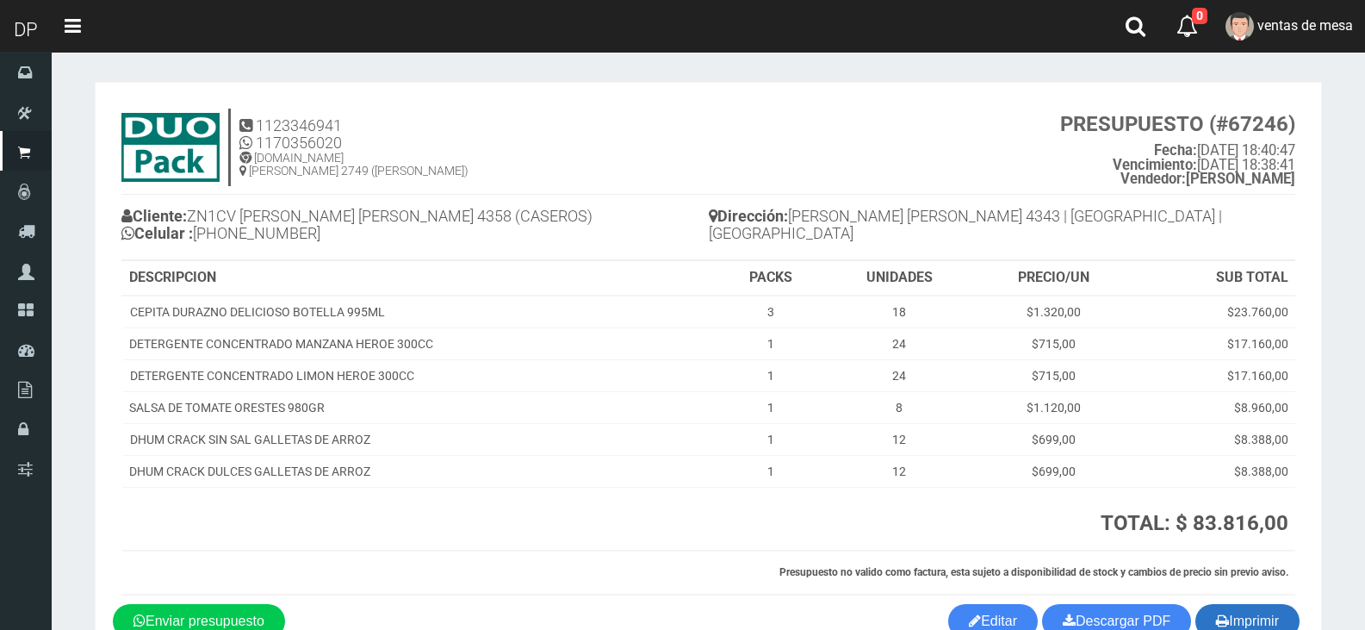
click at [1252, 614] on button "Imprimir" at bounding box center [1247, 621] width 104 height 34
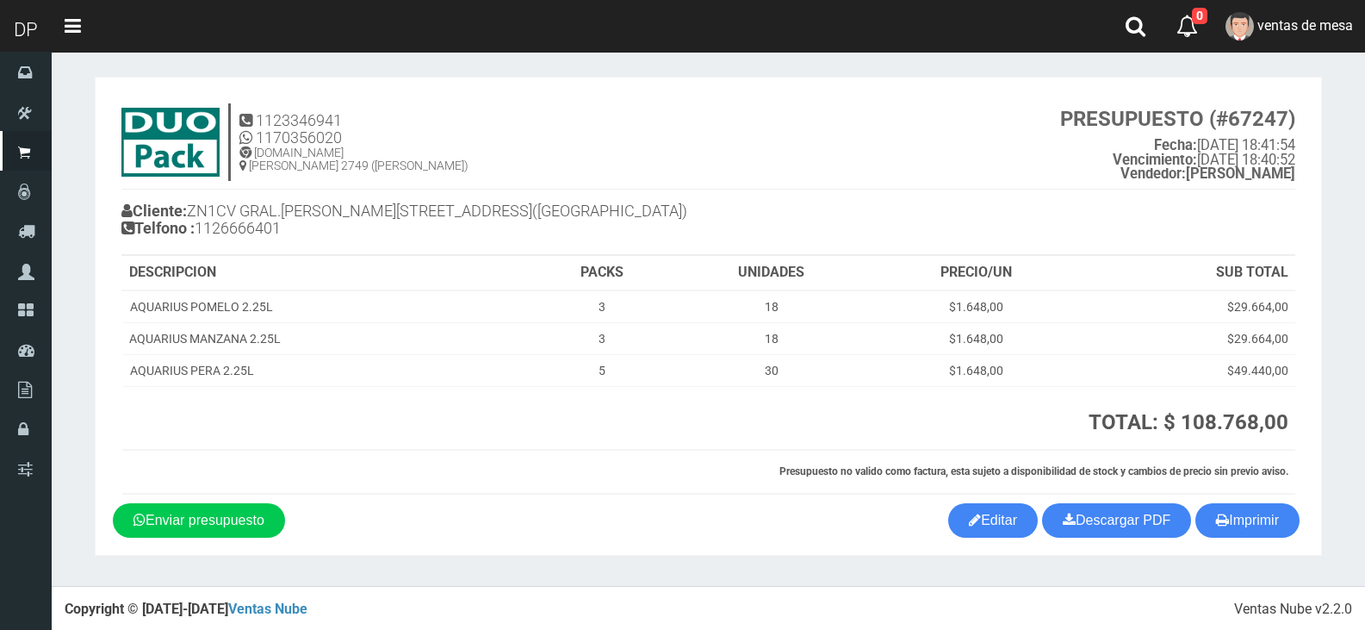
scroll to position [8, 0]
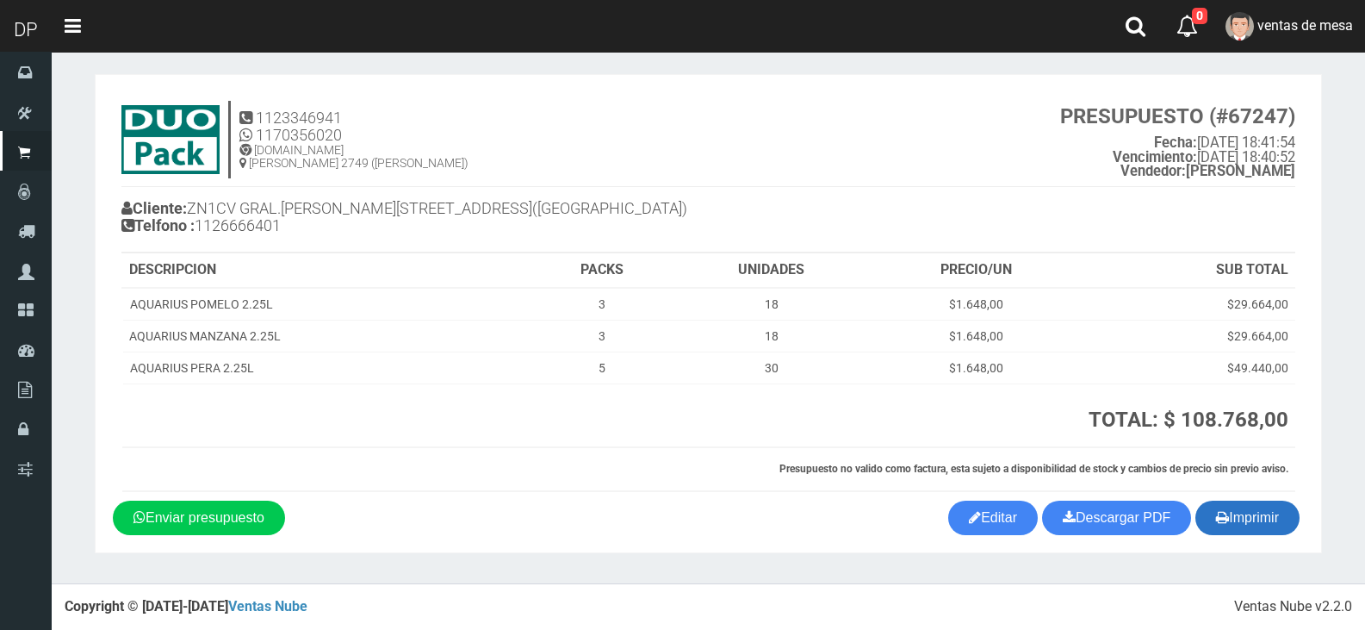
click at [1250, 518] on button "Imprimir" at bounding box center [1247, 517] width 104 height 34
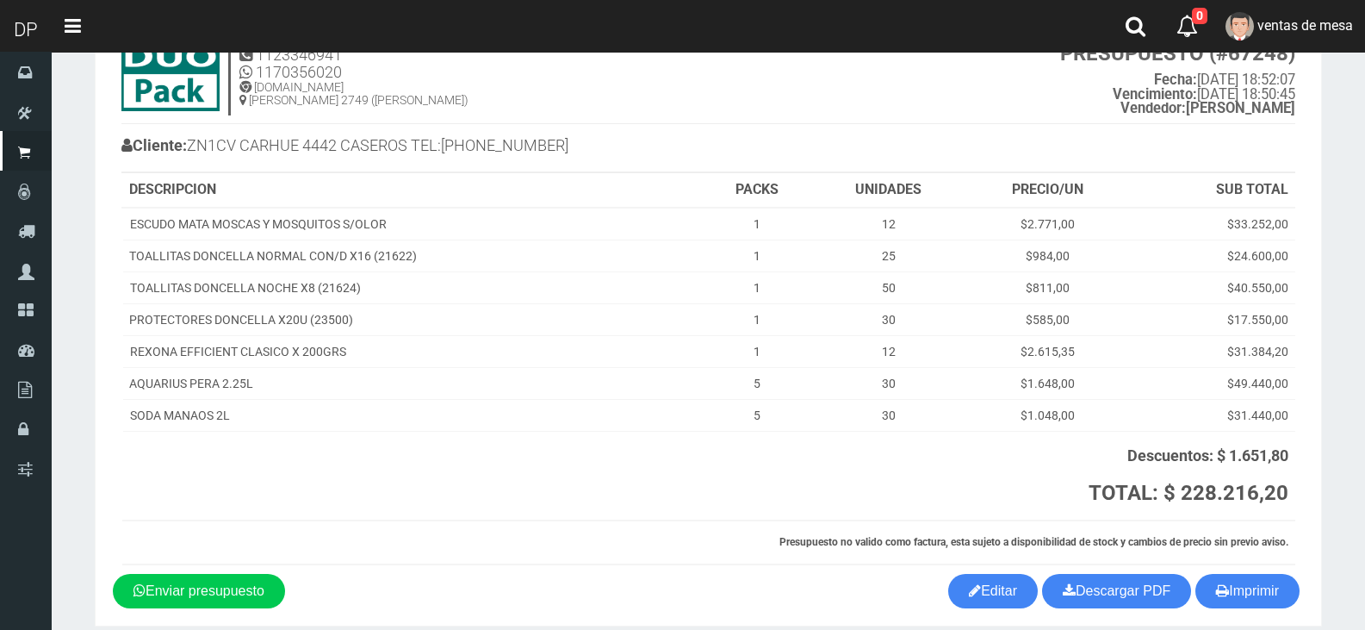
scroll to position [144, 0]
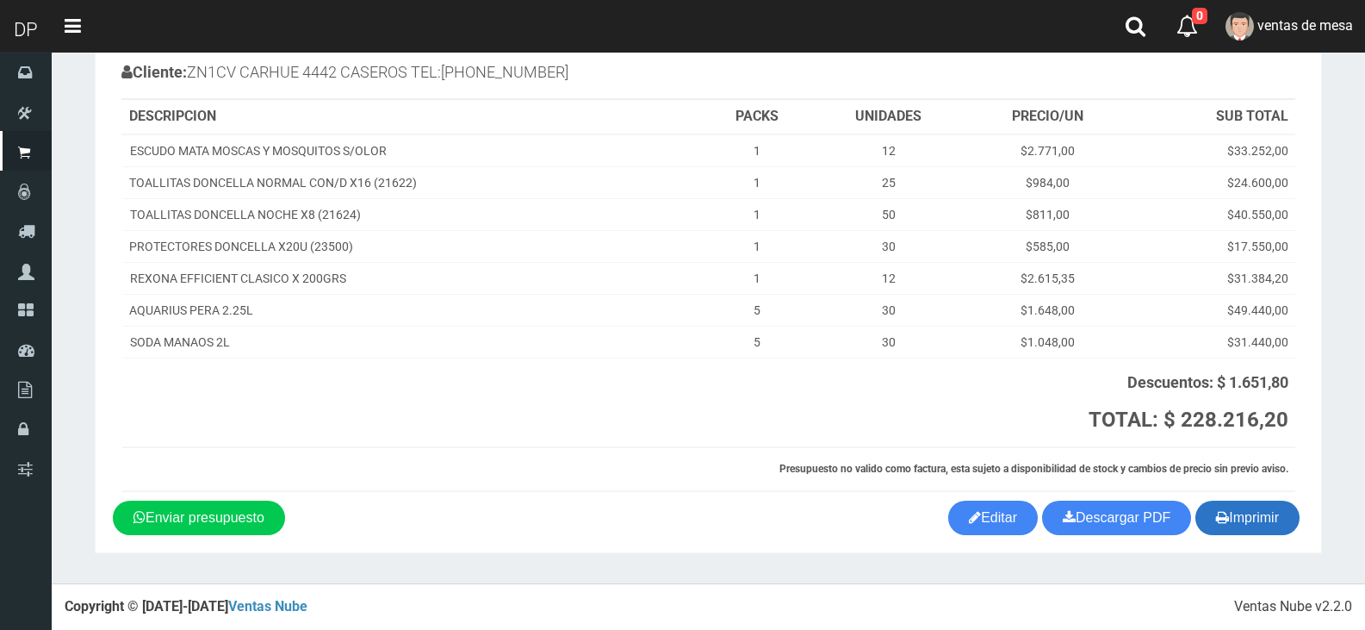
click at [1235, 529] on button "Imprimir" at bounding box center [1247, 517] width 104 height 34
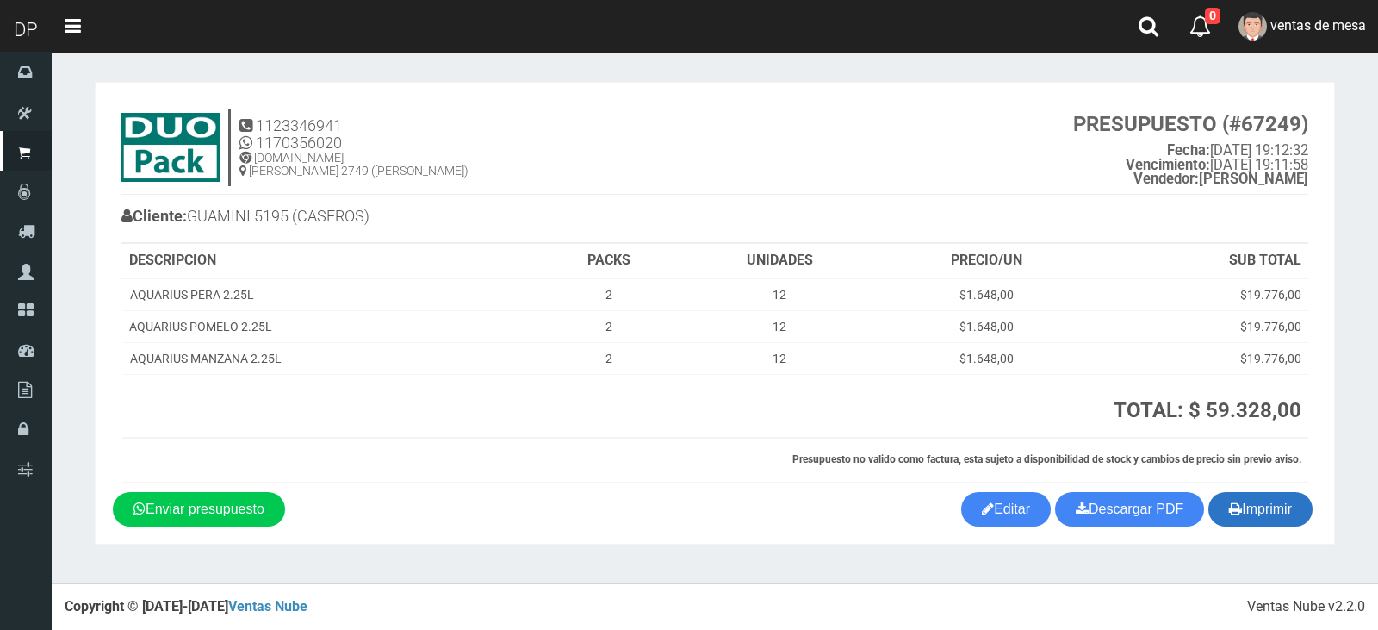
click at [1238, 507] on icon "button" at bounding box center [1235, 508] width 13 height 24
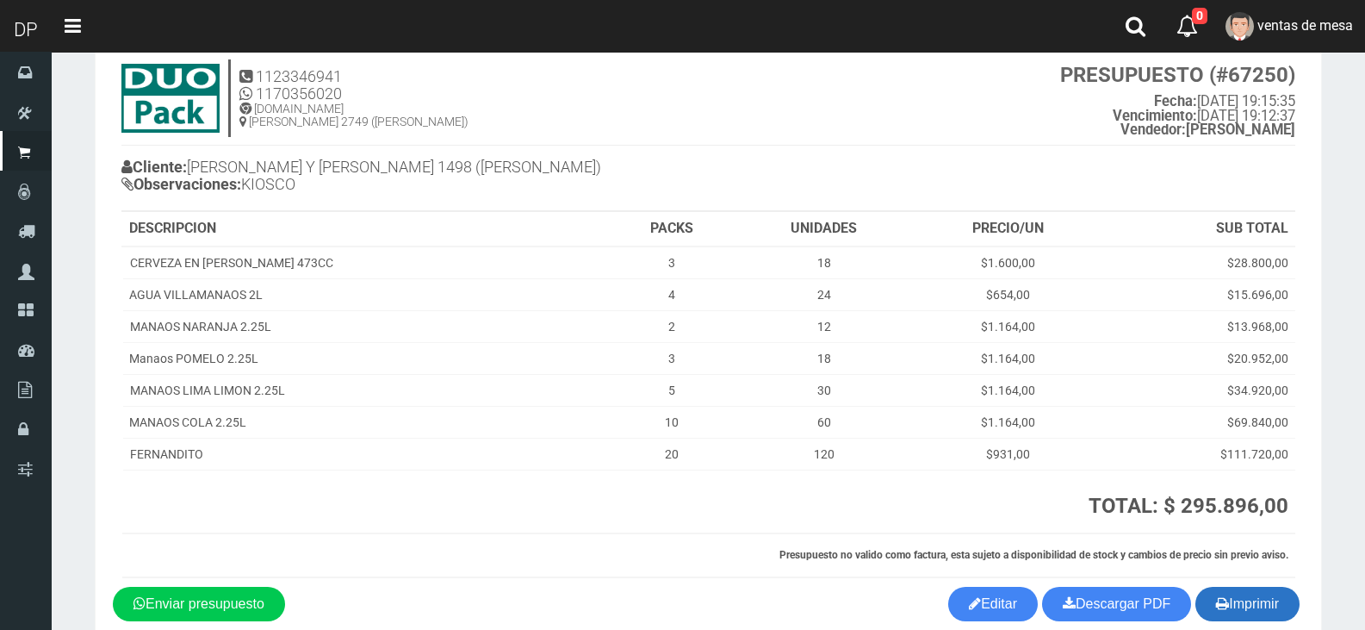
scroll to position [135, 0]
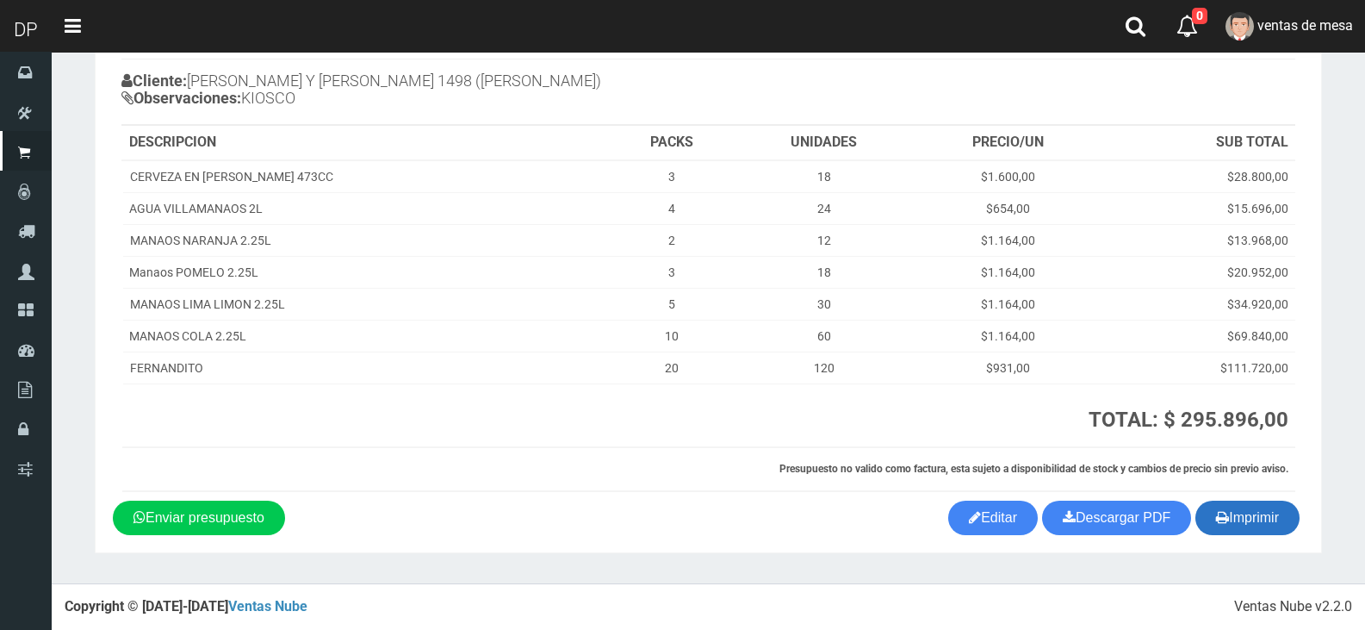
click at [1203, 518] on button "Imprimir" at bounding box center [1247, 517] width 104 height 34
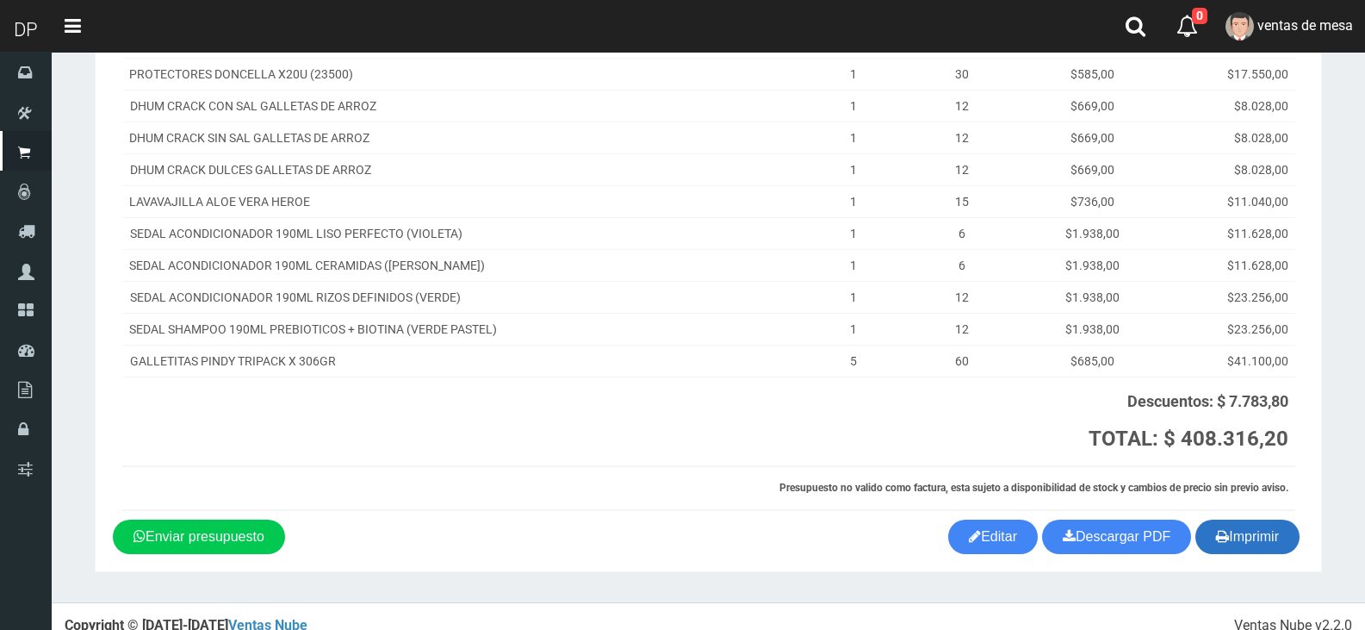
scroll to position [543, 0]
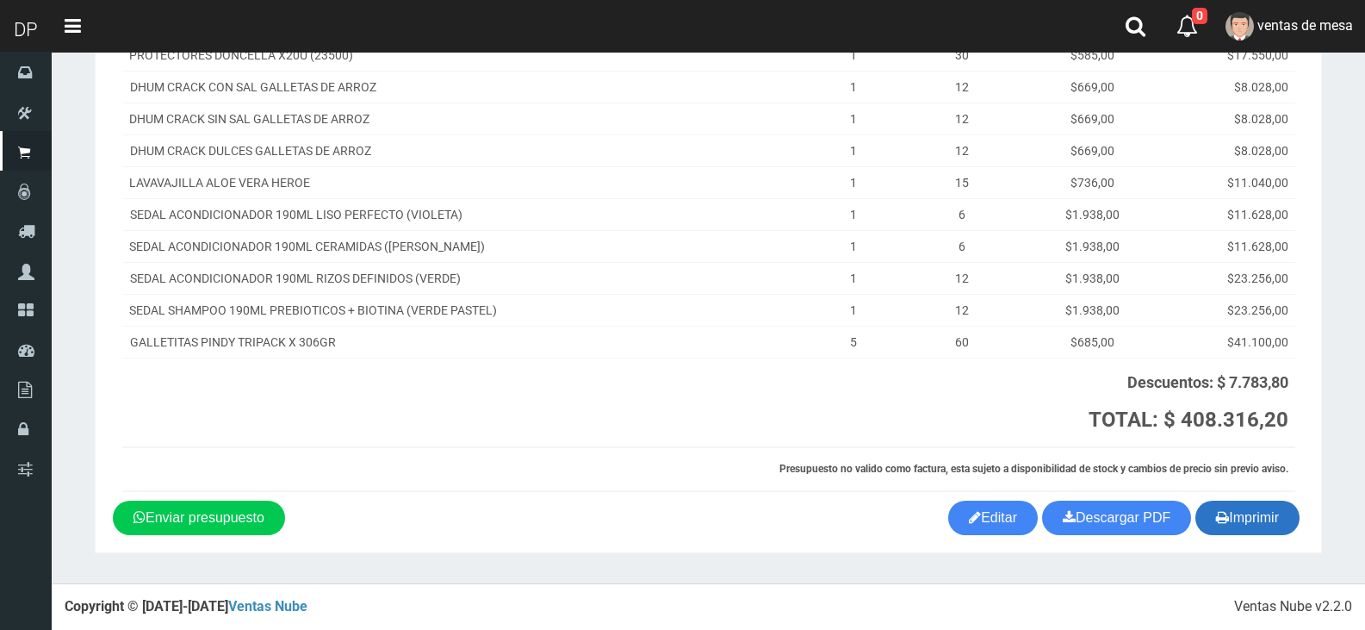
click at [1241, 528] on button "Imprimir" at bounding box center [1247, 517] width 104 height 34
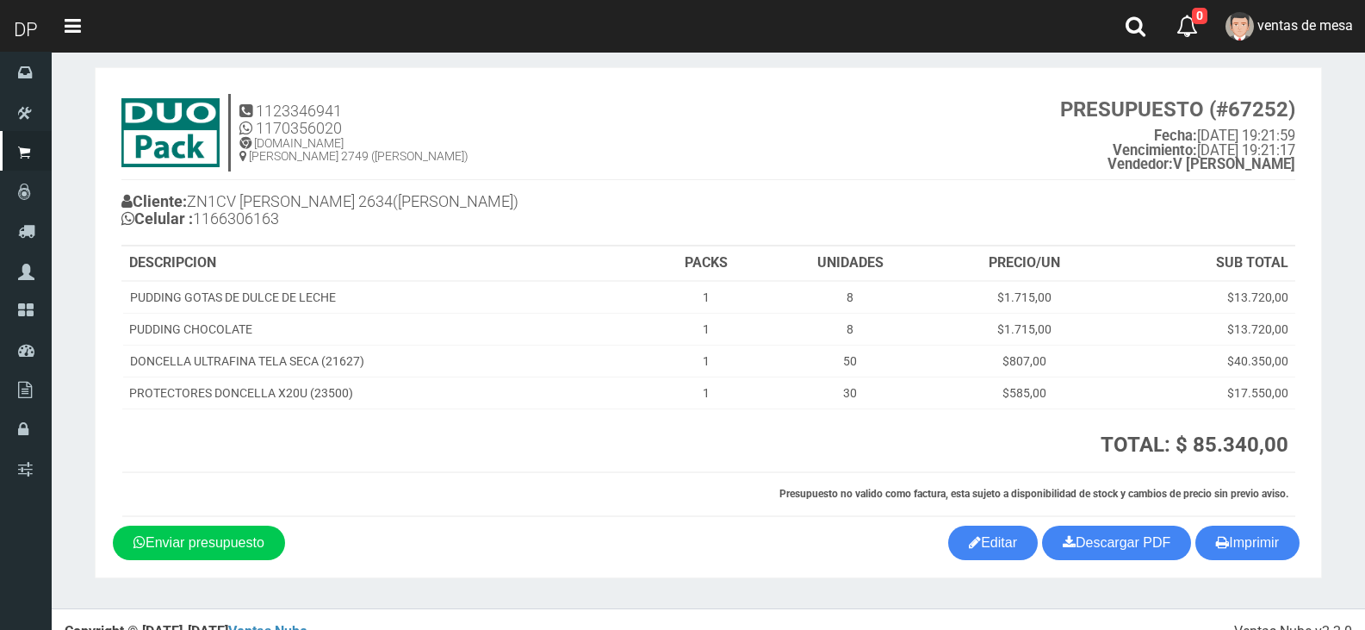
scroll to position [40, 0]
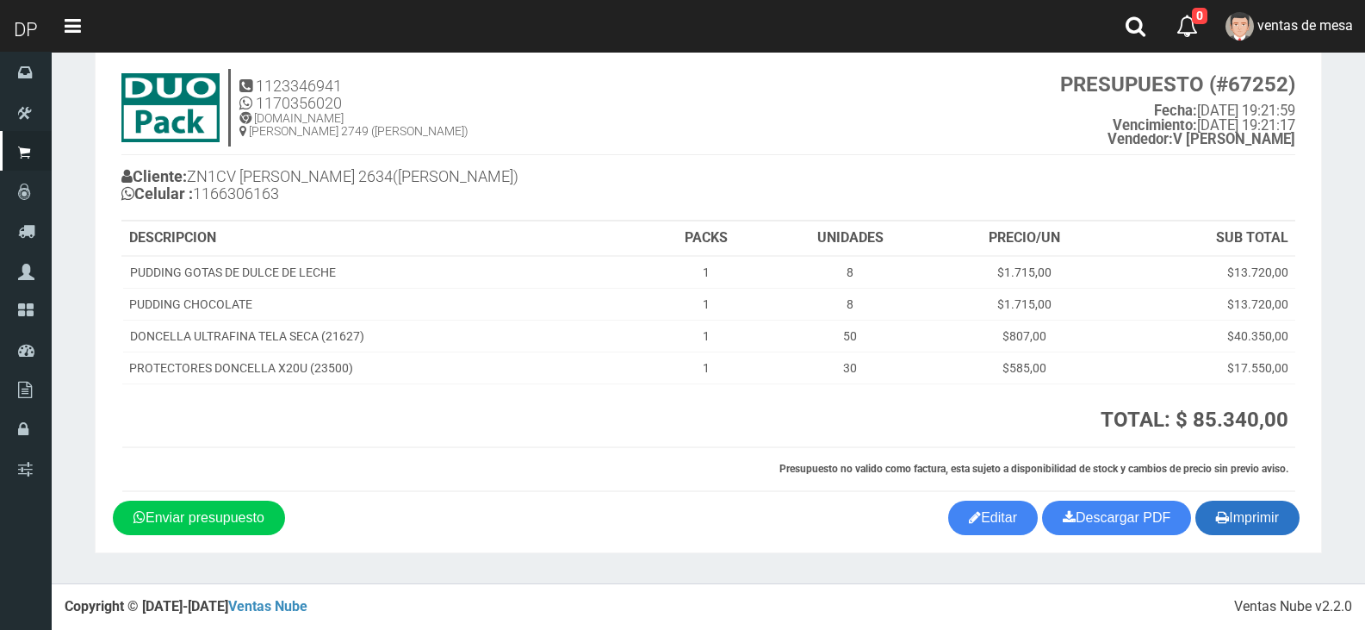
click at [1221, 515] on icon "button" at bounding box center [1222, 517] width 13 height 24
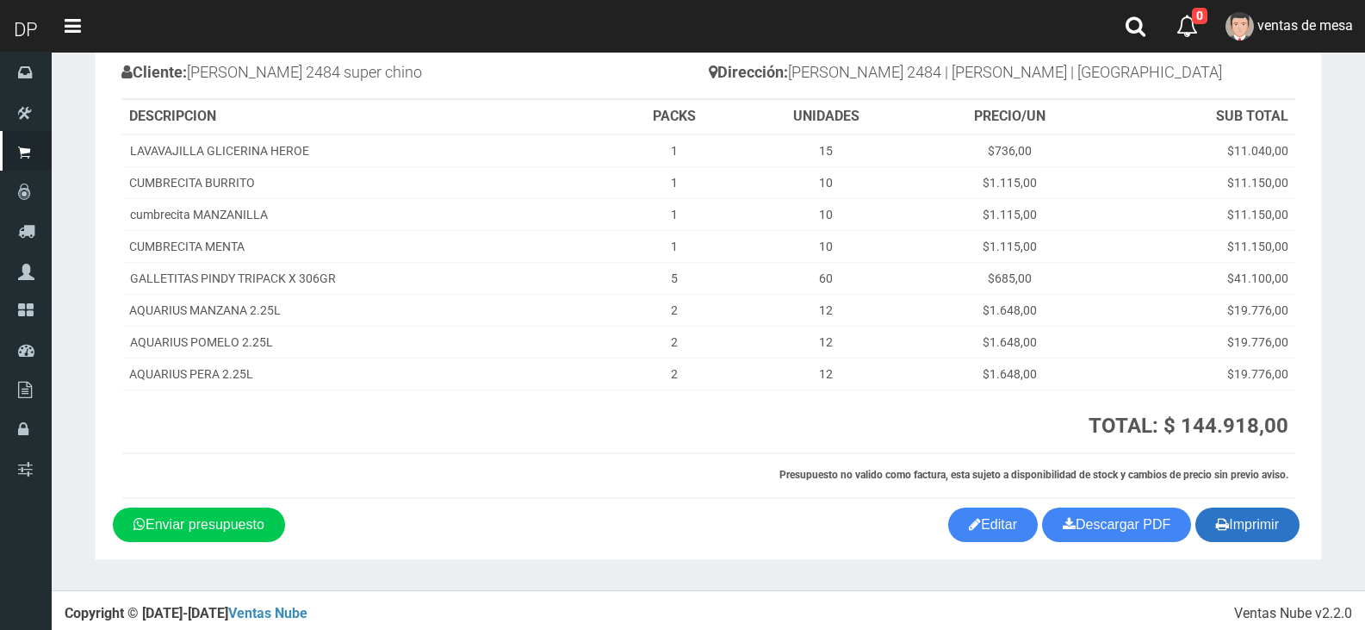
scroll to position [150, 0]
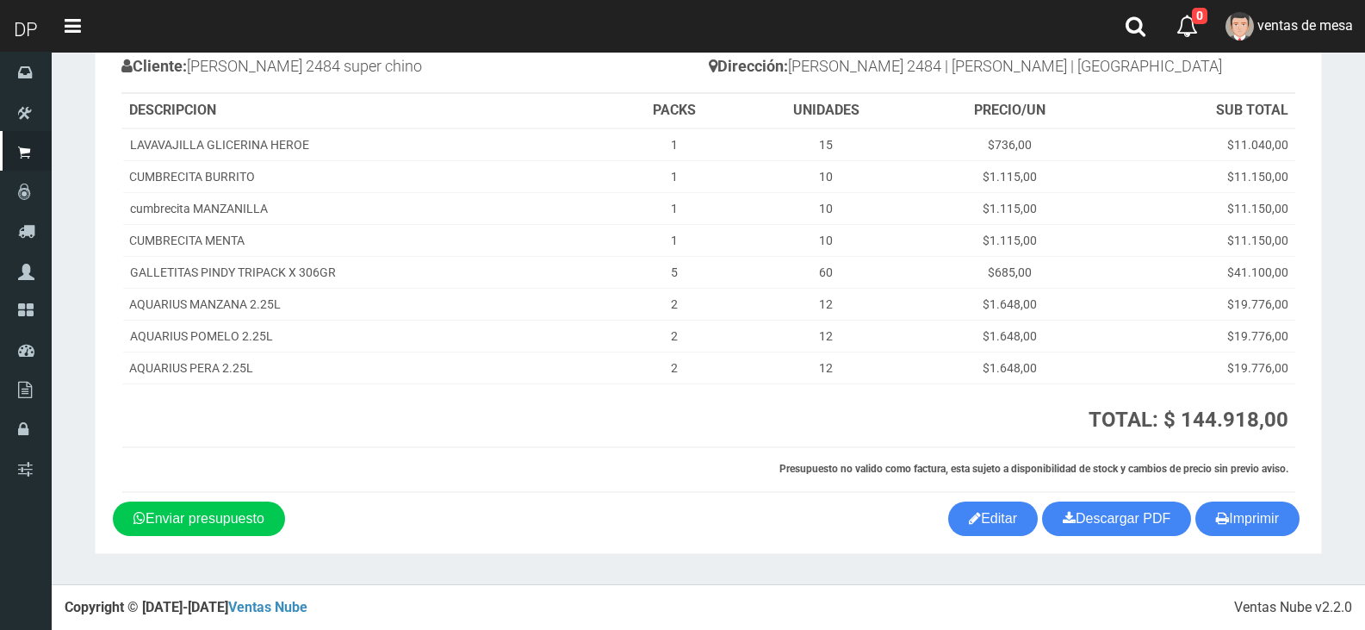
click at [1269, 555] on section "× Titulo del Msj texto Mas Texto Cancelar Aceptar" at bounding box center [708, 243] width 1313 height 682
click at [1262, 525] on button "Imprimir" at bounding box center [1247, 518] width 104 height 34
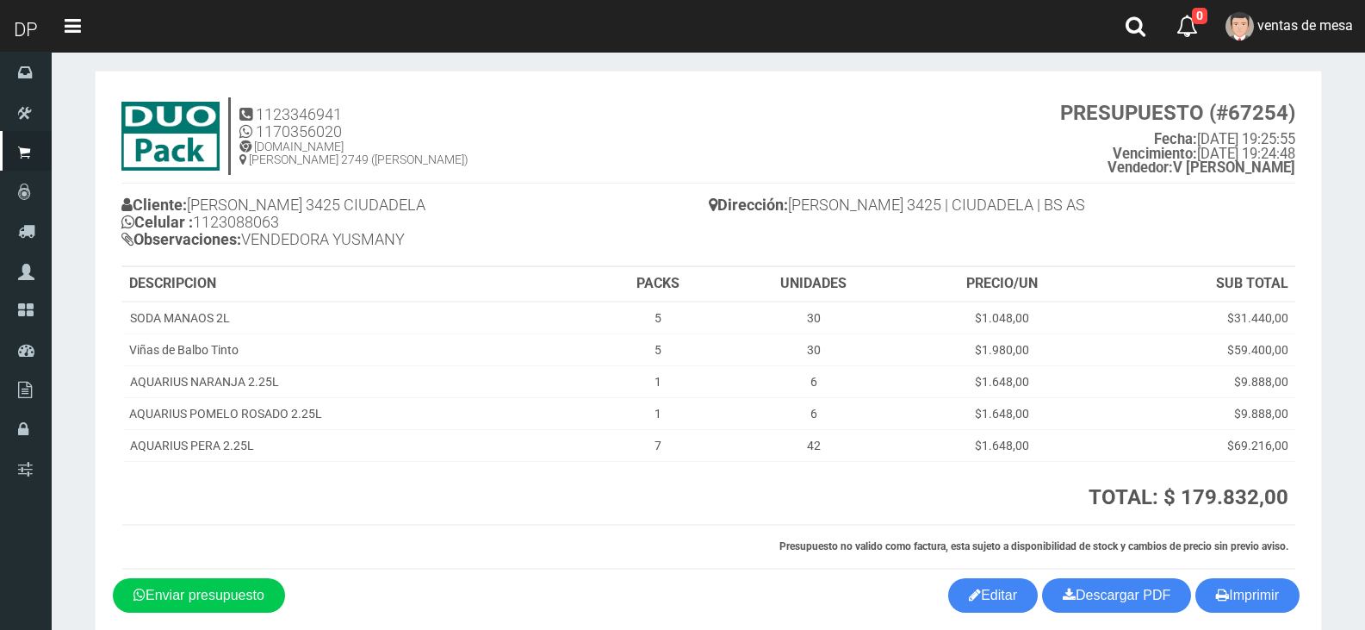
scroll to position [89, 0]
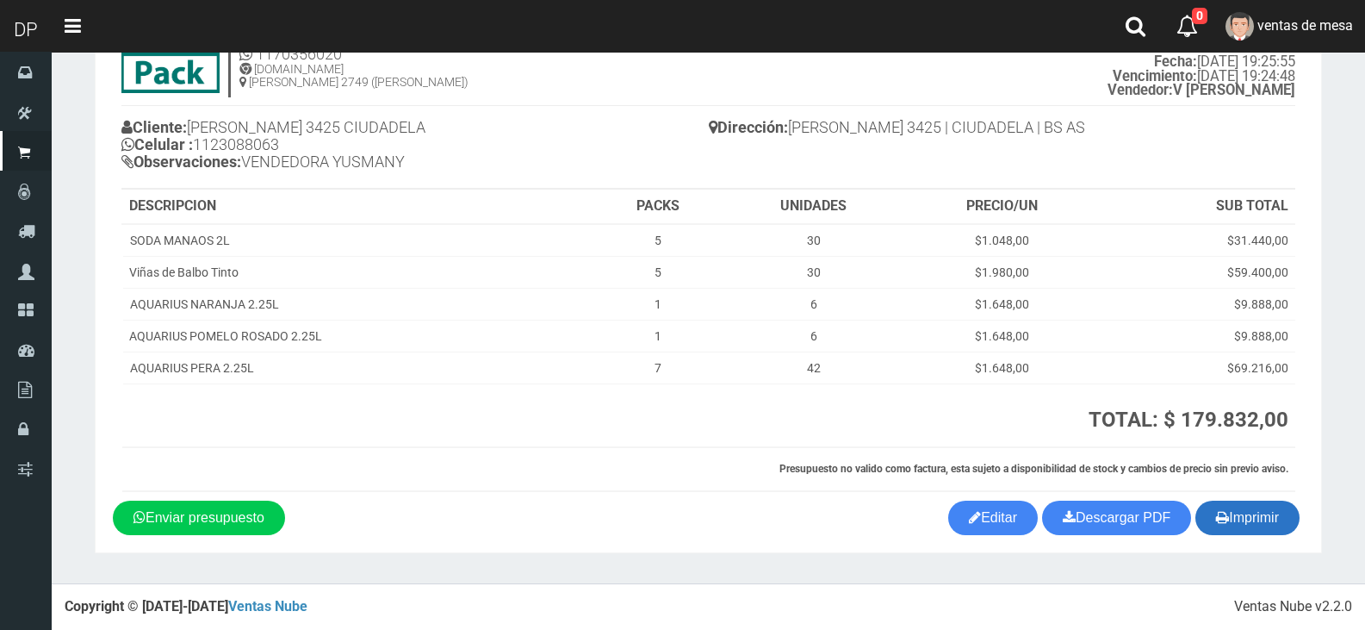
click at [1243, 520] on button "Imprimir" at bounding box center [1247, 517] width 104 height 34
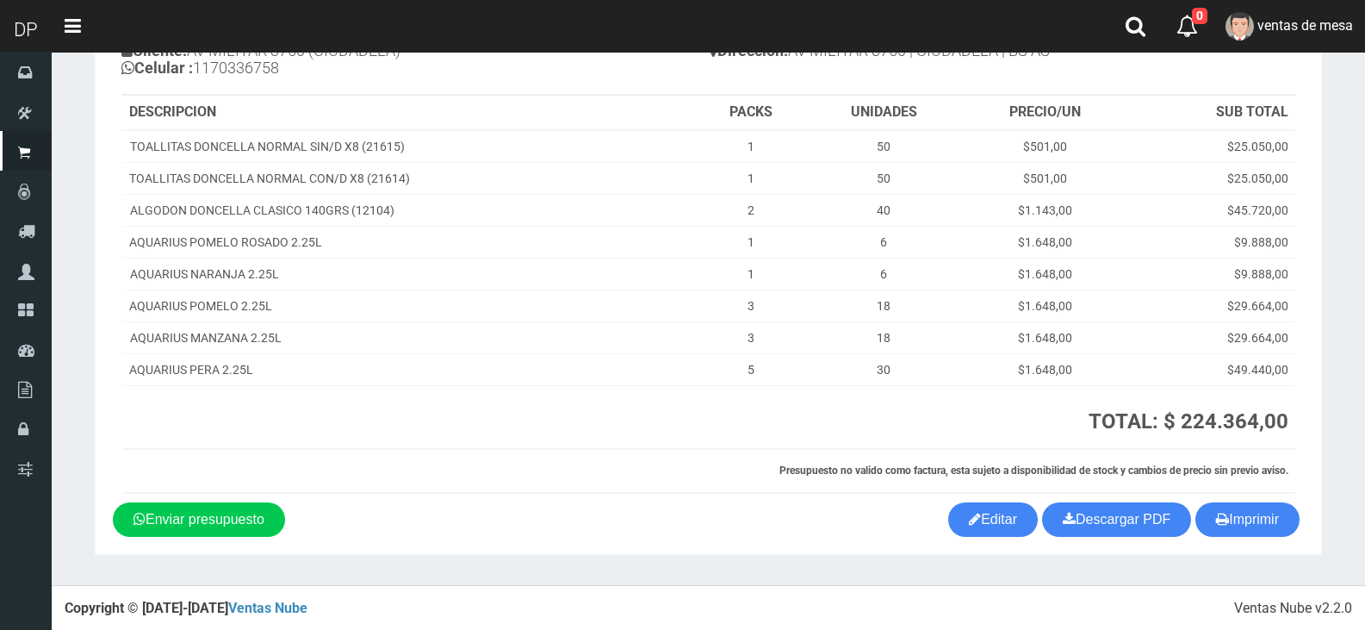
scroll to position [167, 0]
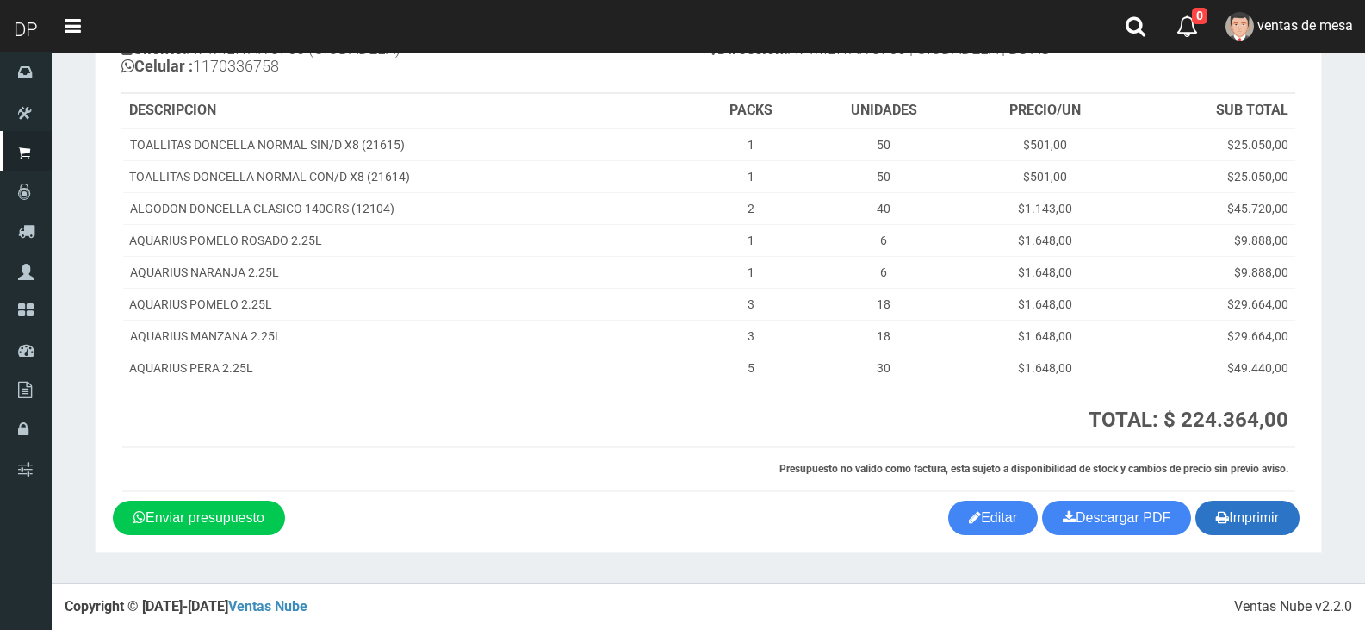
click at [1253, 515] on button "Imprimir" at bounding box center [1247, 517] width 104 height 34
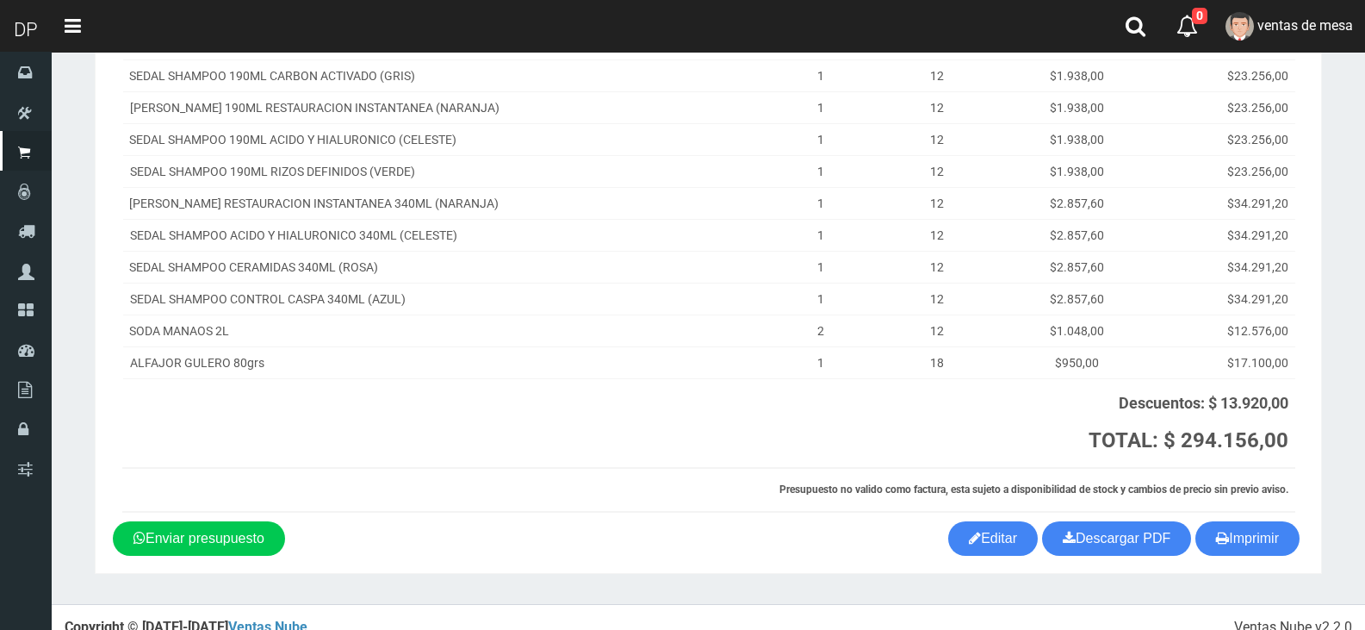
scroll to position [289, 0]
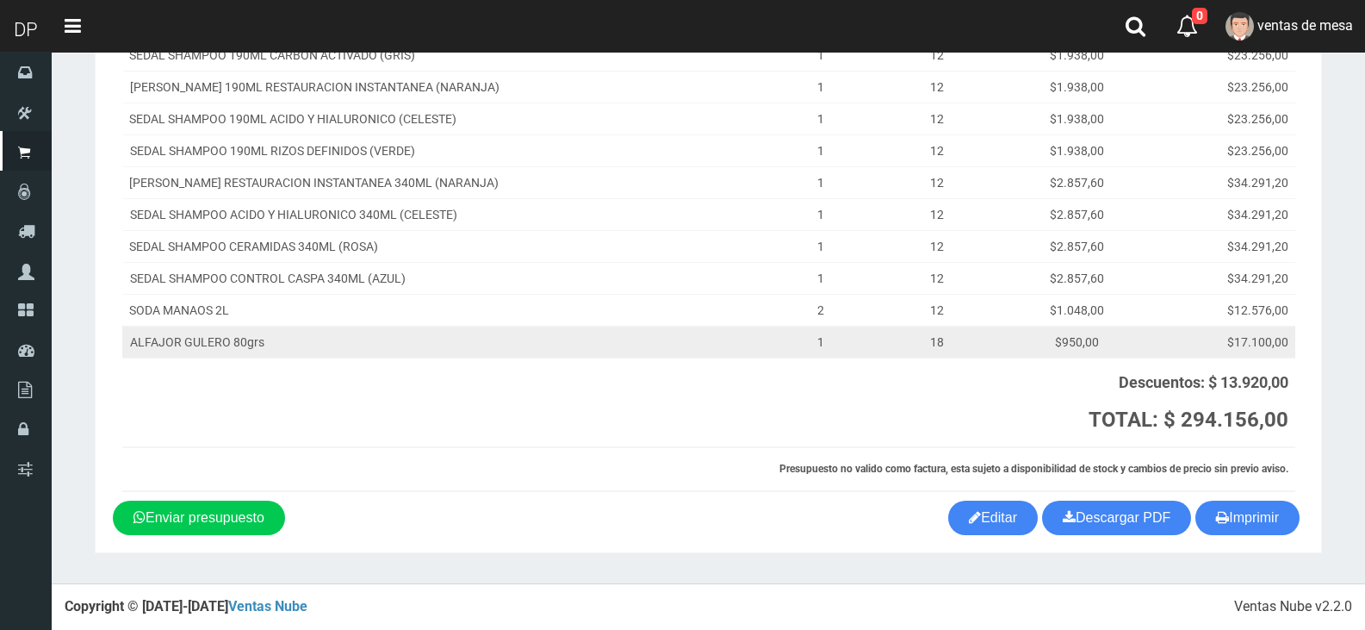
click at [690, 197] on td "SEDAL SHAMPOO RESTAURACION INSTANTANEA 340ML (NARANJA)" at bounding box center [447, 182] width 651 height 32
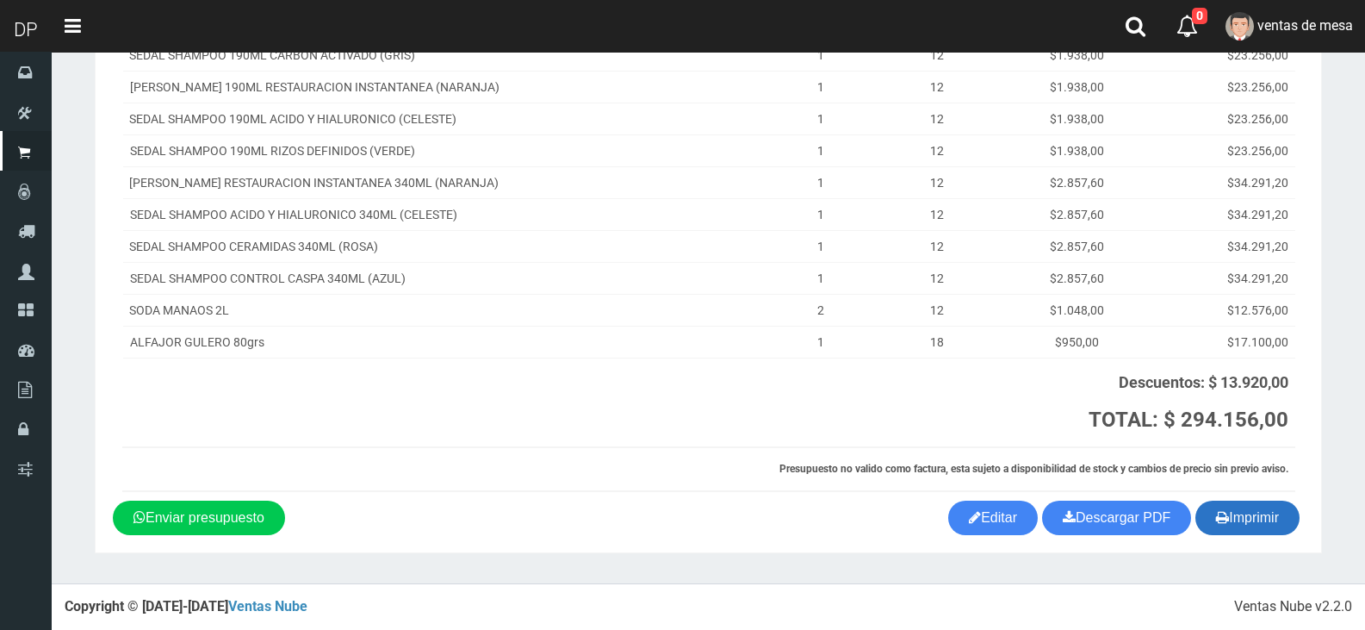
click at [1274, 524] on button "Imprimir" at bounding box center [1247, 517] width 104 height 34
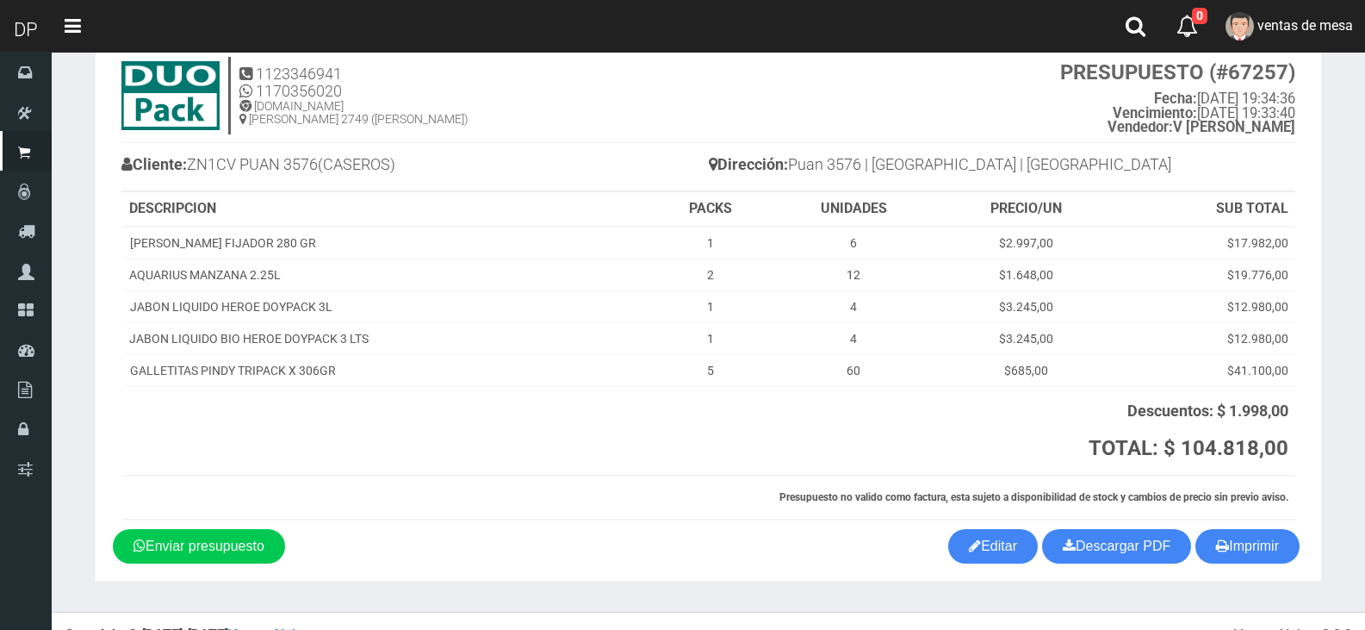
scroll to position [80, 0]
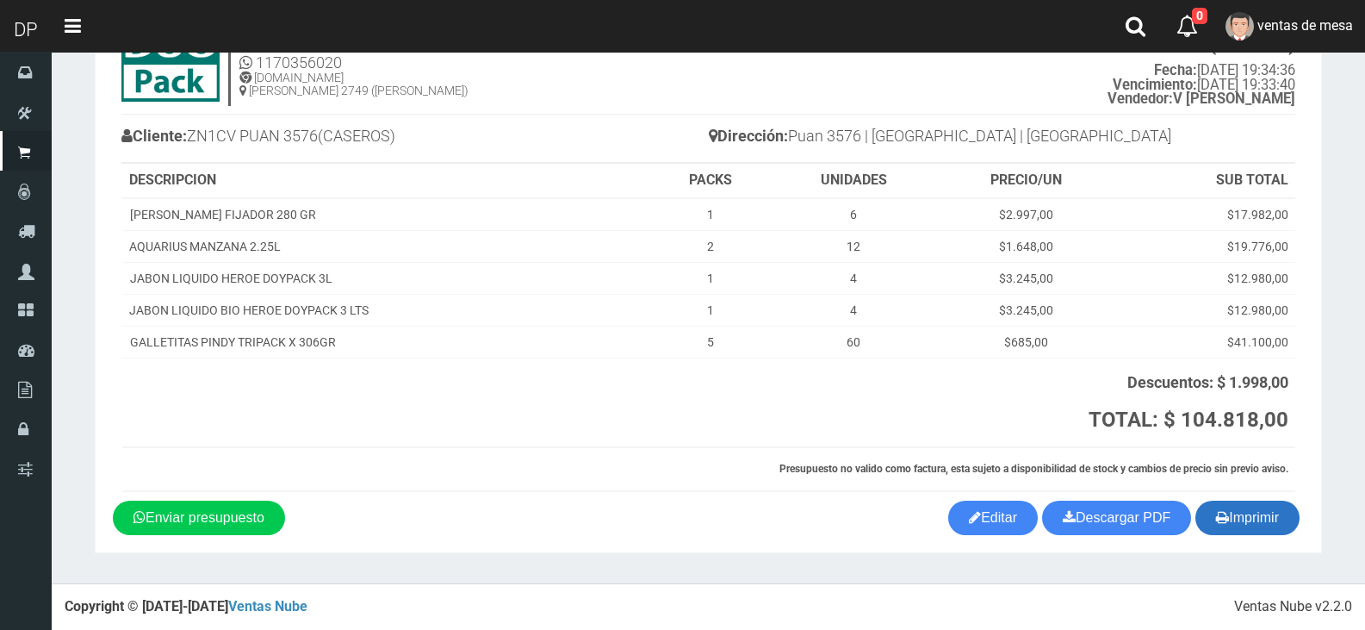
click at [1241, 515] on button "Imprimir" at bounding box center [1247, 517] width 104 height 34
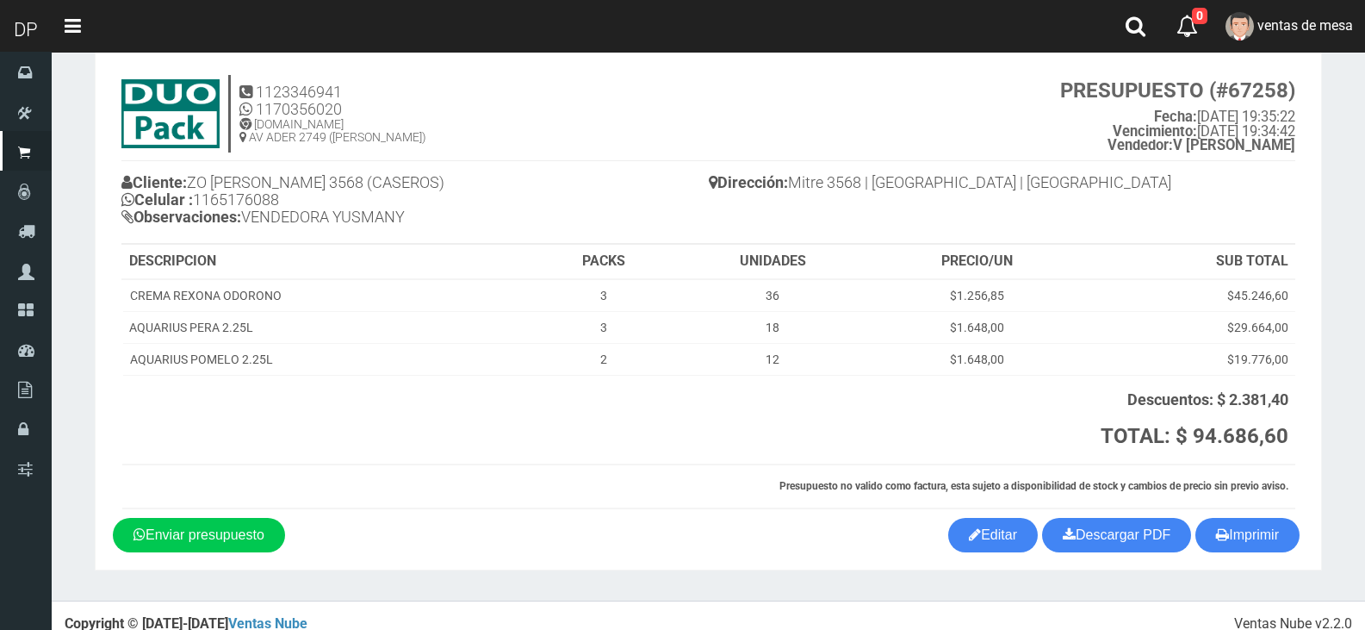
scroll to position [51, 0]
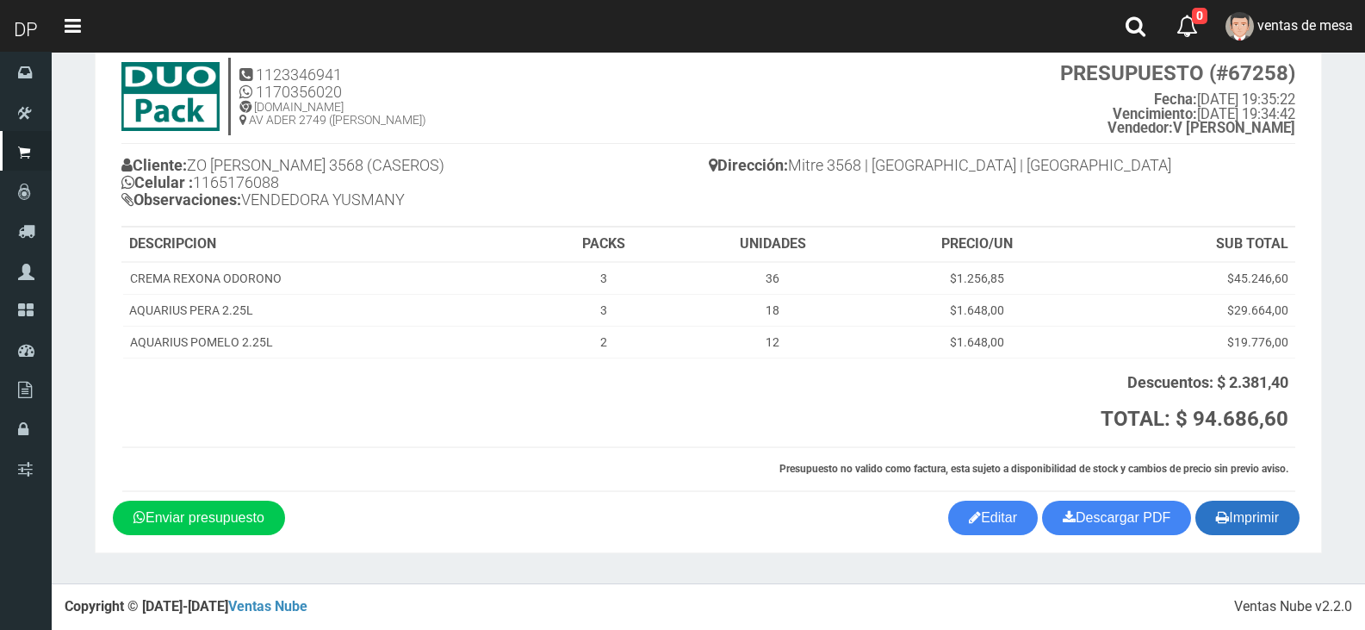
click at [1242, 512] on button "Imprimir" at bounding box center [1247, 517] width 104 height 34
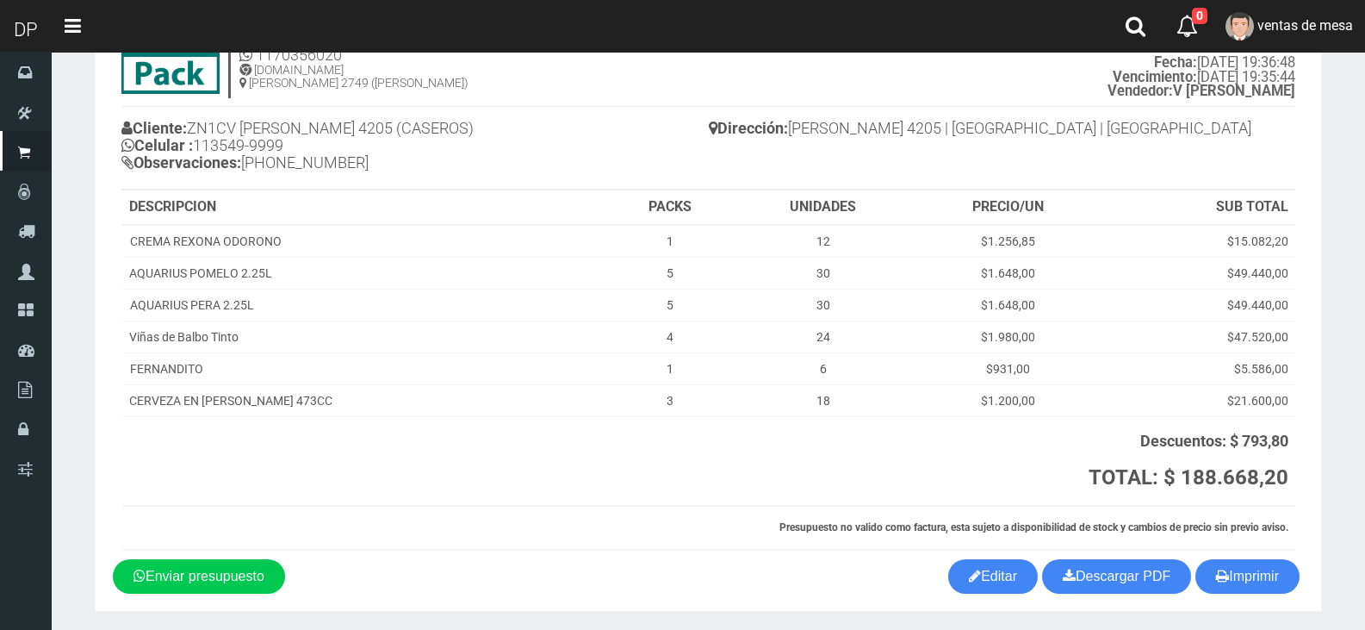
scroll to position [146, 0]
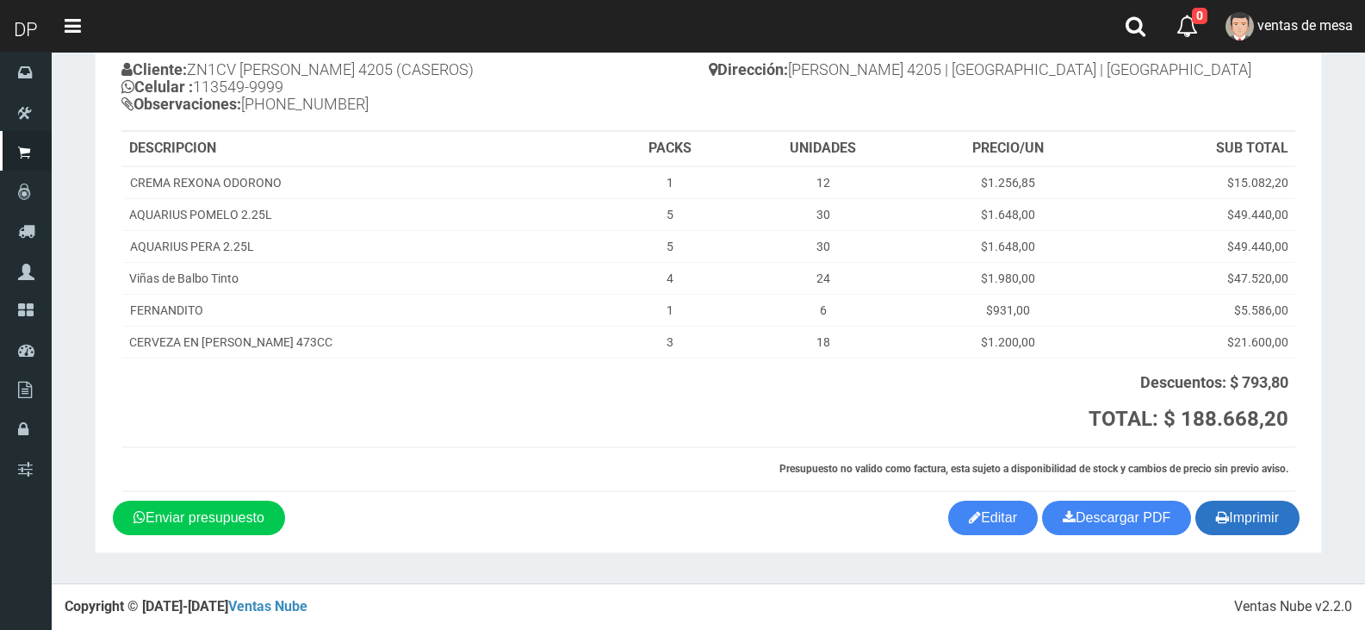
click at [1276, 502] on button "Imprimir" at bounding box center [1247, 517] width 104 height 34
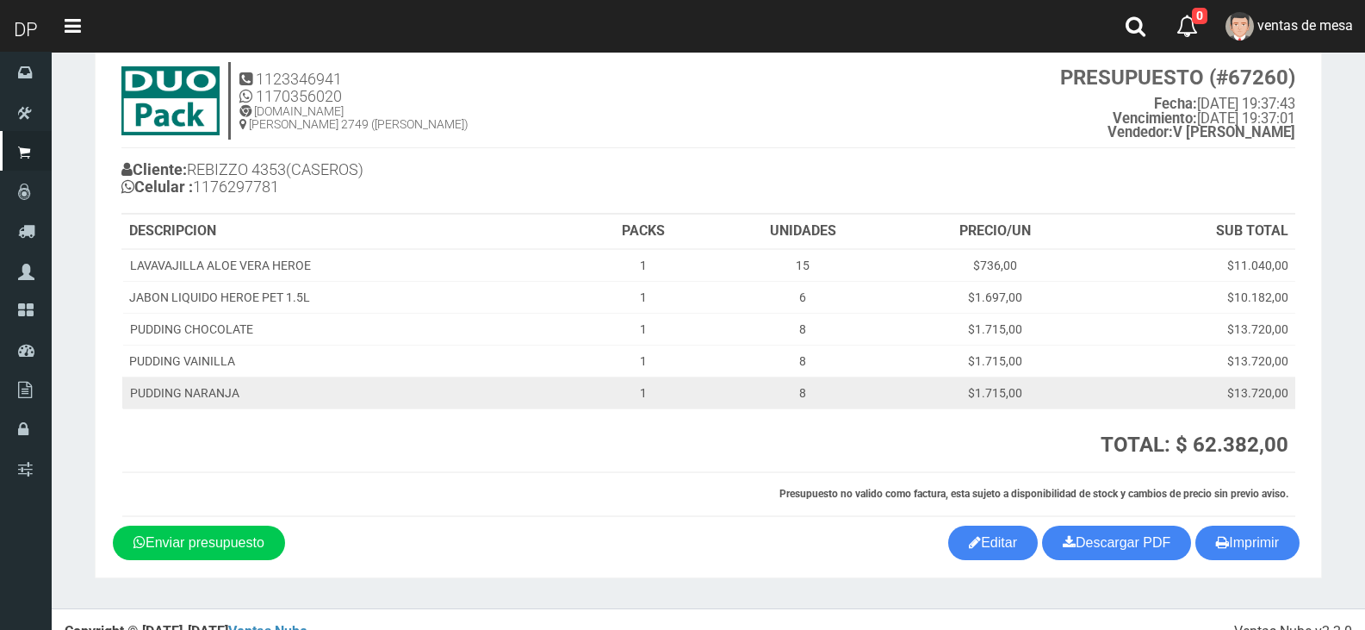
scroll to position [71, 0]
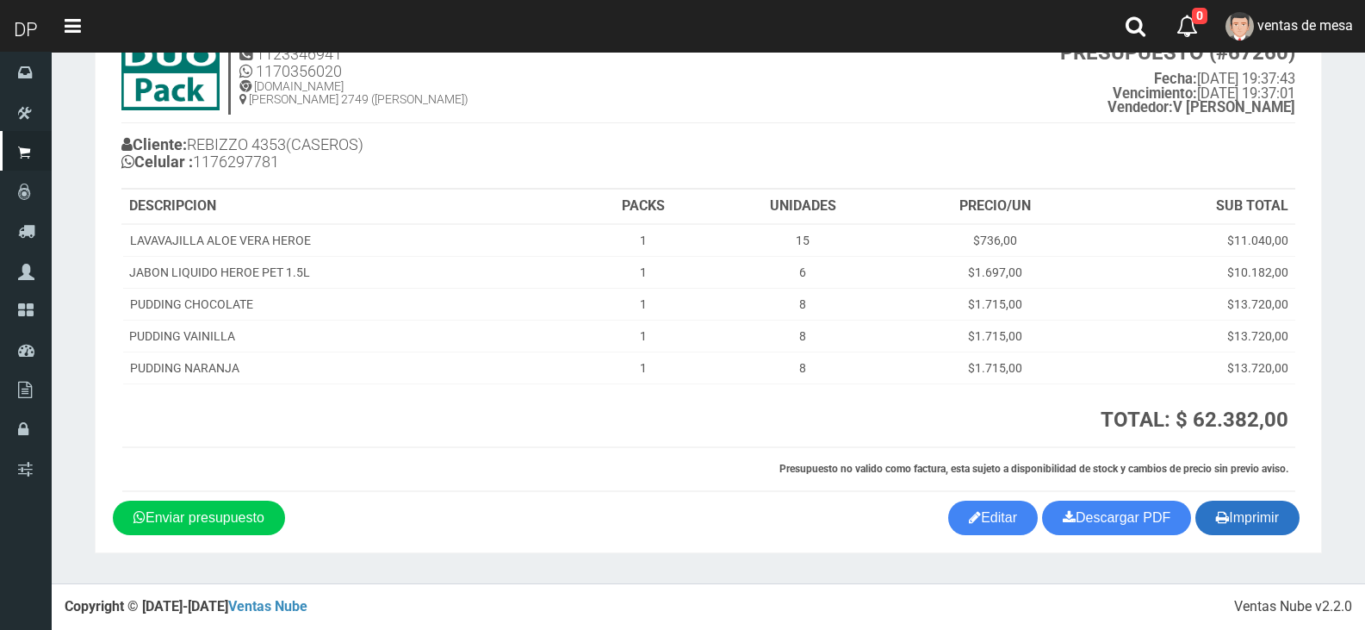
click at [1248, 526] on button "Imprimir" at bounding box center [1247, 517] width 104 height 34
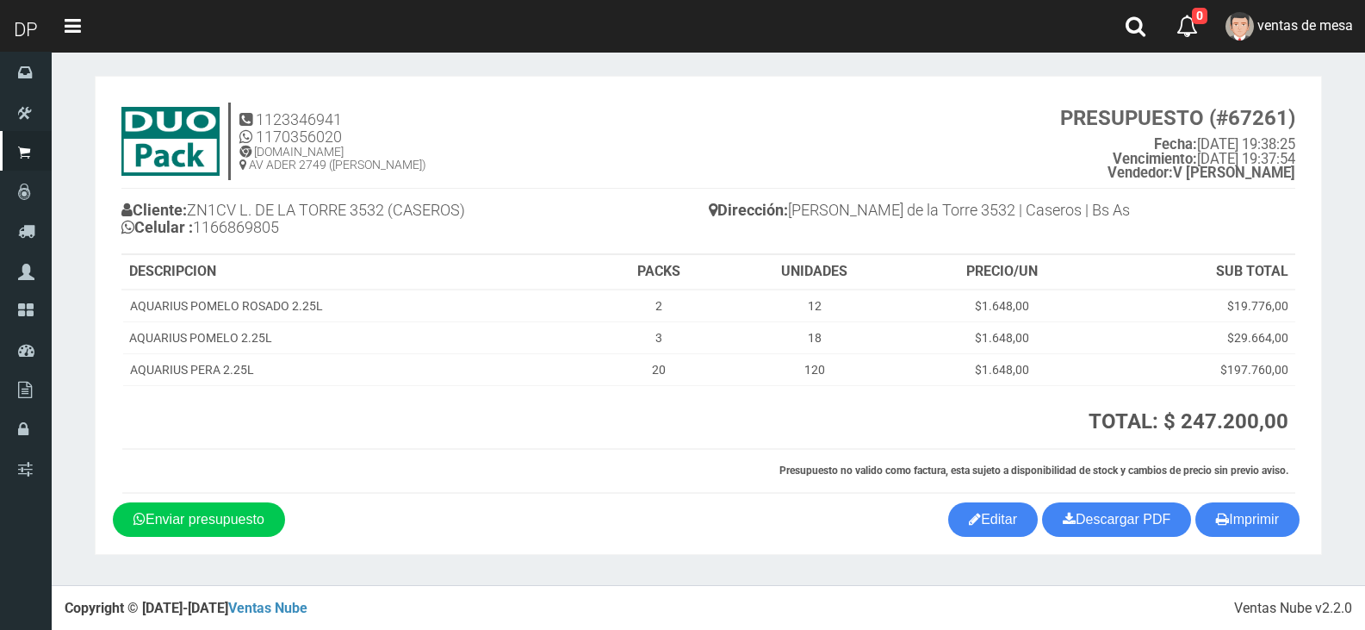
scroll to position [8, 0]
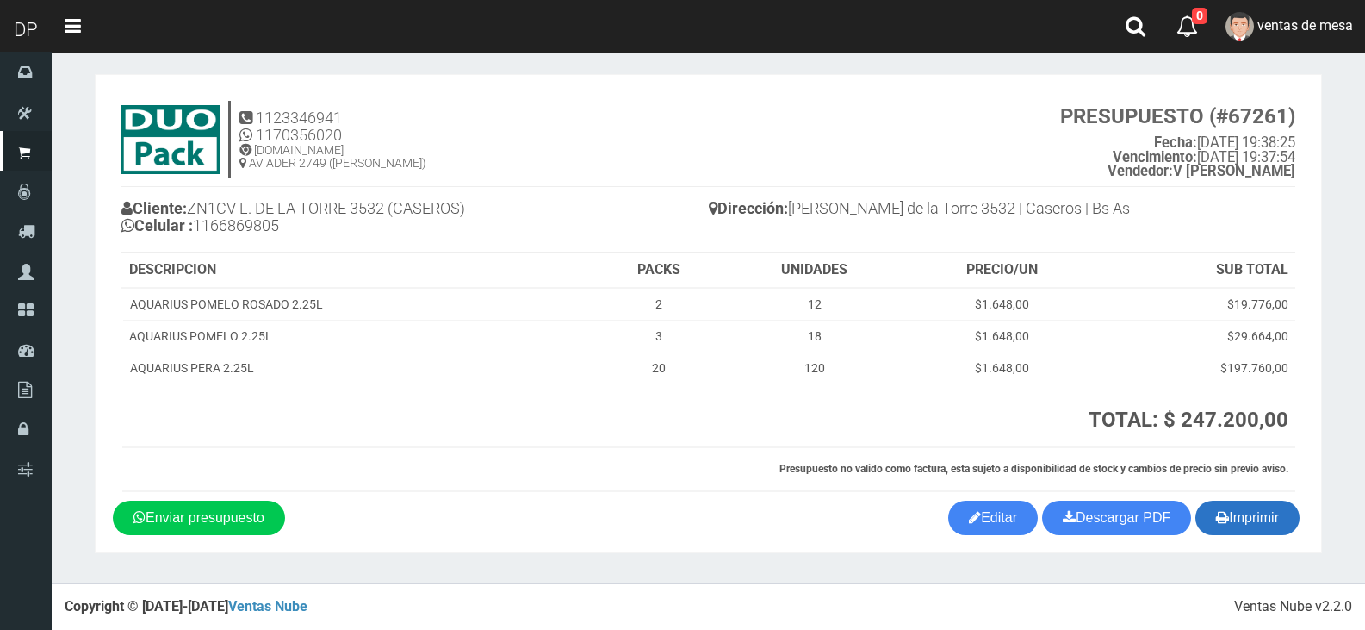
click at [1268, 526] on button "Imprimir" at bounding box center [1247, 517] width 104 height 34
click at [925, 162] on h4 "1123346941 1170356020 WWW.DUOPACKS.COM.AR AV ADER 2749 (MUNRO) PRESUPUESTO (#67…" at bounding box center [708, 144] width 1174 height 86
click at [1247, 537] on section "1123346941 1170356020 WWW.DUOPACKS.COM.AR AV ADER 2749 (MUNRO) PRESUPUESTO (#67…" at bounding box center [708, 313] width 1227 height 479
click at [1268, 520] on button "Imprimir" at bounding box center [1247, 517] width 104 height 34
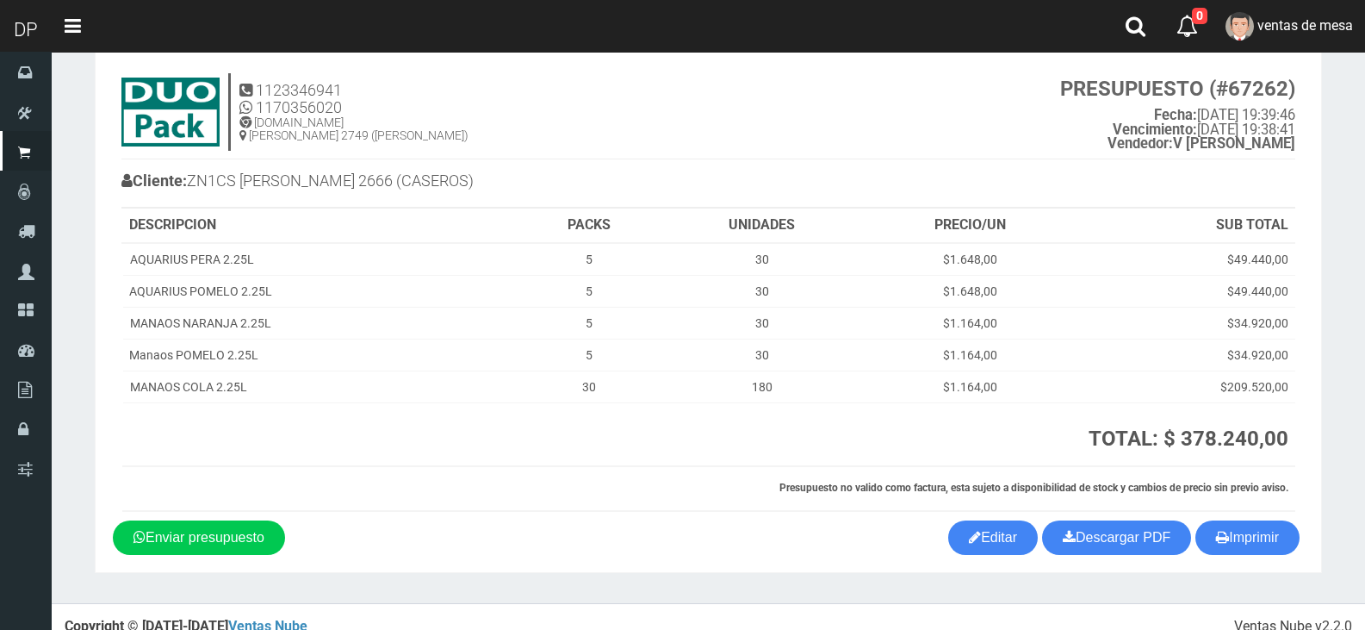
scroll to position [54, 0]
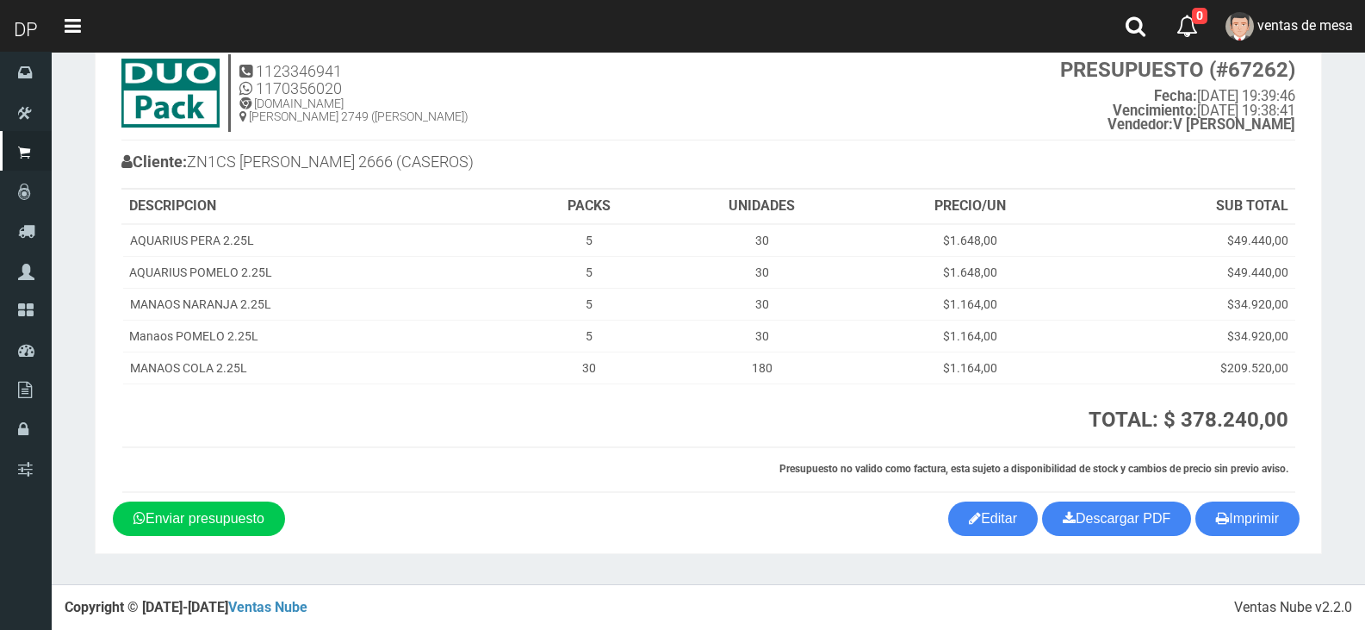
click at [1248, 563] on section "× Titulo del Msj texto Mas Texto Cancelar Aceptar" at bounding box center [708, 290] width 1313 height 587
click at [1254, 530] on button "Imprimir" at bounding box center [1247, 518] width 104 height 34
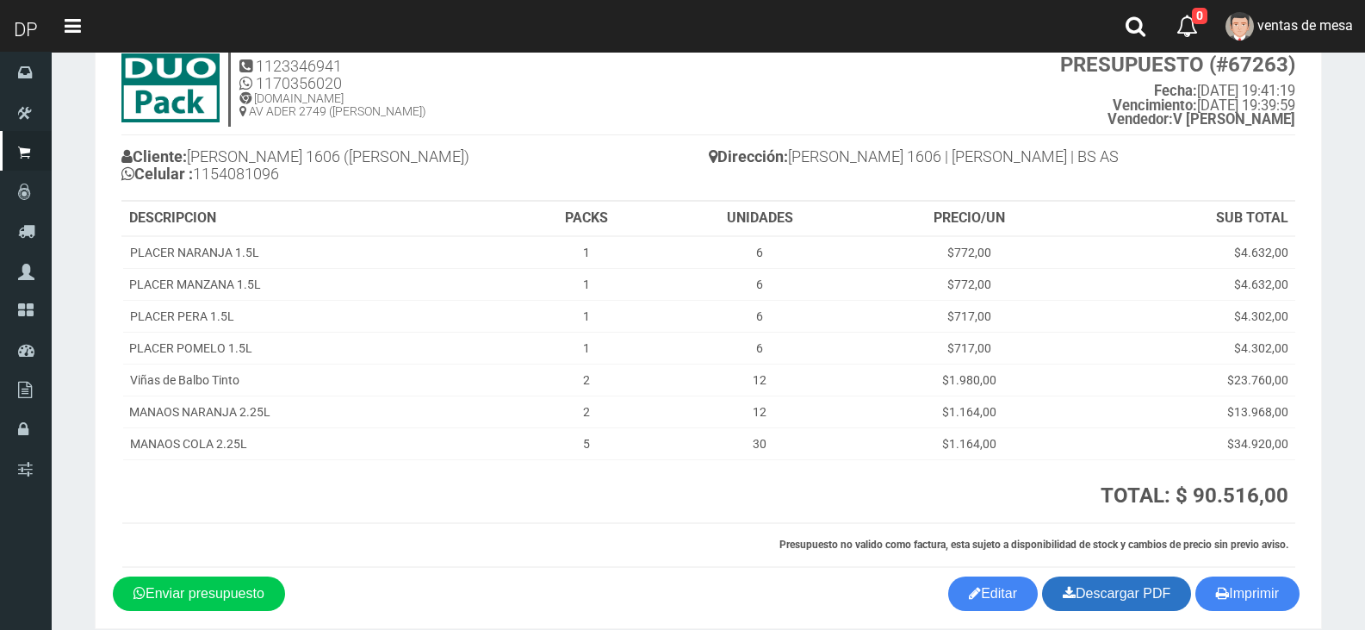
scroll to position [135, 0]
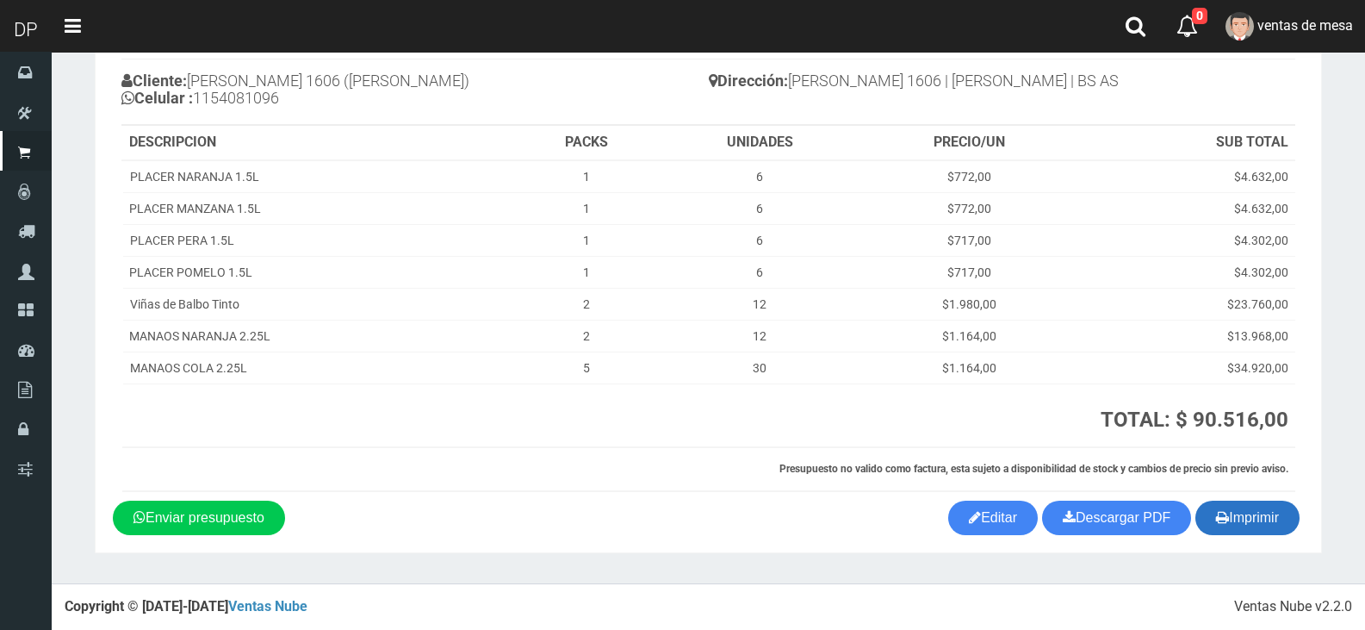
click at [1259, 531] on button "Imprimir" at bounding box center [1247, 517] width 104 height 34
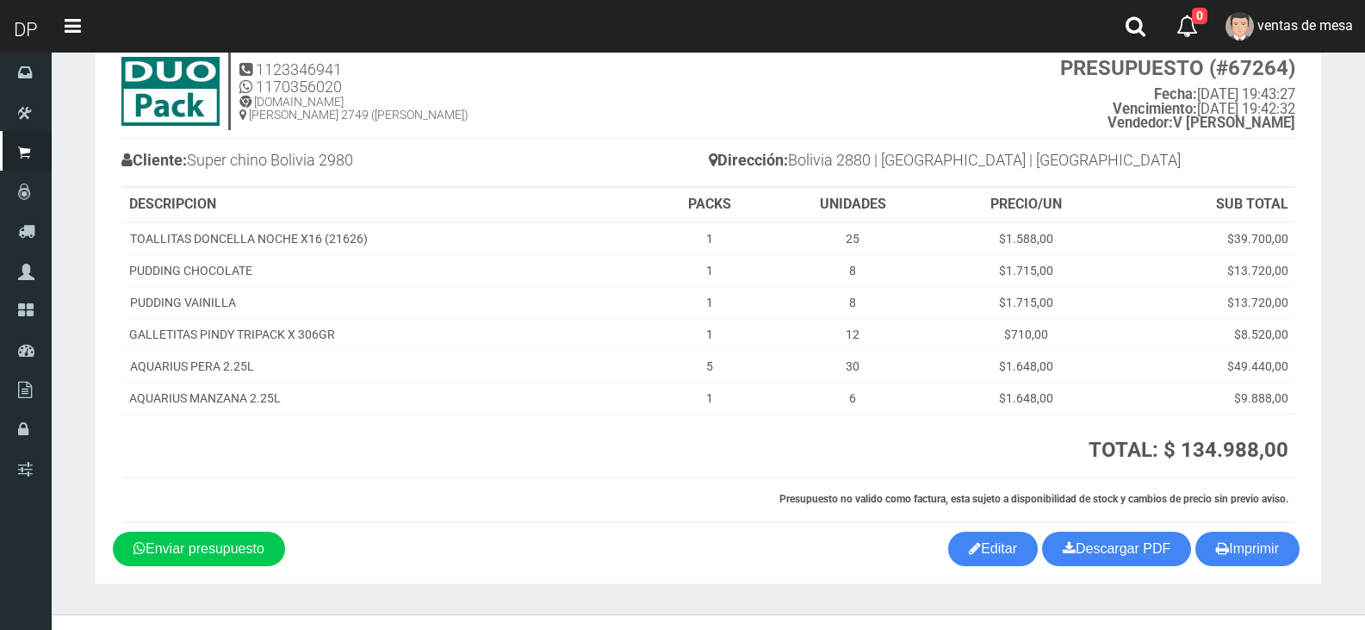
scroll to position [86, 0]
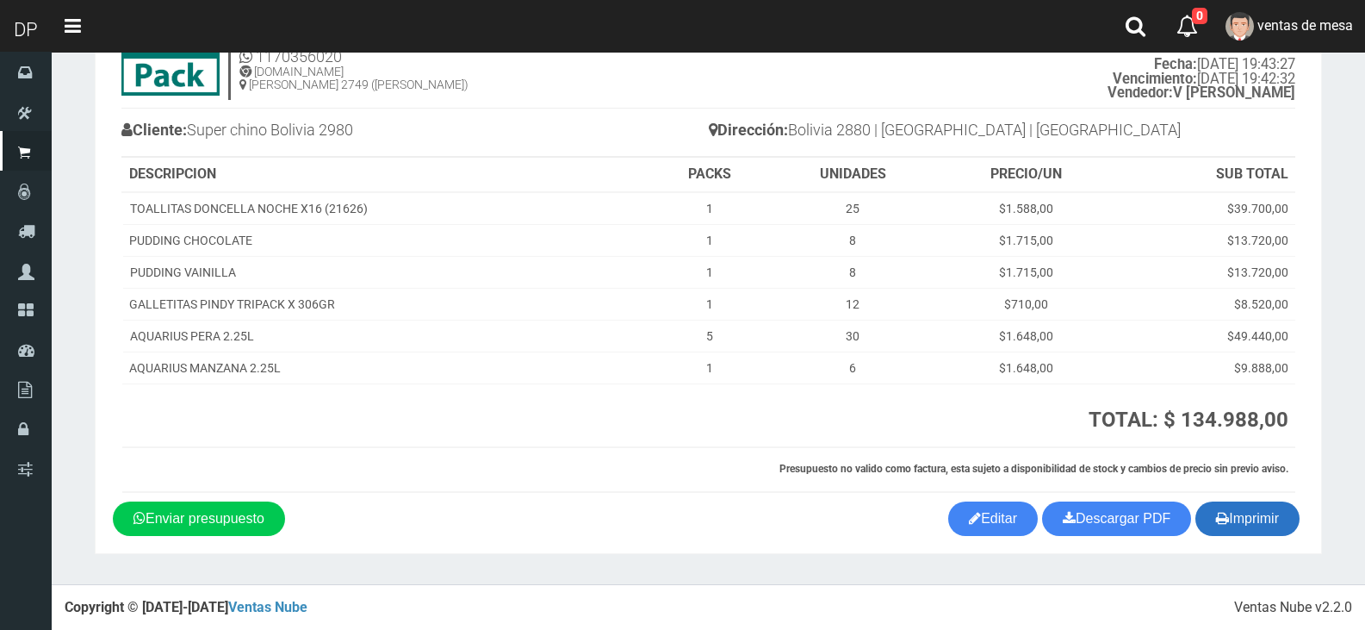
drag, startPoint x: 1272, startPoint y: 520, endPoint x: 1222, endPoint y: 518, distance: 50.0
click at [1272, 520] on button "Imprimir" at bounding box center [1247, 518] width 104 height 34
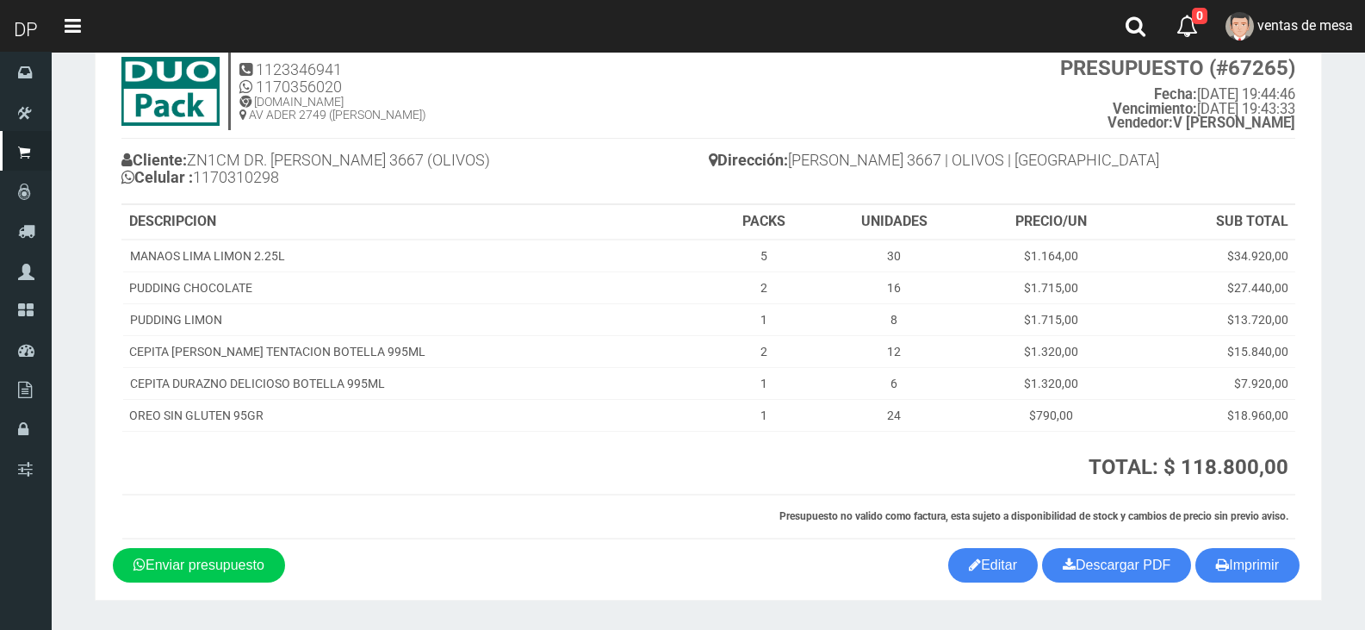
scroll to position [86, 0]
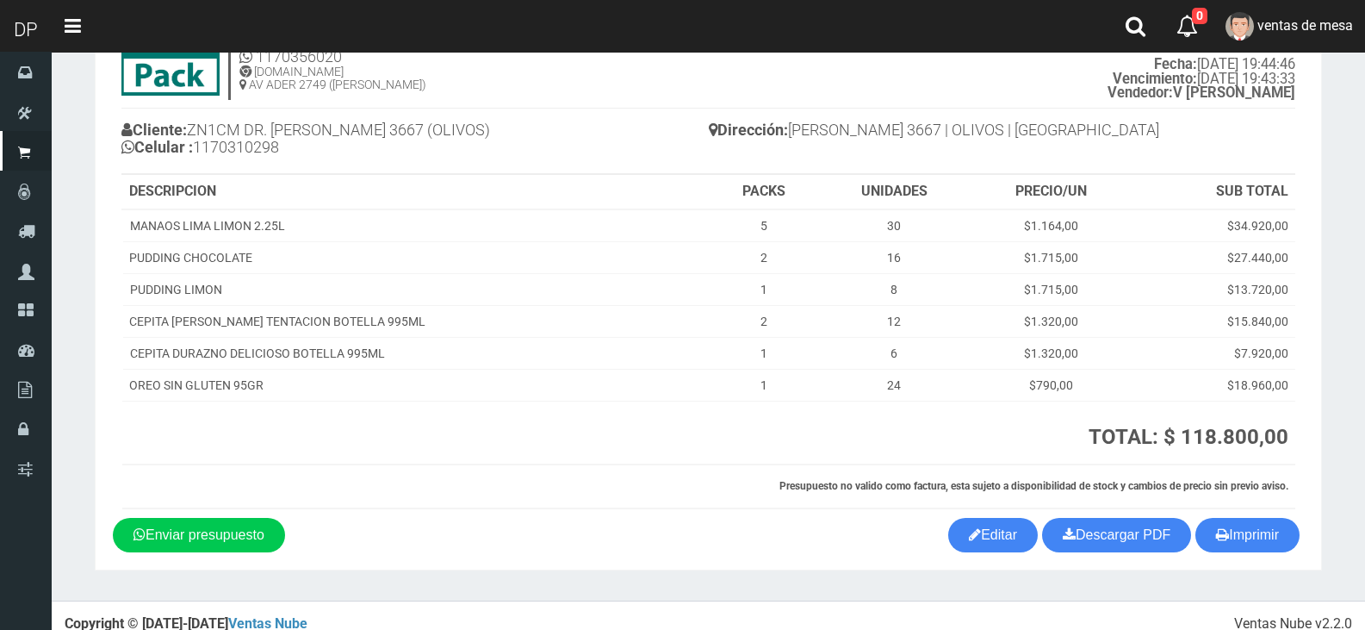
click at [1223, 512] on div "1123346941 1170356020 [DOMAIN_NAME] AV ADER 2749 ([PERSON_NAME]) PRESUPUESTO (#…" at bounding box center [708, 266] width 1191 height 504
click at [1223, 518] on button "Imprimir" at bounding box center [1247, 535] width 104 height 34
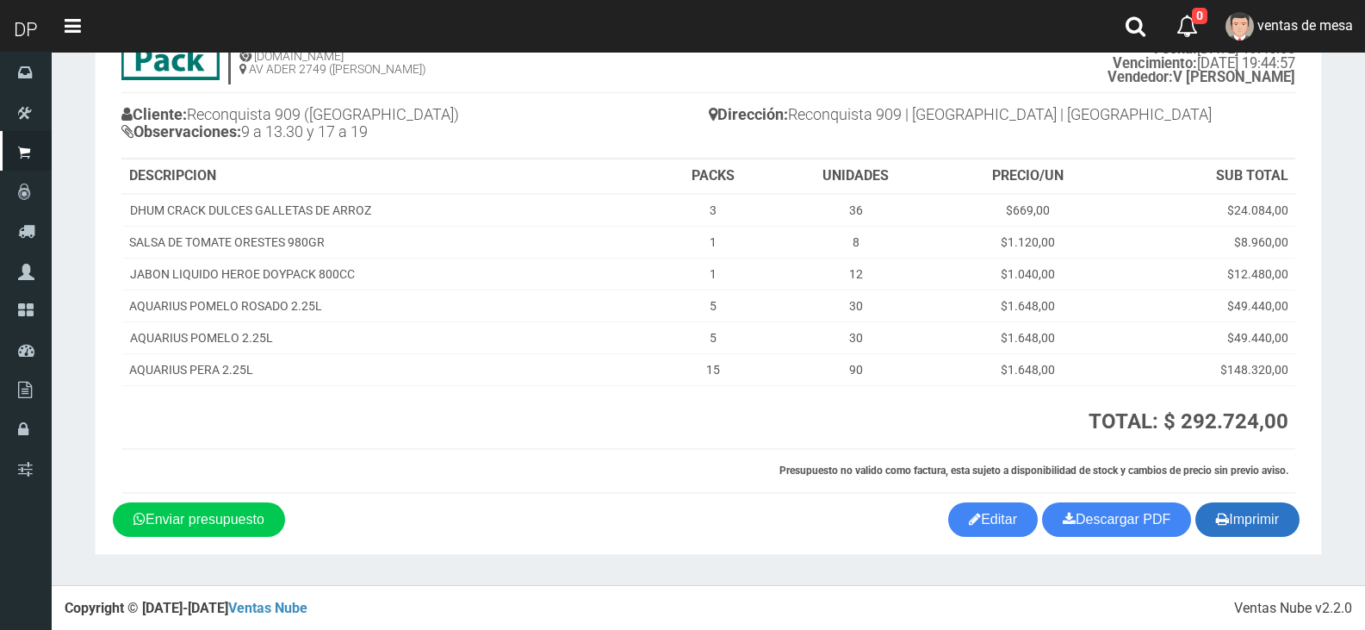
scroll to position [103, 0]
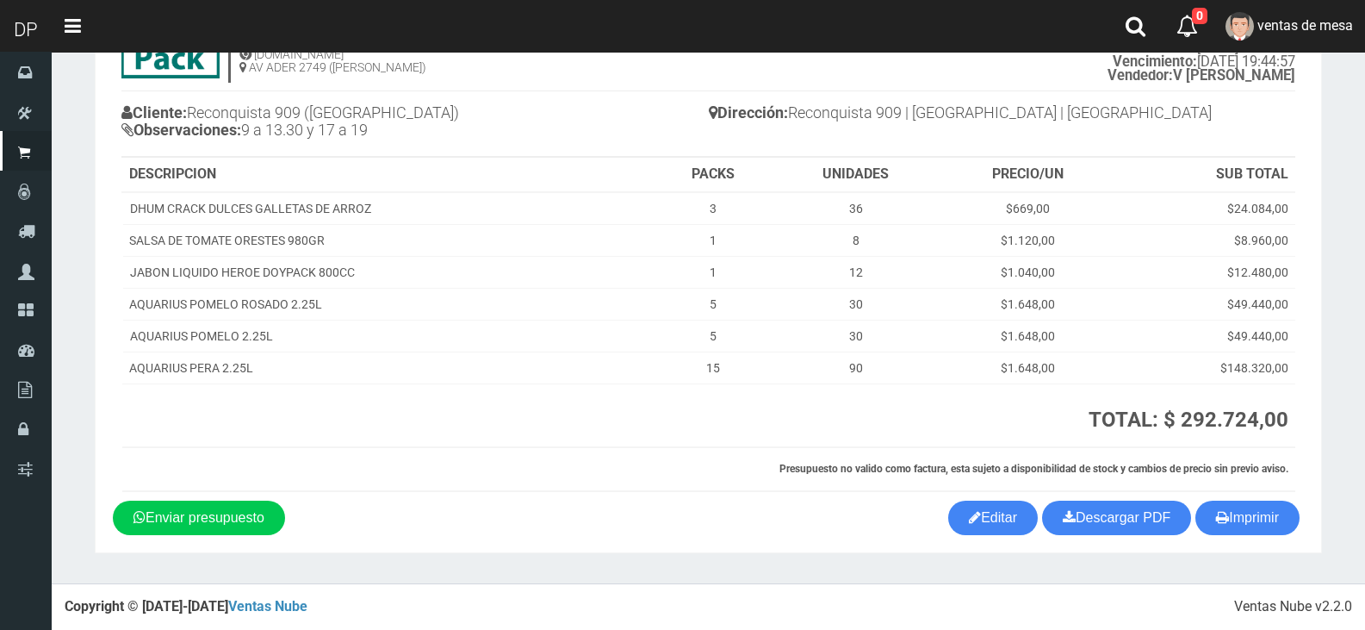
click at [1229, 536] on section "1123346941 1170356020 [DOMAIN_NAME] AV ADER 2749 ([PERSON_NAME]) PRESUPUESTO (#…" at bounding box center [708, 265] width 1227 height 574
click at [1231, 530] on button "Imprimir" at bounding box center [1247, 517] width 104 height 34
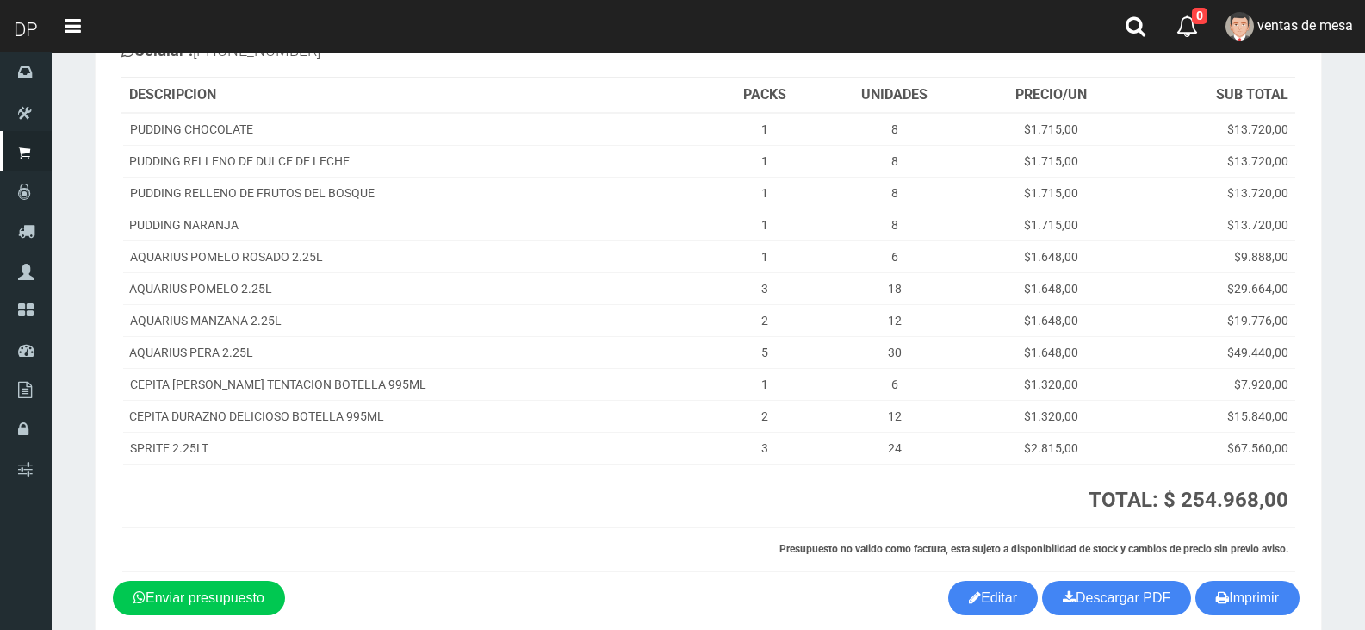
scroll to position [263, 0]
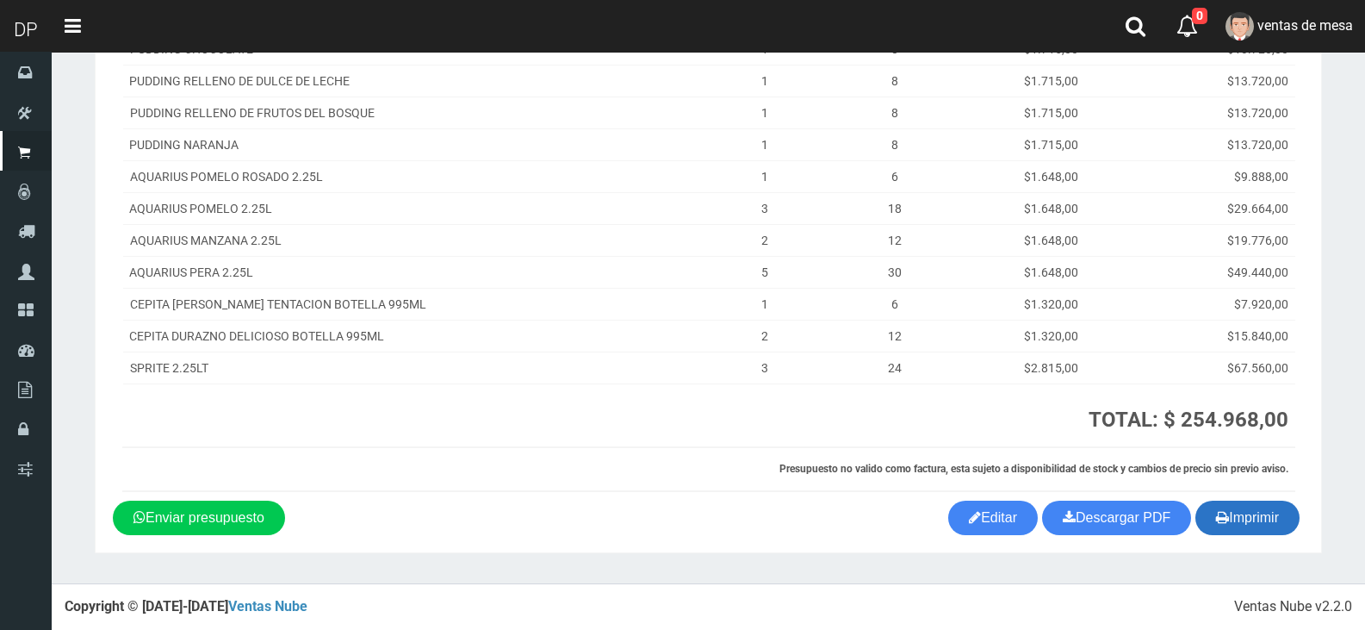
click at [1264, 521] on button "Imprimir" at bounding box center [1247, 517] width 104 height 34
